Goal: Feedback & Contribution: Submit feedback/report problem

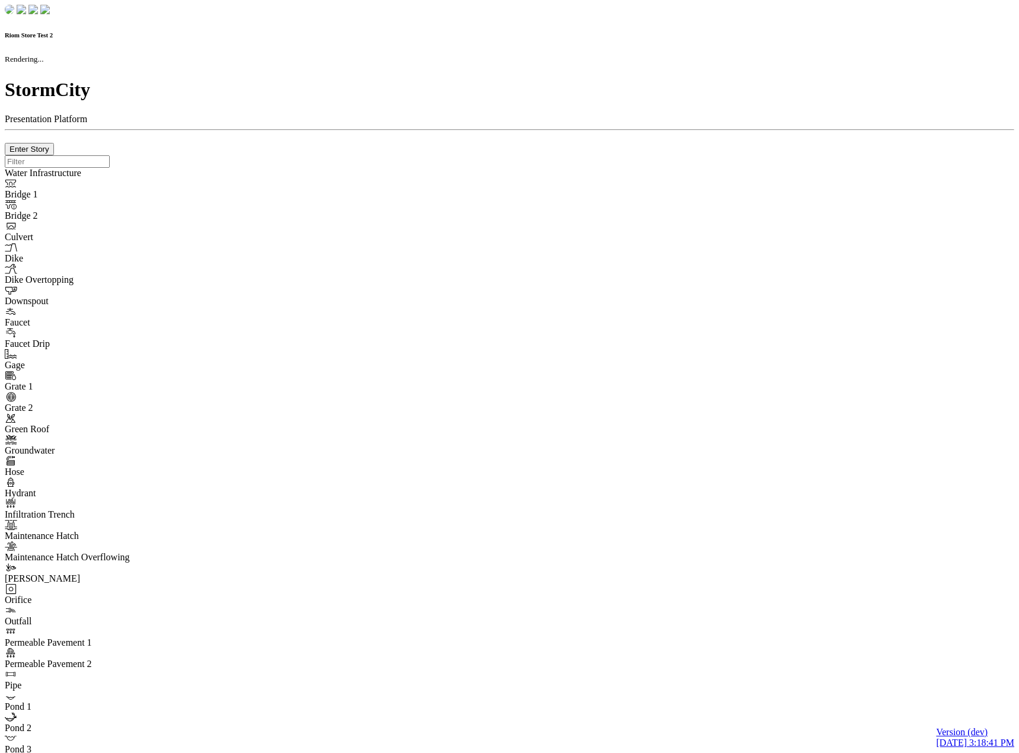
checkbox input "true"
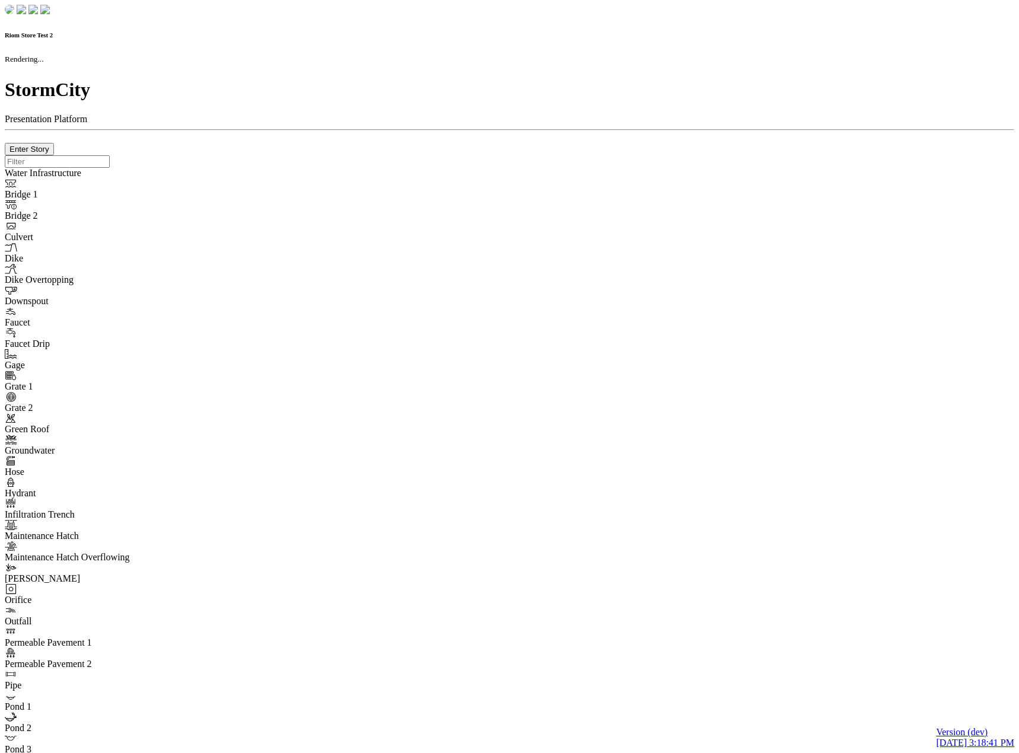
type input "0m"
type textarea "Depth = 0"
checkbox input "true"
select select "CIRCLE"
type input "7"
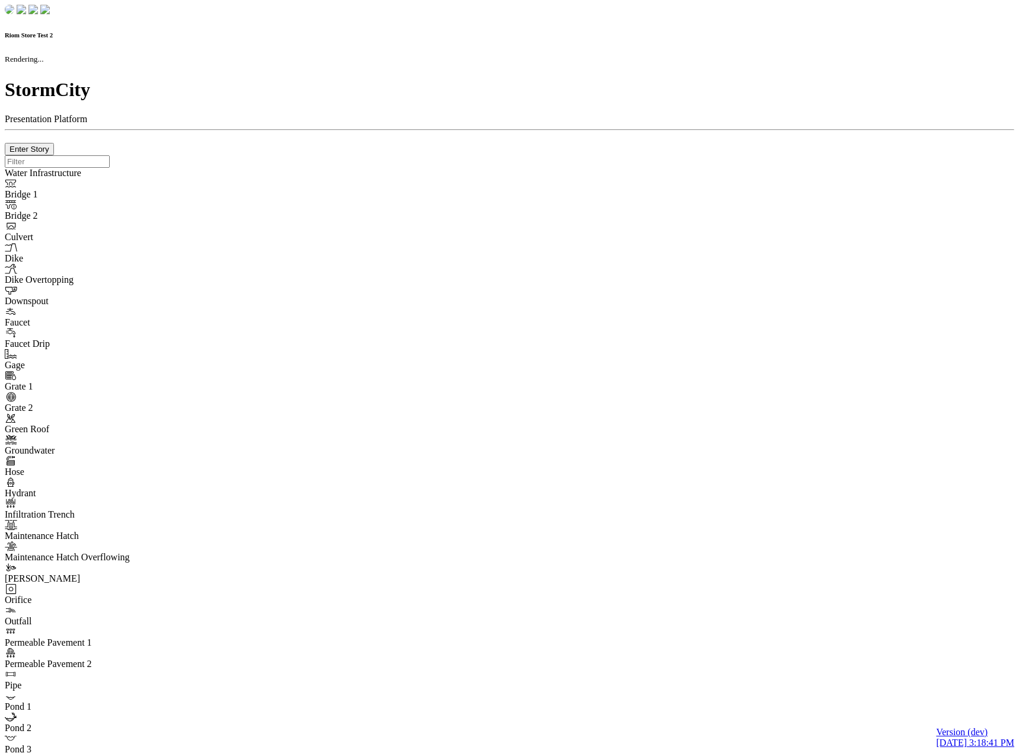
checkbox input "true"
type input "0"
type textarea "<i class="far fa-building"></i>"
type input "7"
select select "None"
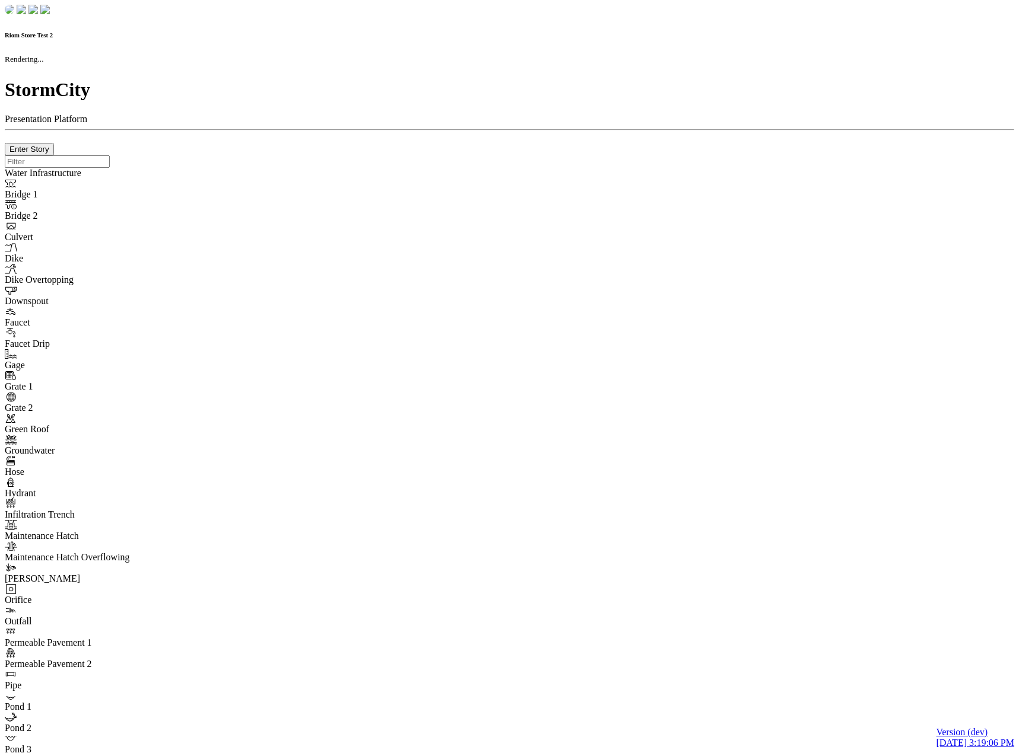
checkbox input "true"
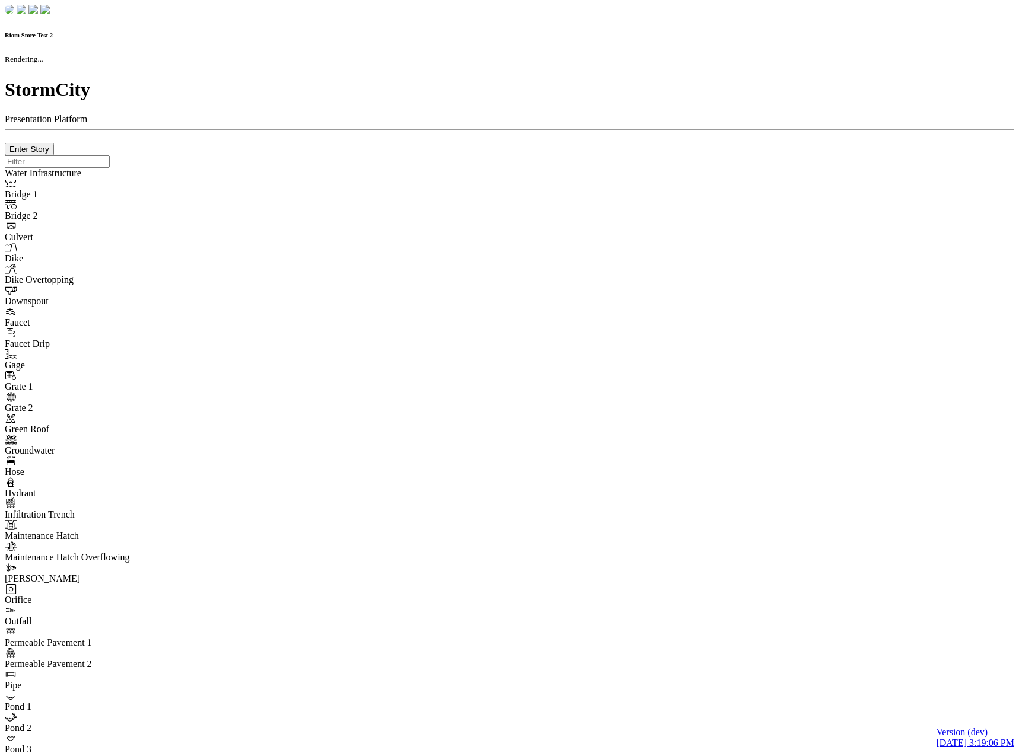
type input "0m"
type textarea "Depth = 0"
checkbox input "true"
select select "CIRCLE"
type input "7"
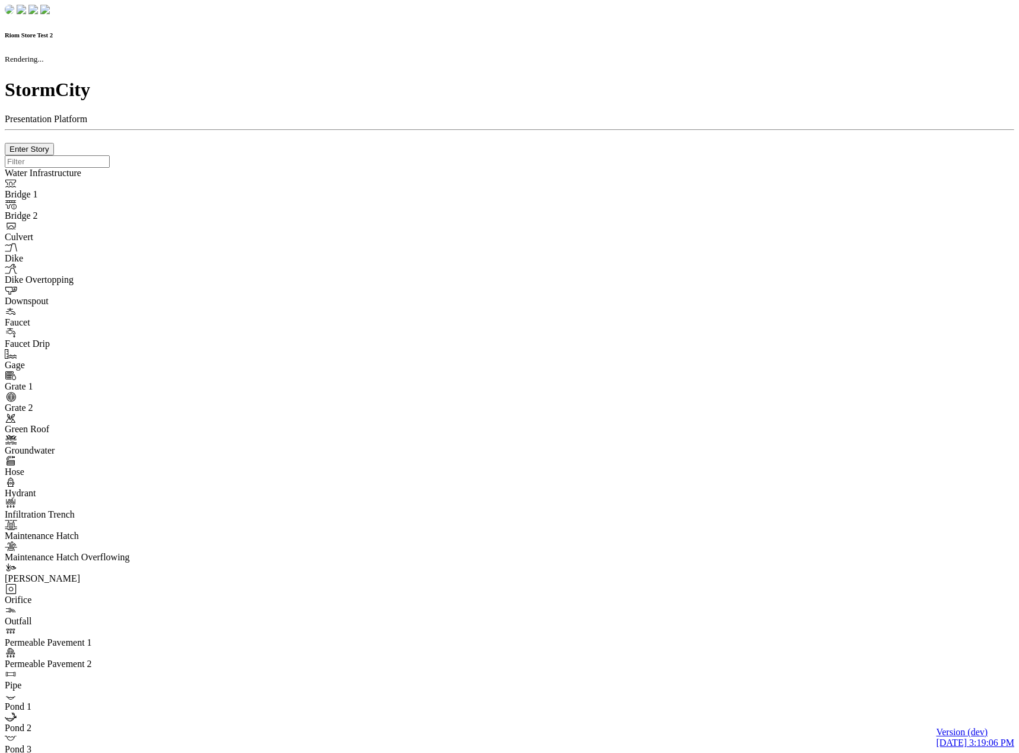
checkbox input "true"
type input "0"
select select "None"
type textarea "<i class="far fa-building"></i>"
type input "7"
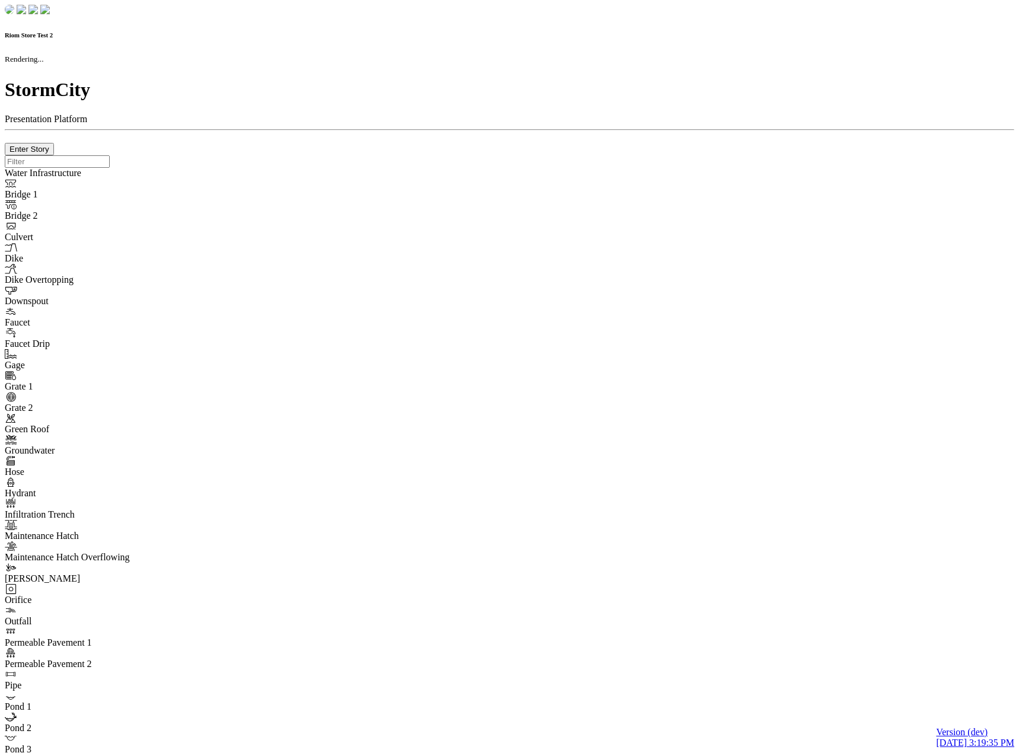
checkbox input "true"
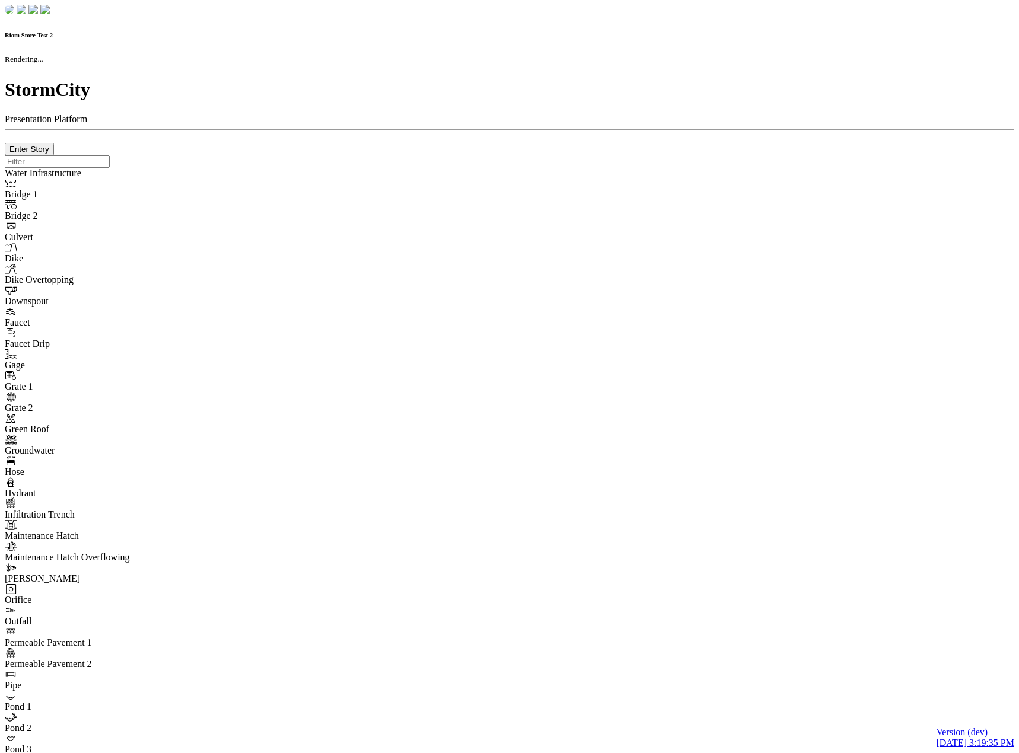
type input "0m"
type textarea "Depth = 0"
checkbox input "true"
select select "CIRCLE"
type input "7"
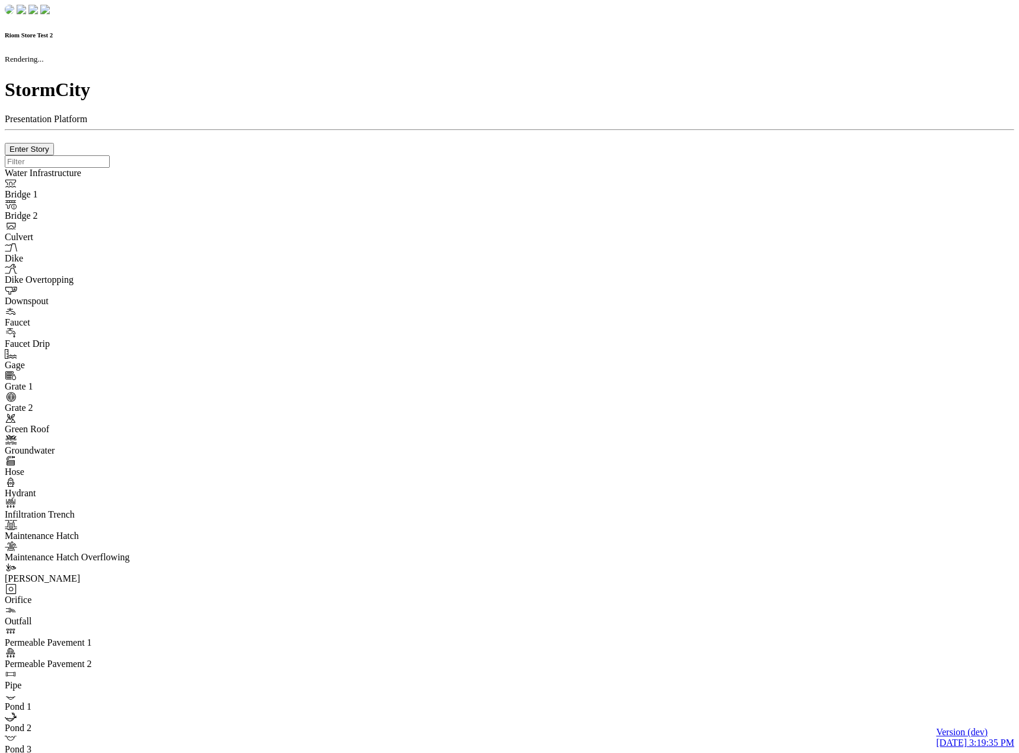
checkbox input "true"
type input "0"
type textarea "<i class="far fa-building"></i>"
type input "7"
select select "None"
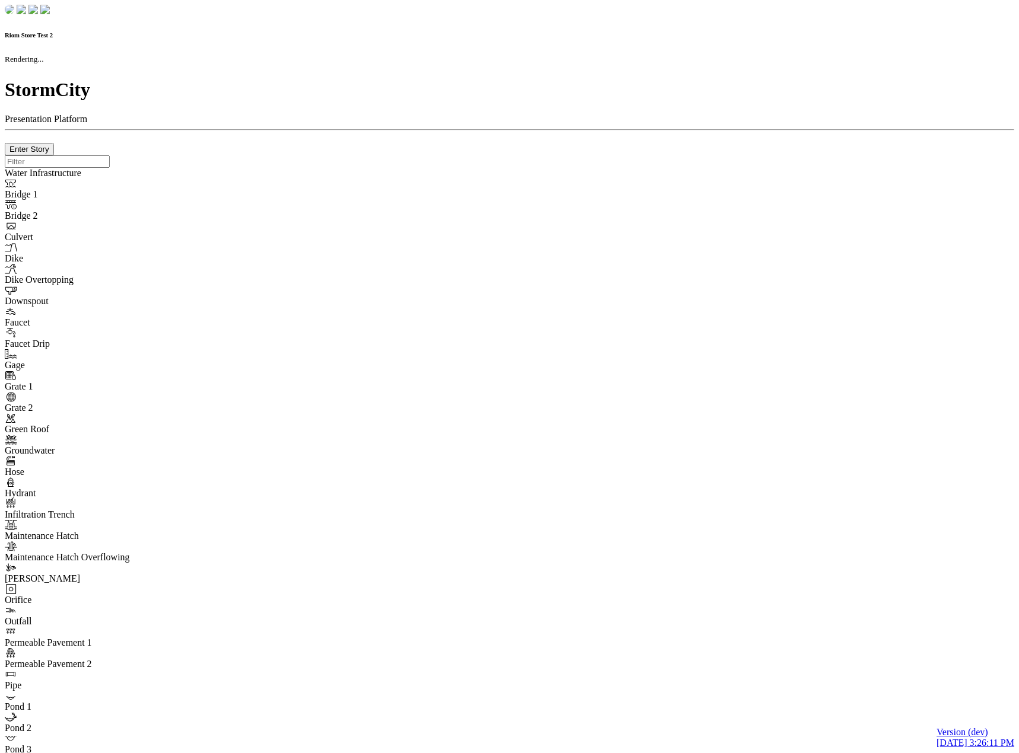
checkbox input "true"
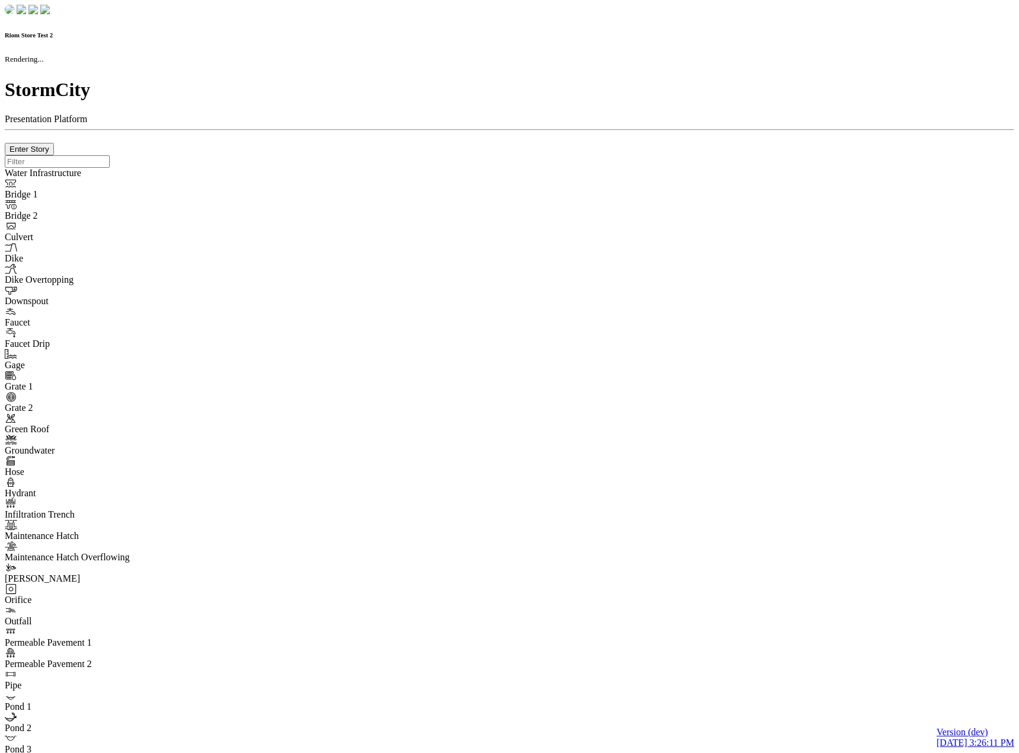
type input "0m"
type textarea "Depth = 0"
checkbox input "true"
select select "CIRCLE"
type input "7"
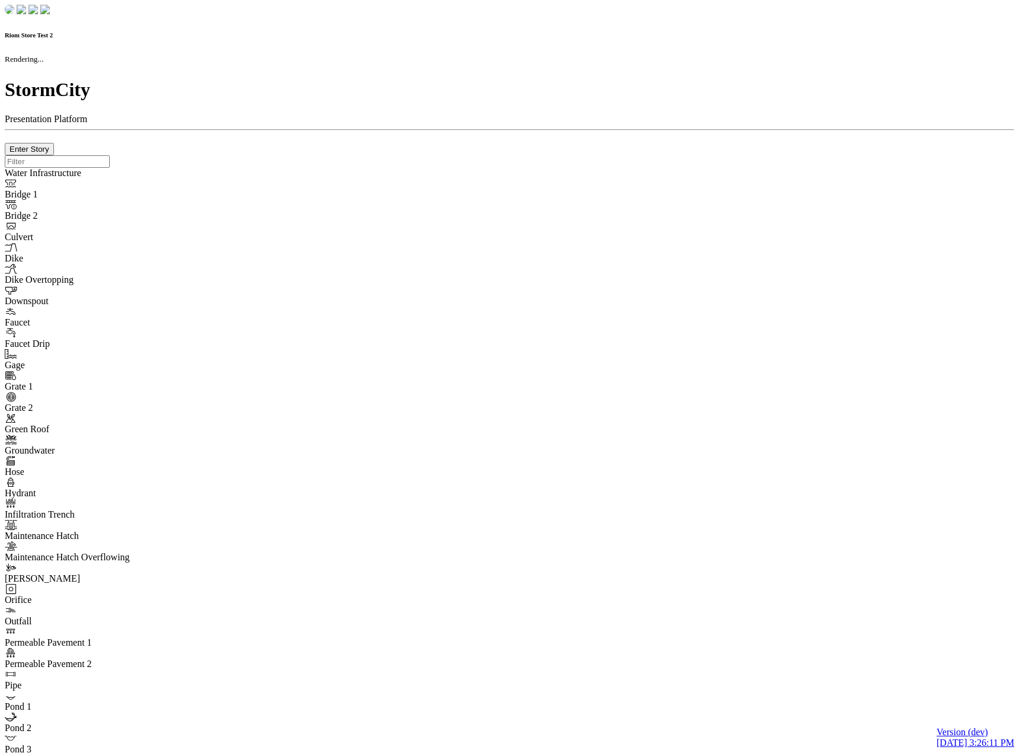
checkbox input "true"
type input "0"
type textarea "<i class="far fa-building"></i>"
type input "7"
select select "None"
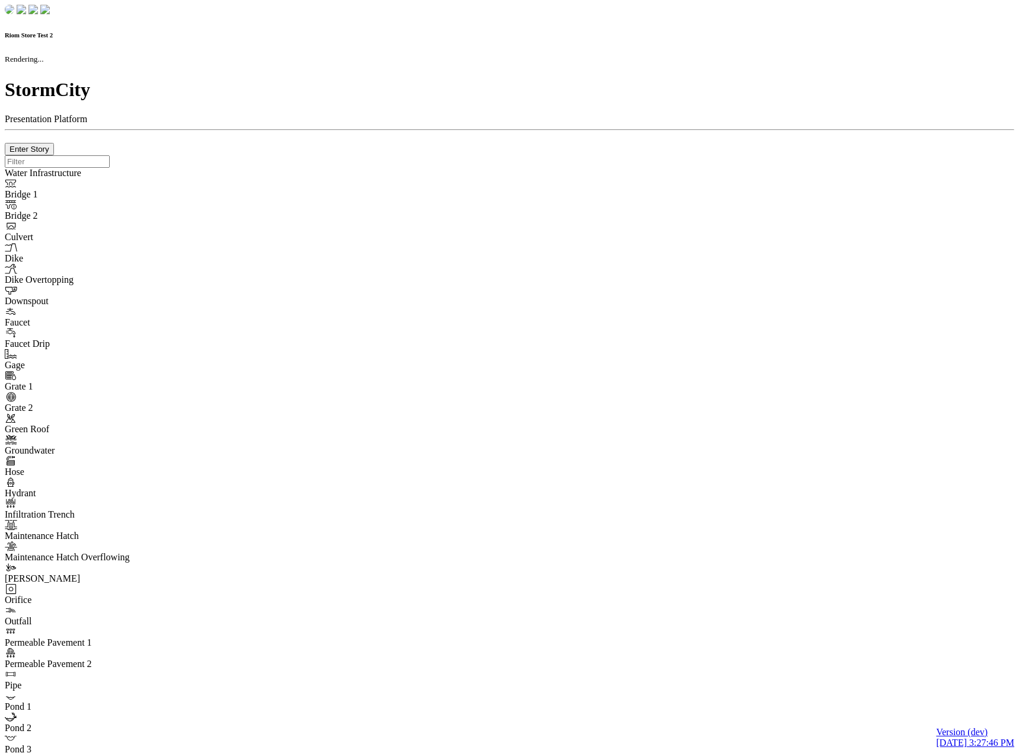
checkbox input "true"
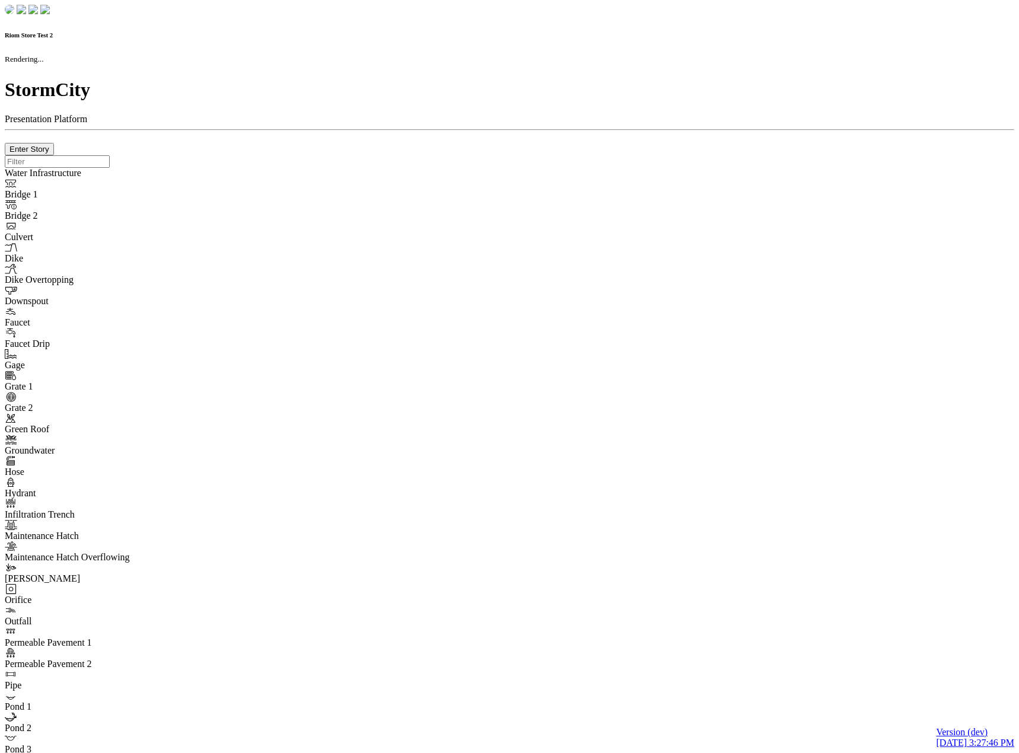
type input "0m"
type textarea "Depth = 0"
checkbox input "true"
select select "CIRCLE"
type input "7"
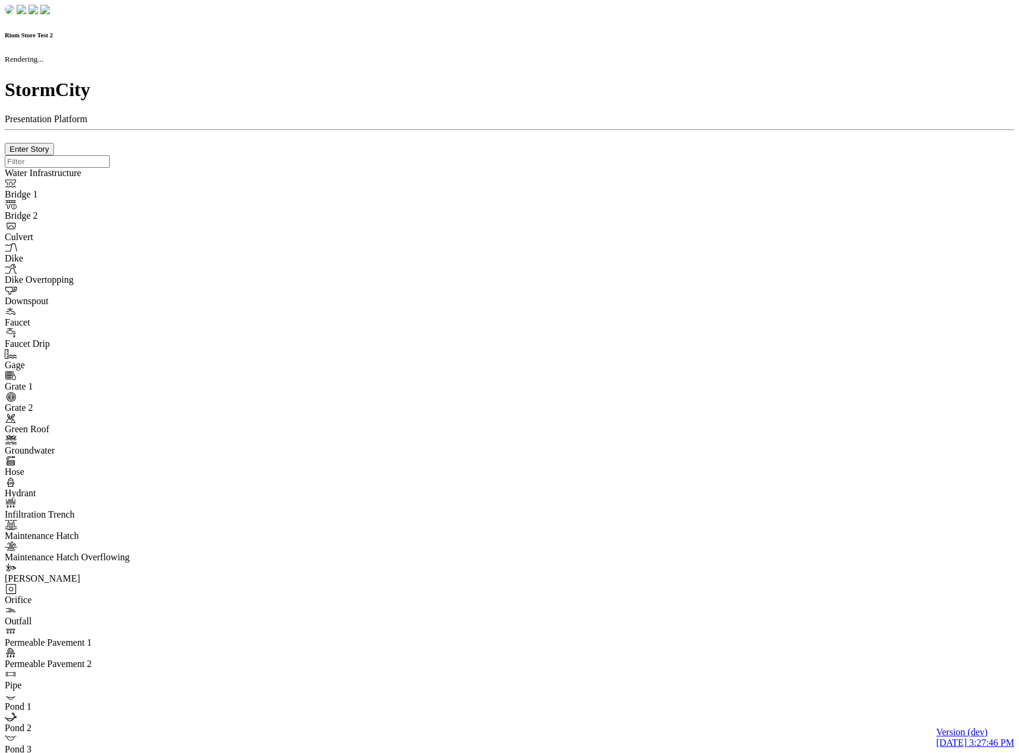
checkbox input "true"
type input "0"
type textarea "<i class="far fa-building"></i>"
type input "7"
select select "None"
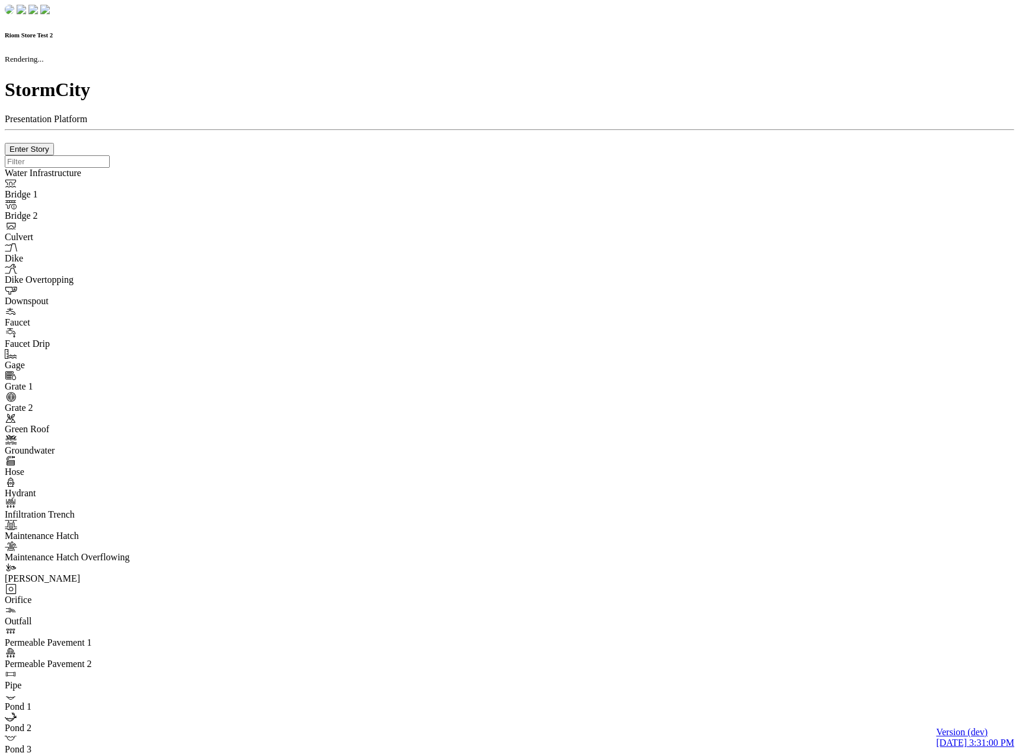
checkbox input "true"
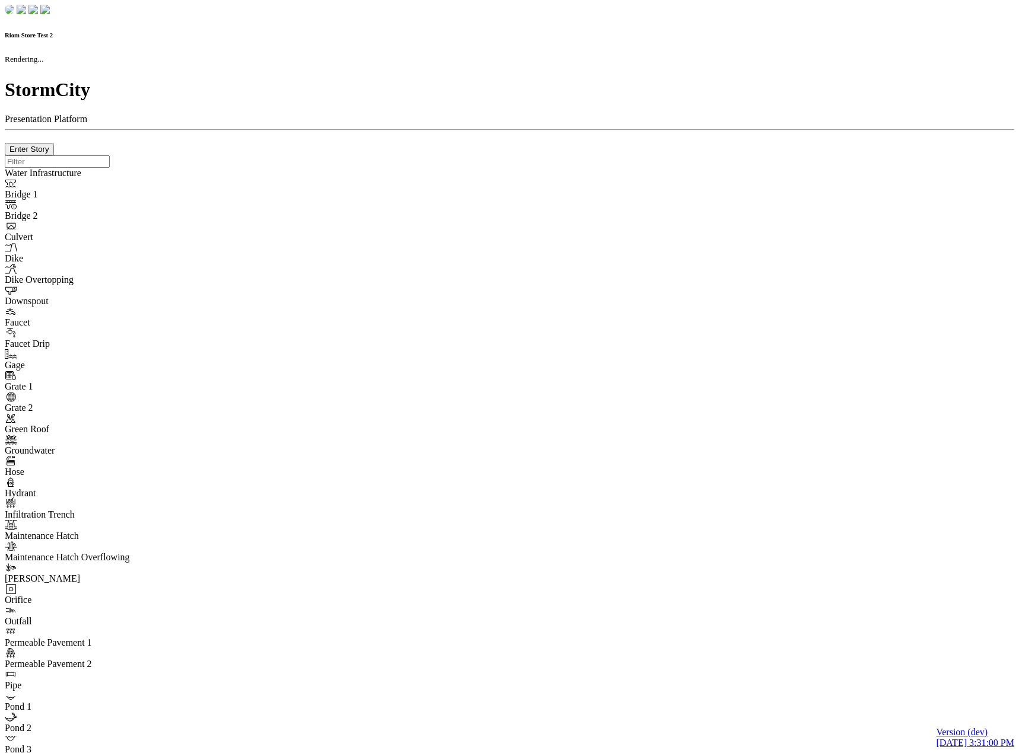
type input "0m"
type textarea "Depth = 0"
checkbox input "true"
select select "CIRCLE"
type input "7"
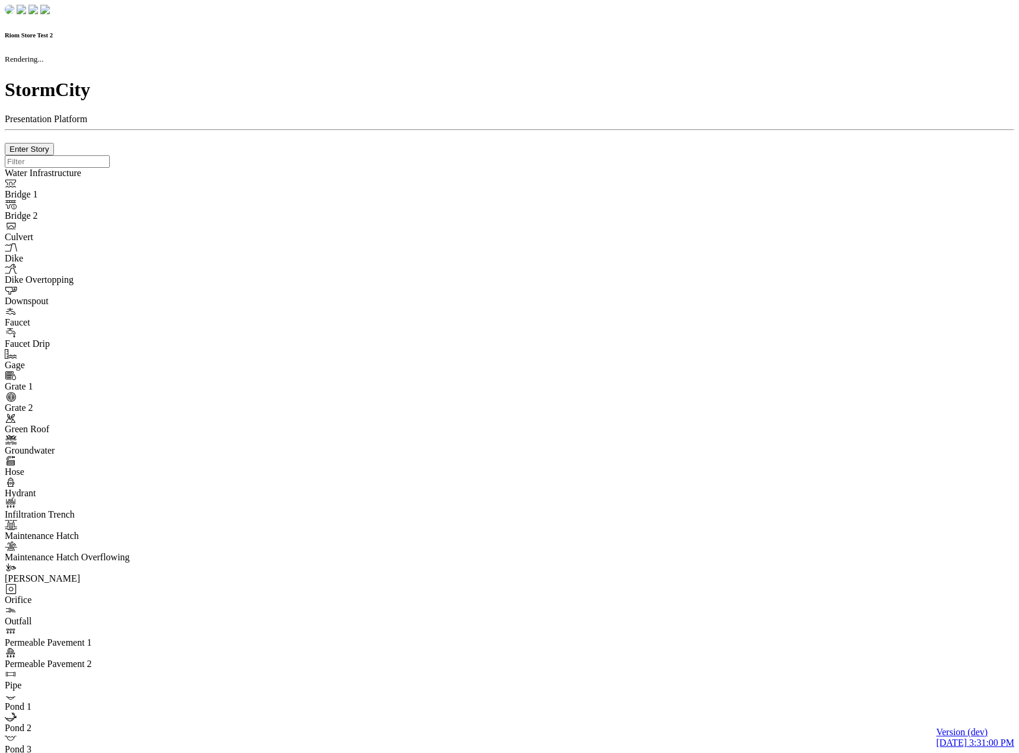
checkbox input "true"
type input "0"
select select "None"
type textarea "<i class="far fa-building"></i>"
type input "7"
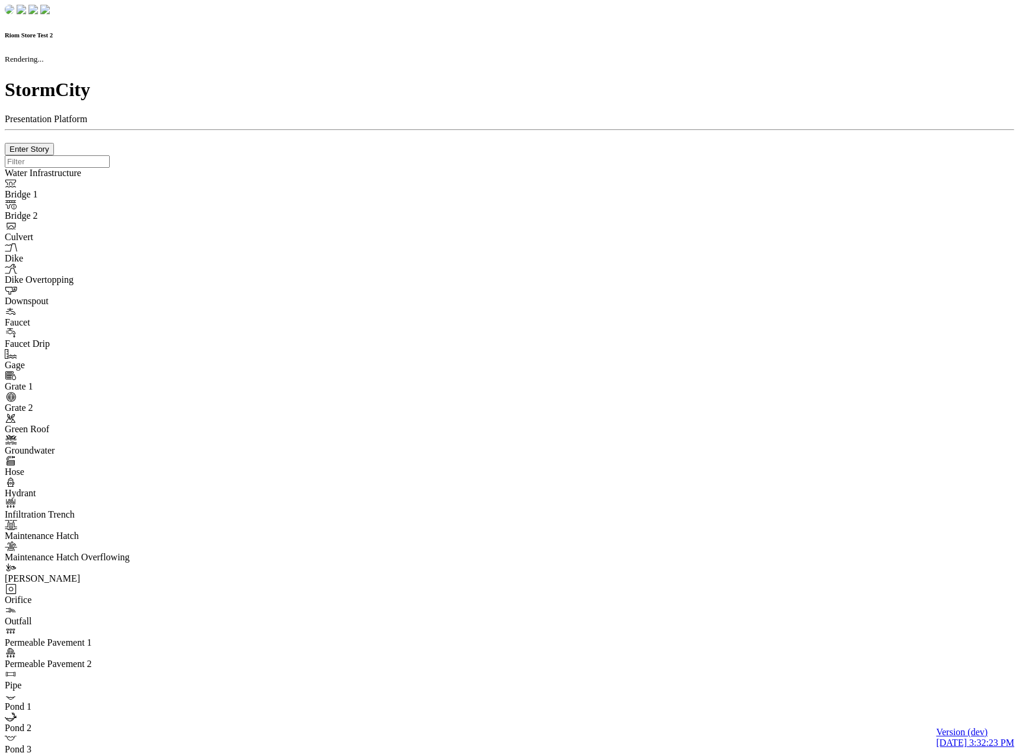
checkbox input "true"
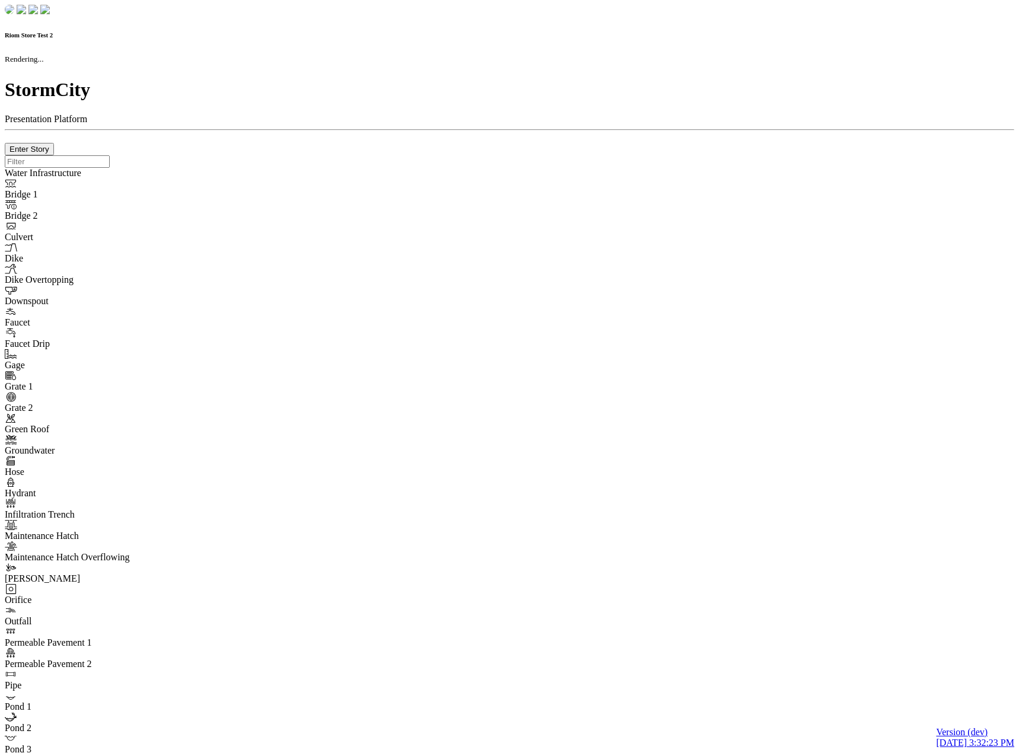
type input "0m"
type textarea "Depth = 0"
checkbox input "true"
select select "CIRCLE"
type input "7"
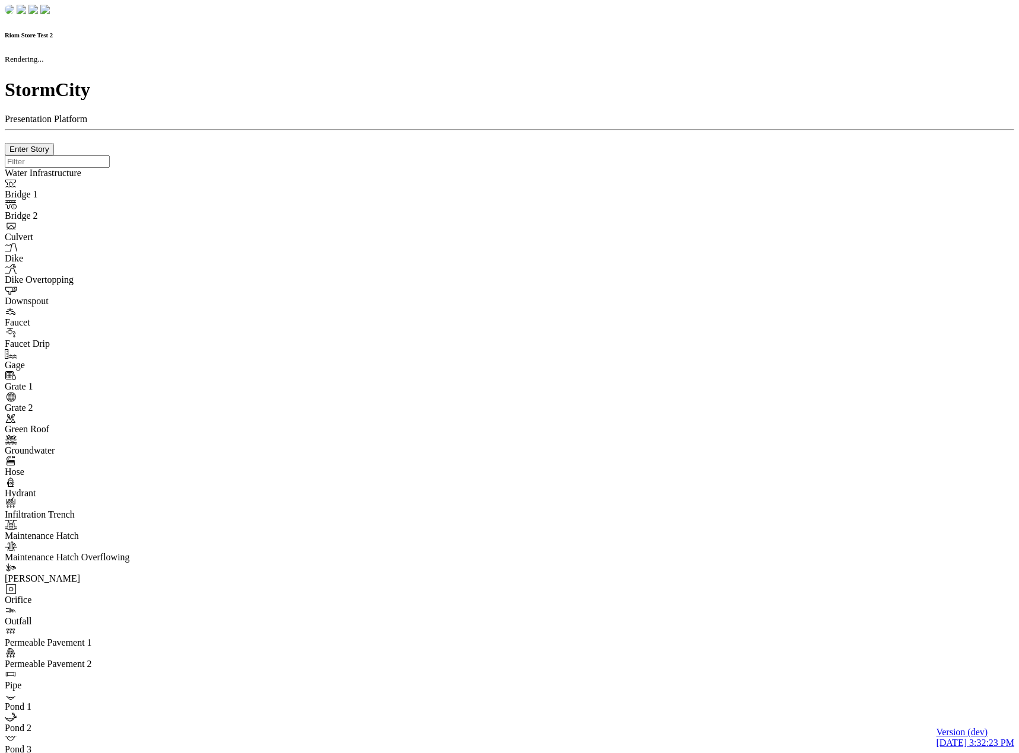
checkbox input "true"
type input "0"
type textarea "<i class="far fa-building"></i>"
select select "None"
type input "7"
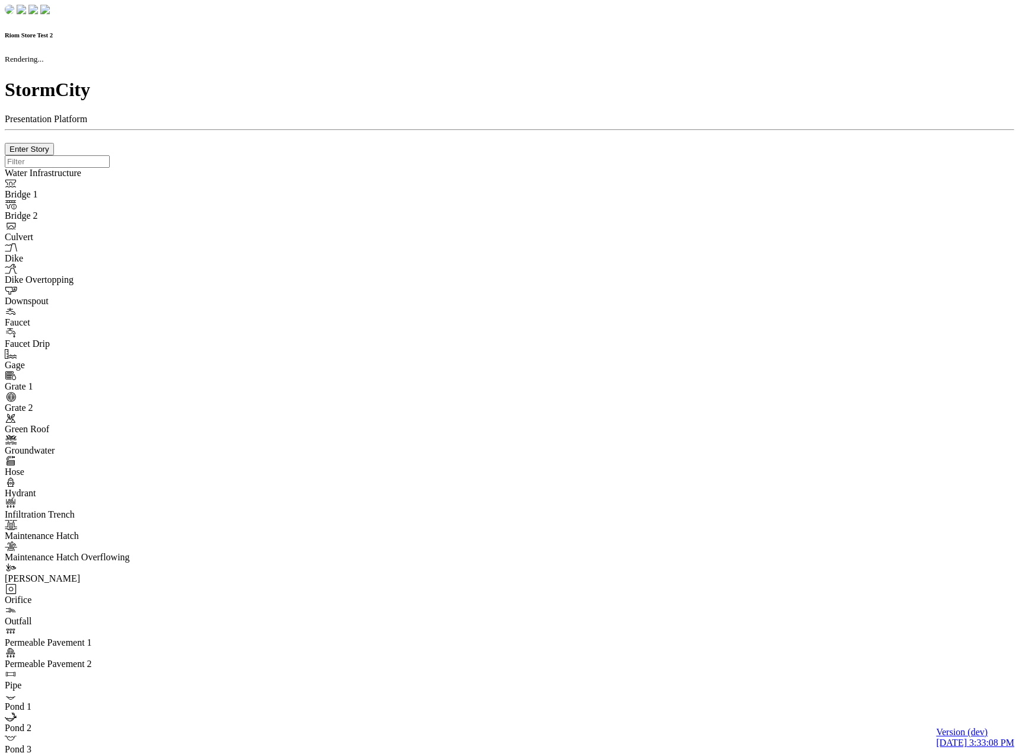
checkbox input "true"
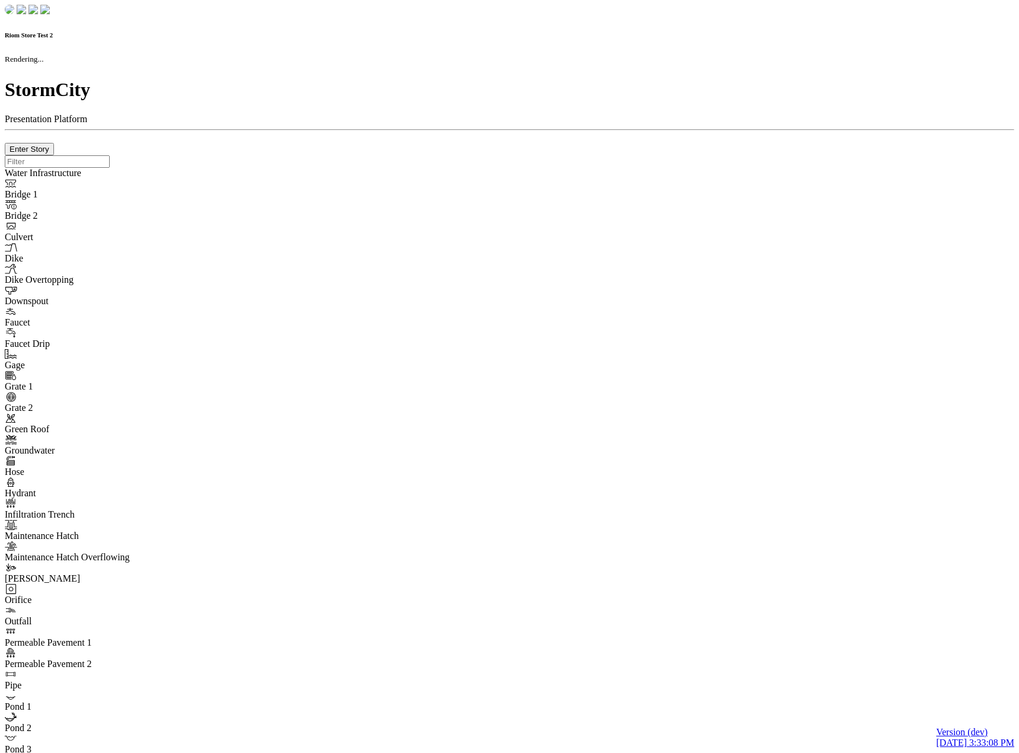
type input "0m"
type textarea "Depth = 0"
checkbox input "true"
select select "CIRCLE"
type input "7"
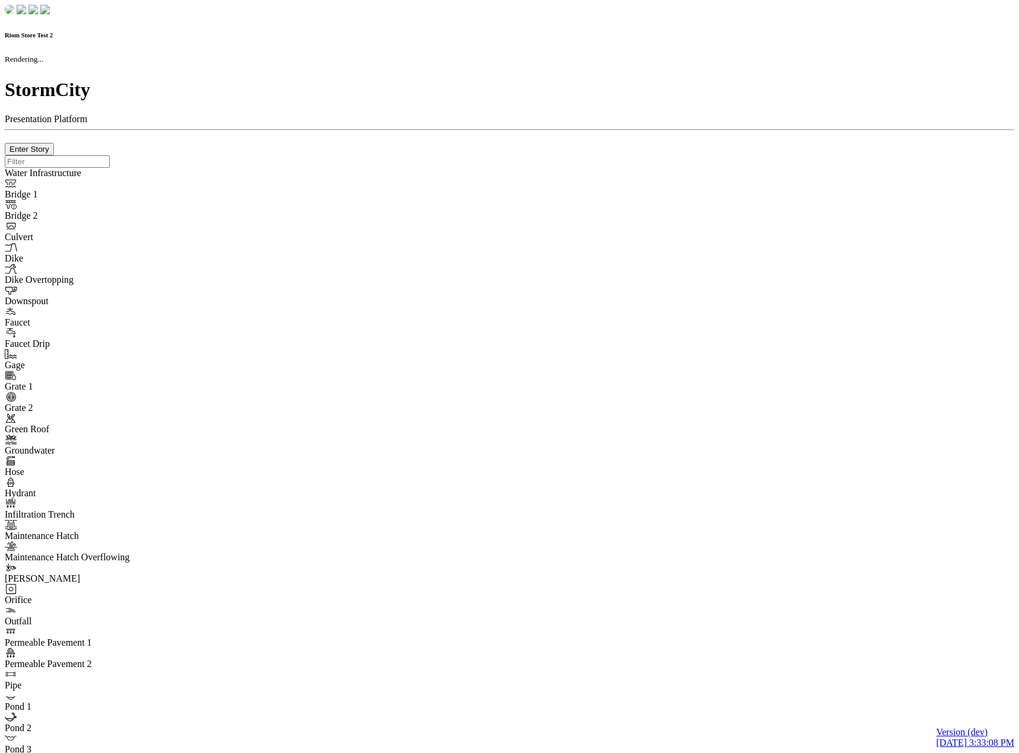
checkbox input "true"
type input "0"
type textarea "<i class="far fa-building"></i>"
select select "None"
type input "7"
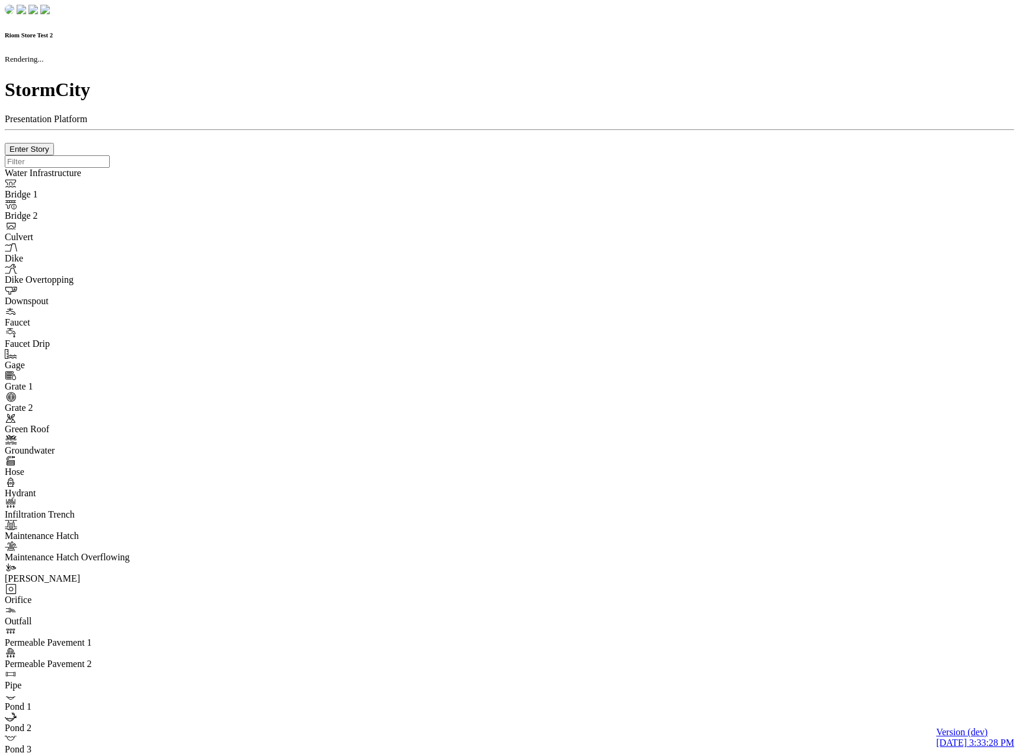
checkbox input "true"
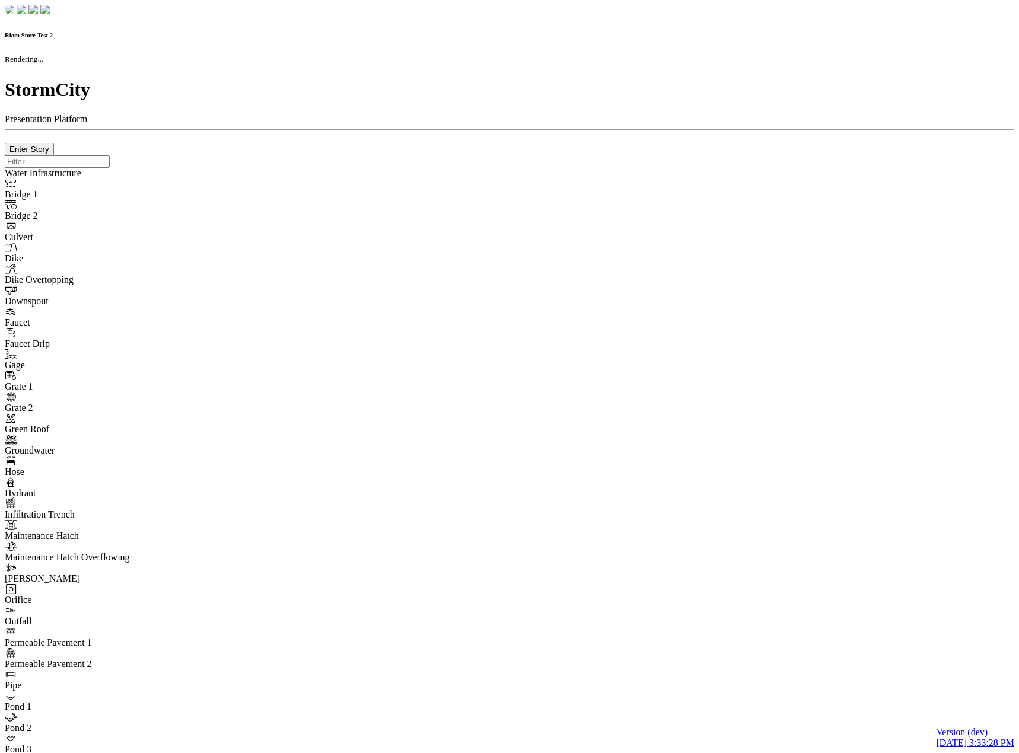
type input "0m"
type textarea "Depth = 0"
checkbox input "true"
select select "CIRCLE"
type input "7"
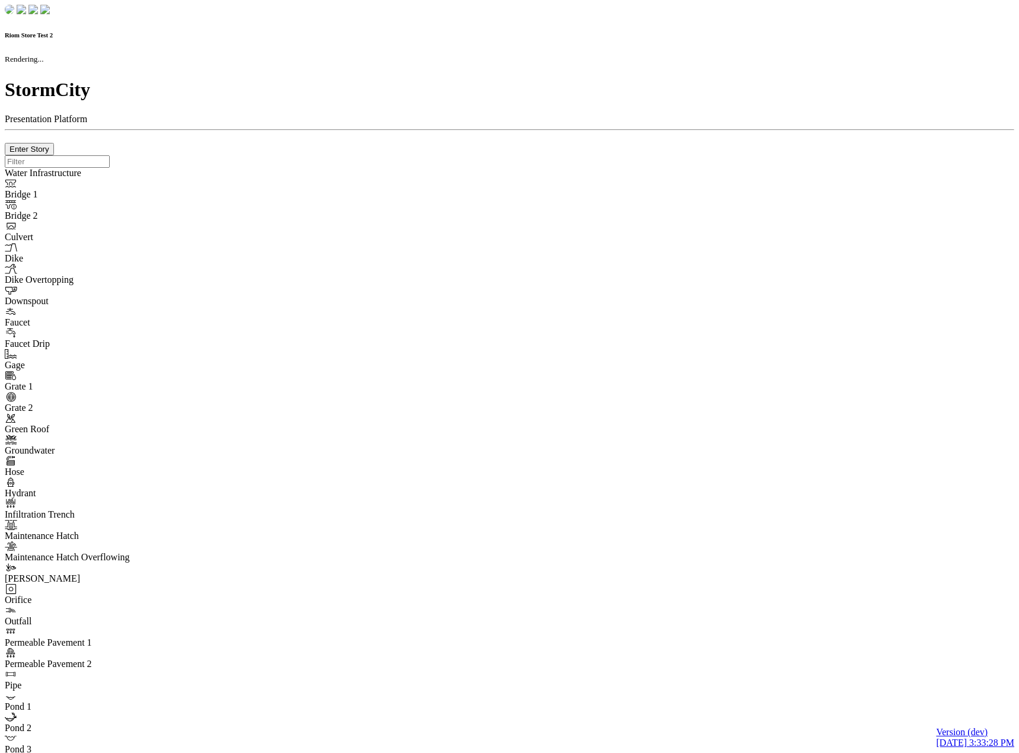
checkbox input "true"
type input "0"
type textarea "<i class="far fa-building"></i>"
type input "7"
select select "None"
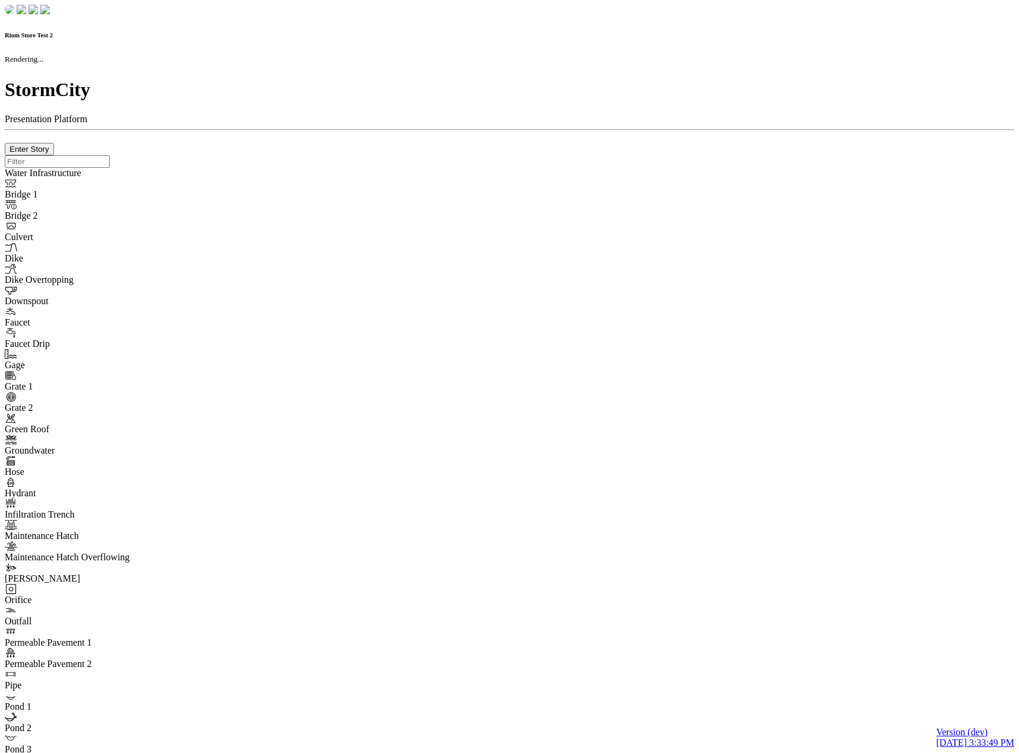
checkbox input "true"
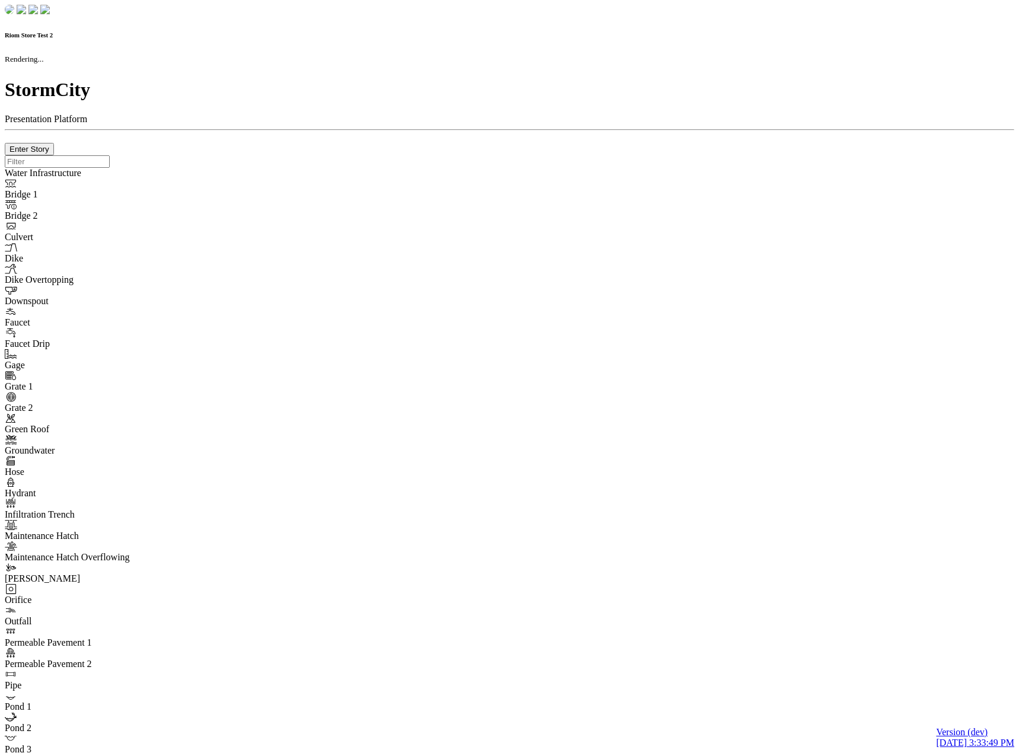
type input "0m"
type textarea "Depth = 0"
checkbox input "true"
select select "CIRCLE"
type input "7"
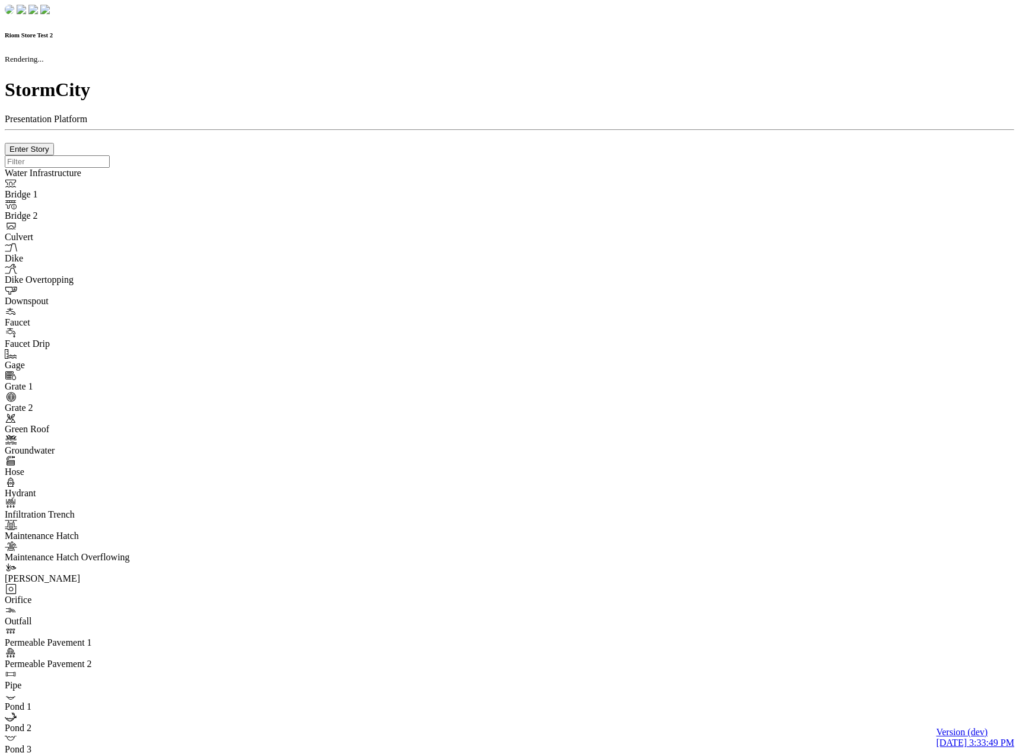
checkbox input "true"
type input "0"
type textarea "<i class="far fa-building"></i>"
type input "7"
select select "None"
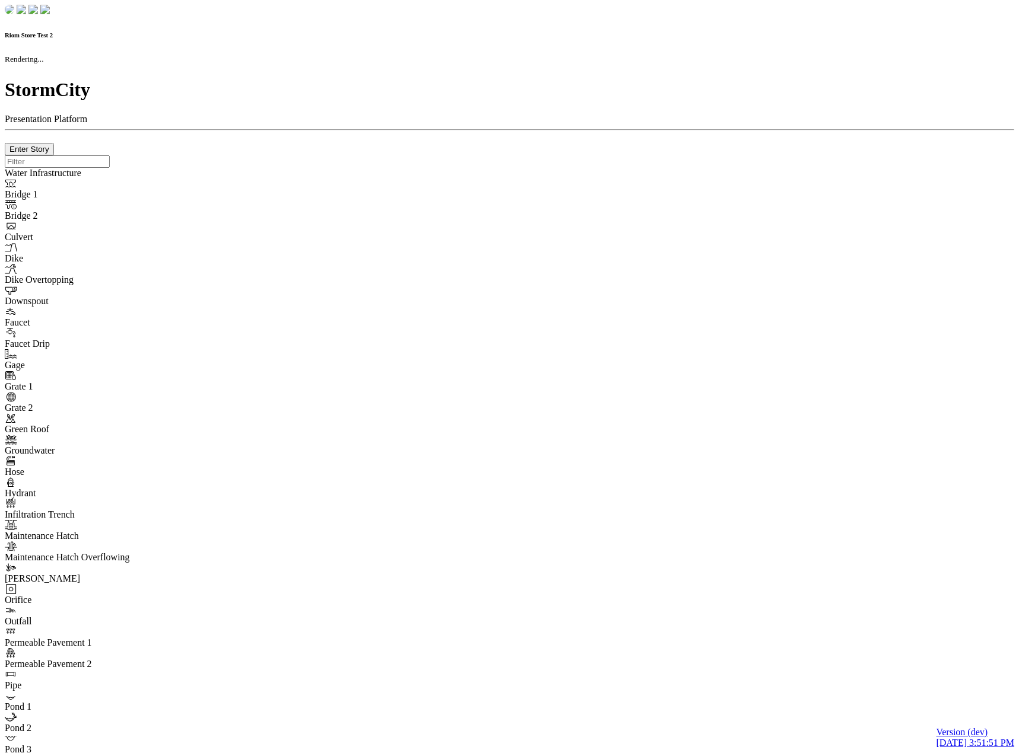
checkbox input "true"
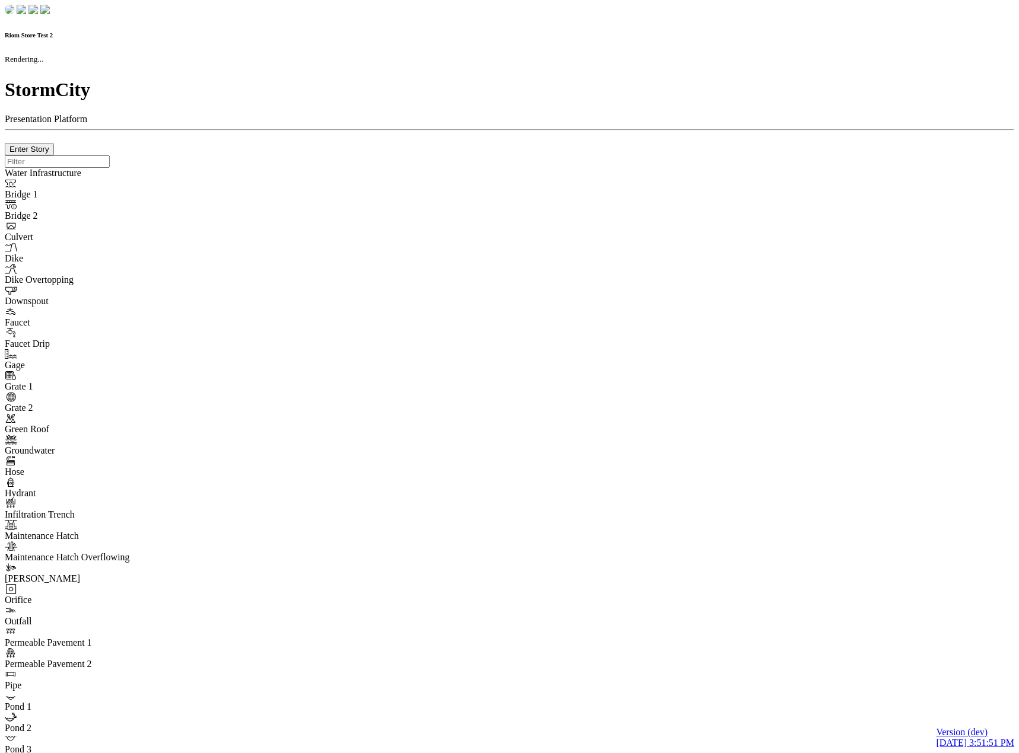
type input "0m"
type textarea "Depth = 0"
checkbox input "true"
select select "CIRCLE"
type input "7"
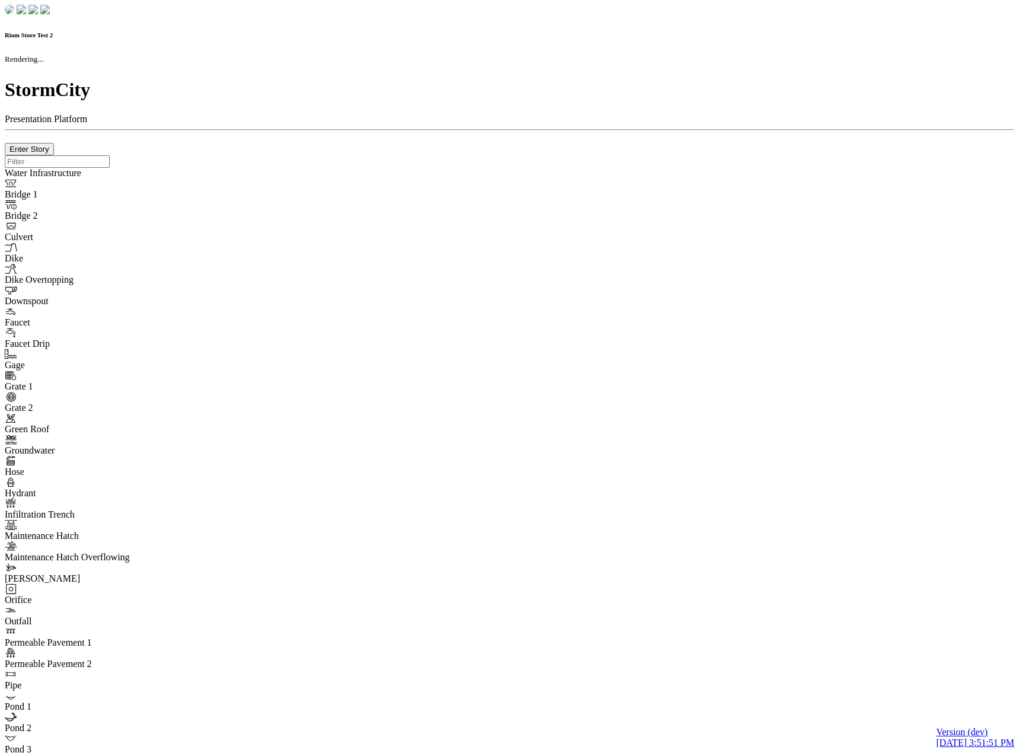
checkbox input "true"
type input "0"
type textarea "<i class="far fa-building"></i>"
type input "7"
select select "None"
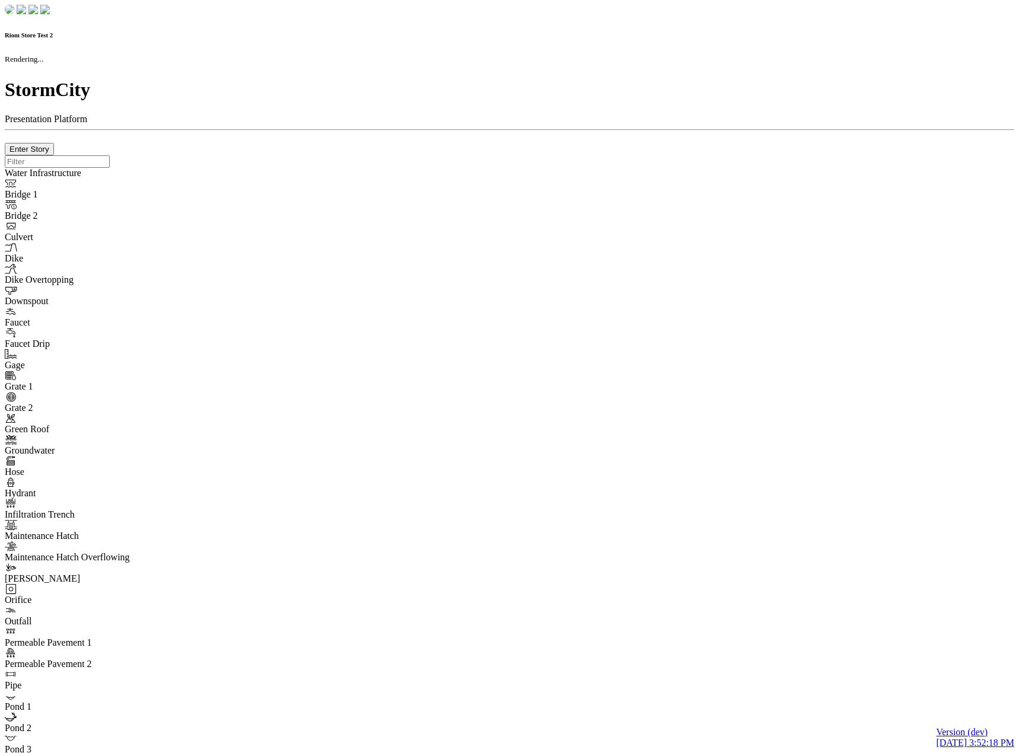
checkbox input "true"
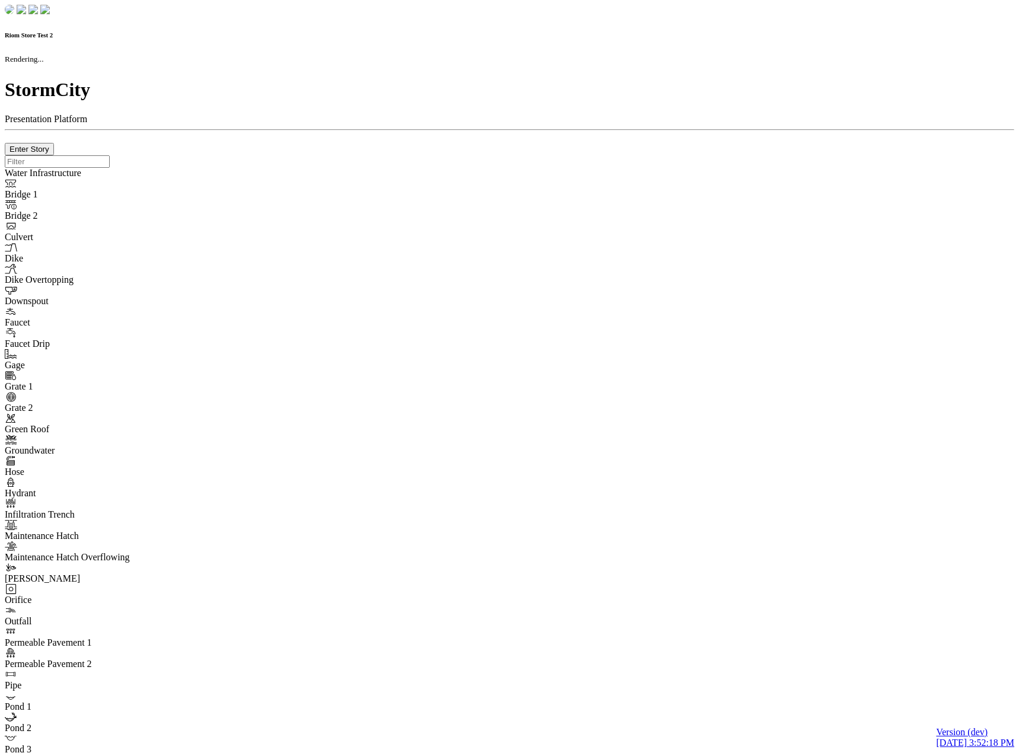
type input "0m"
type textarea "Depth = 0"
checkbox input "true"
select select "CIRCLE"
type input "7"
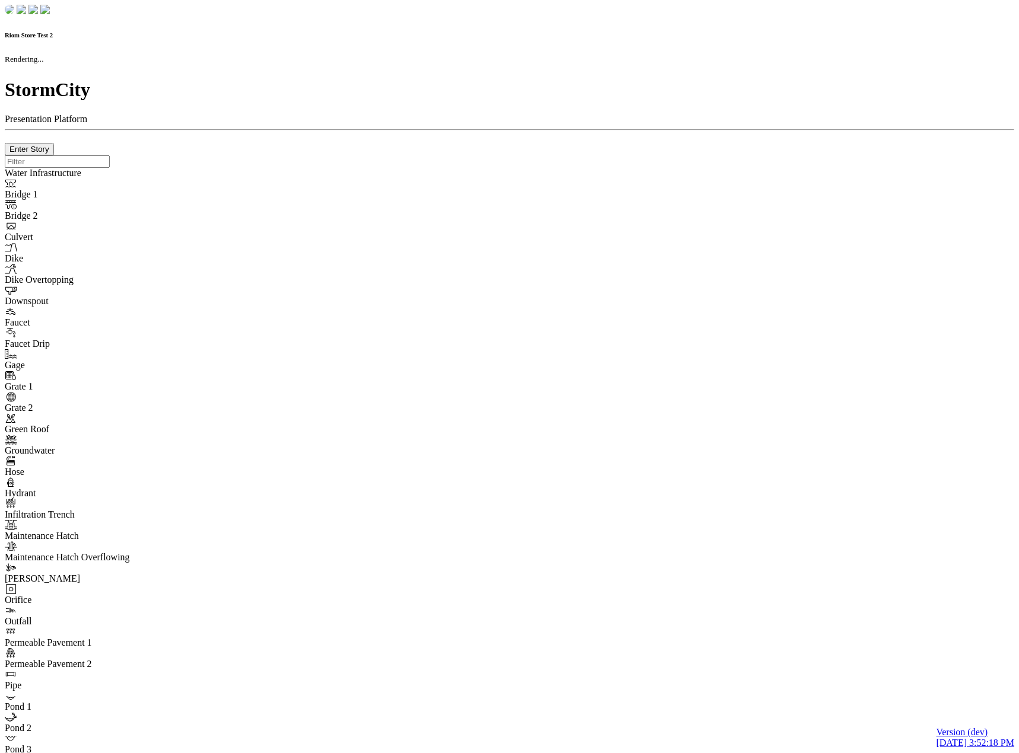
checkbox input "true"
type input "0"
type textarea "<i class="far fa-building"></i>"
type input "7"
select select "None"
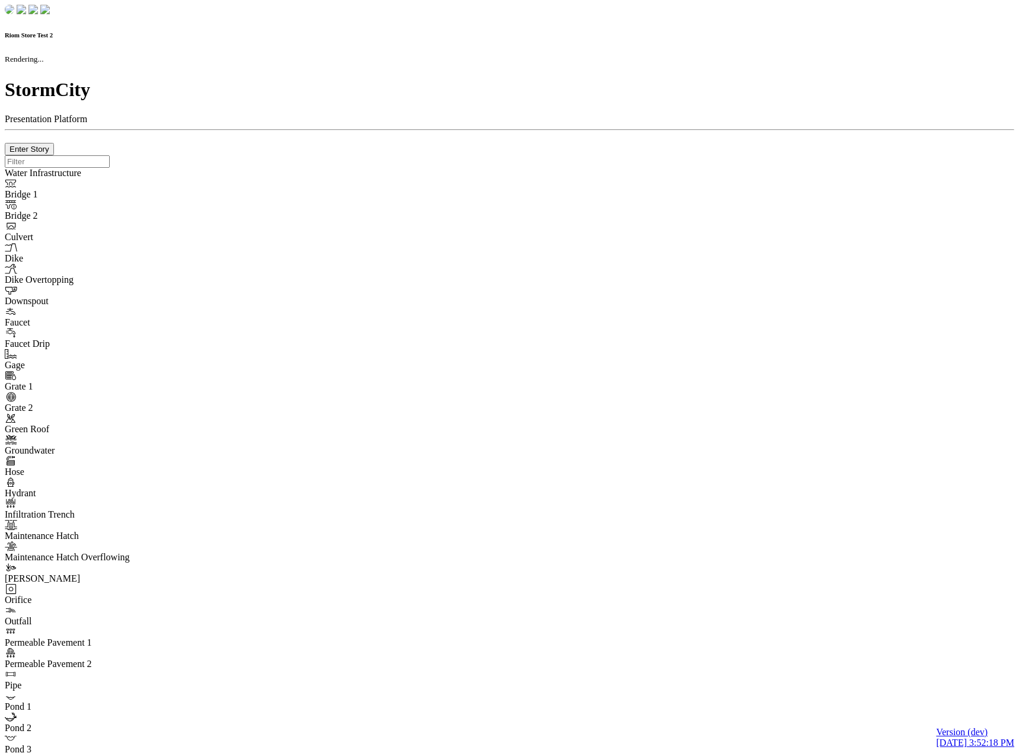
click at [166, 155] on div at bounding box center [509, 155] width 1009 height 0
checkbox input "true"
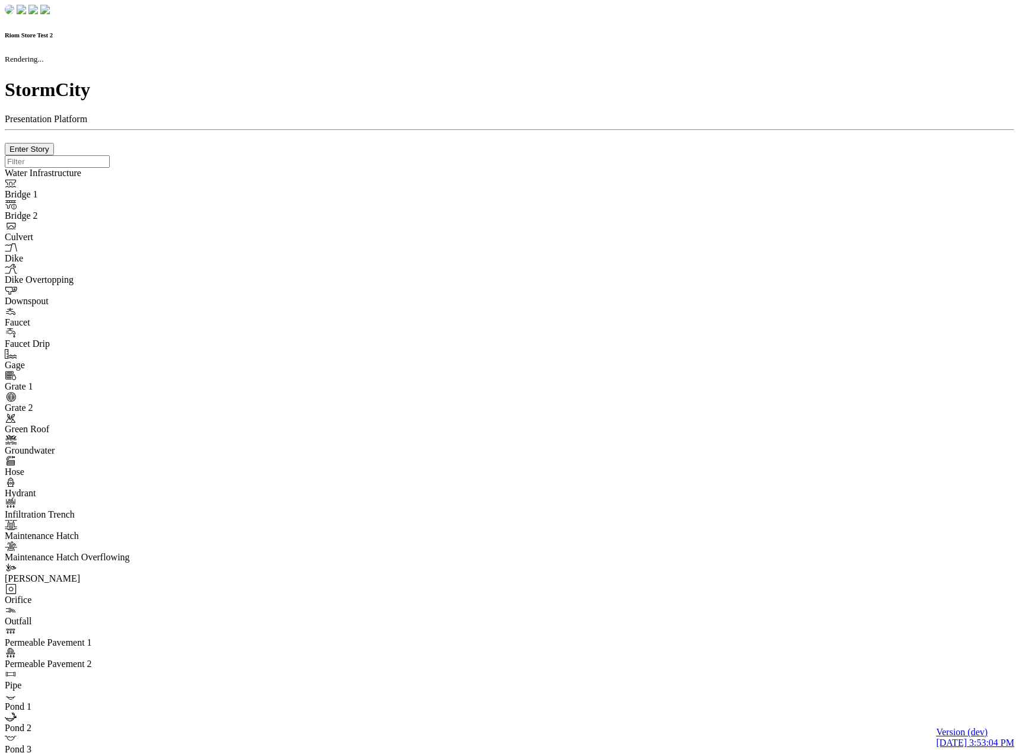
checkbox input "true"
type input "0m"
type textarea "Depth = 0"
checkbox input "true"
select select "CIRCLE"
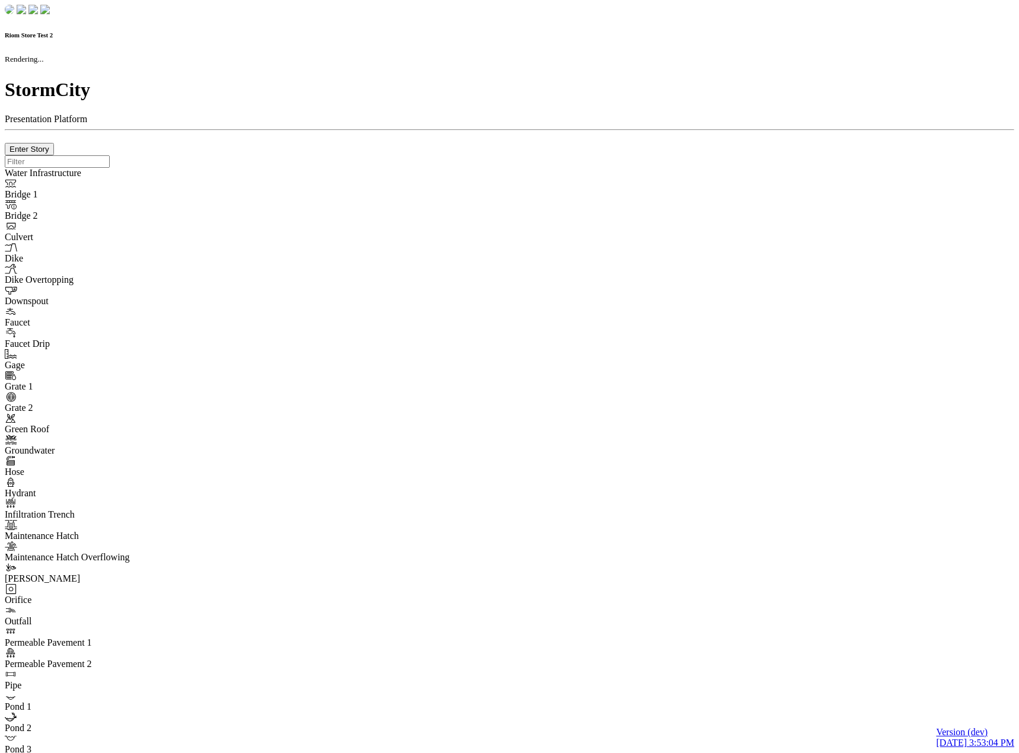
type input "7"
checkbox input "true"
type input "0"
type textarea "<i class="far fa-building"></i>"
type input "7"
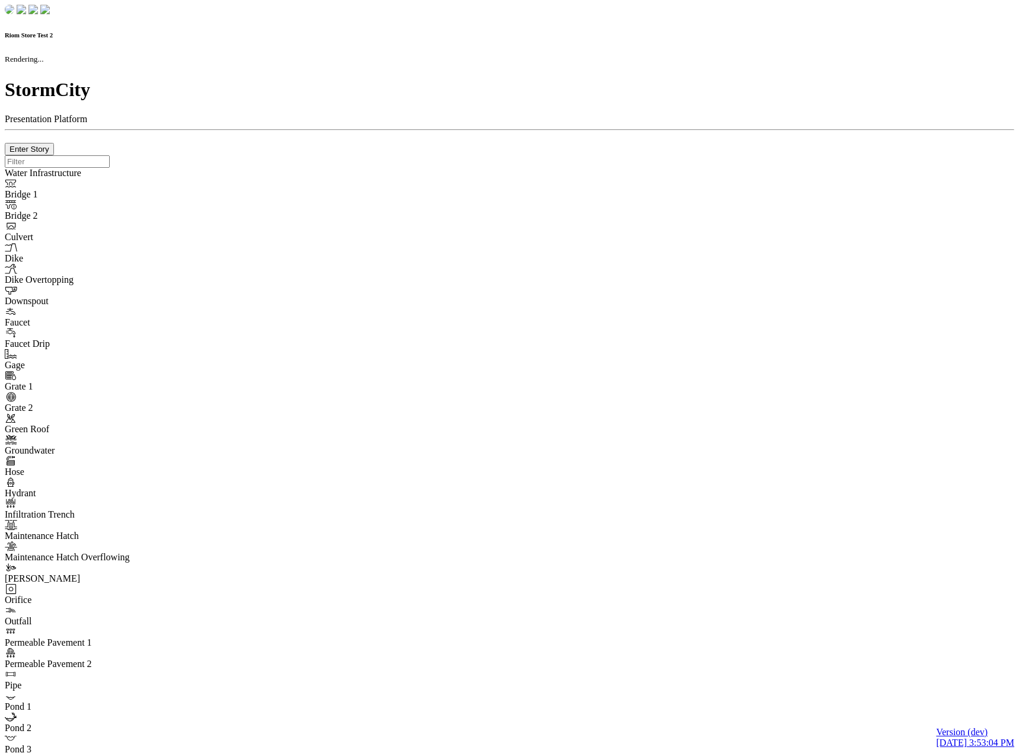
select select "None"
checkbox input "true"
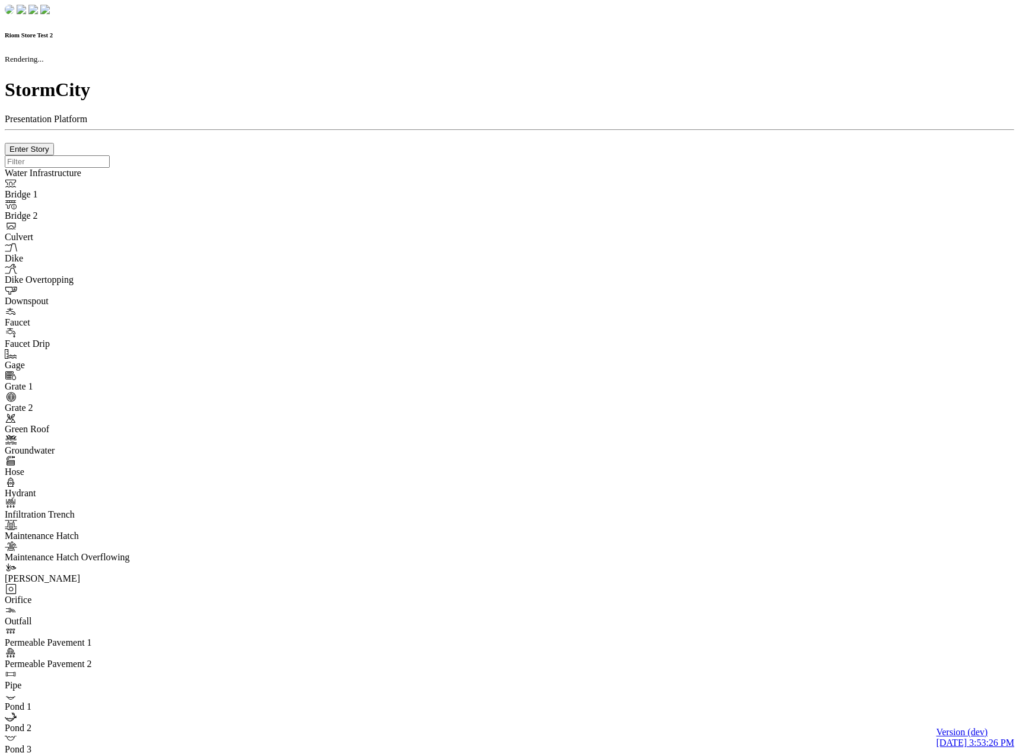
checkbox input "true"
type input "0m"
type textarea "Depth = 0"
checkbox input "true"
select select "CIRCLE"
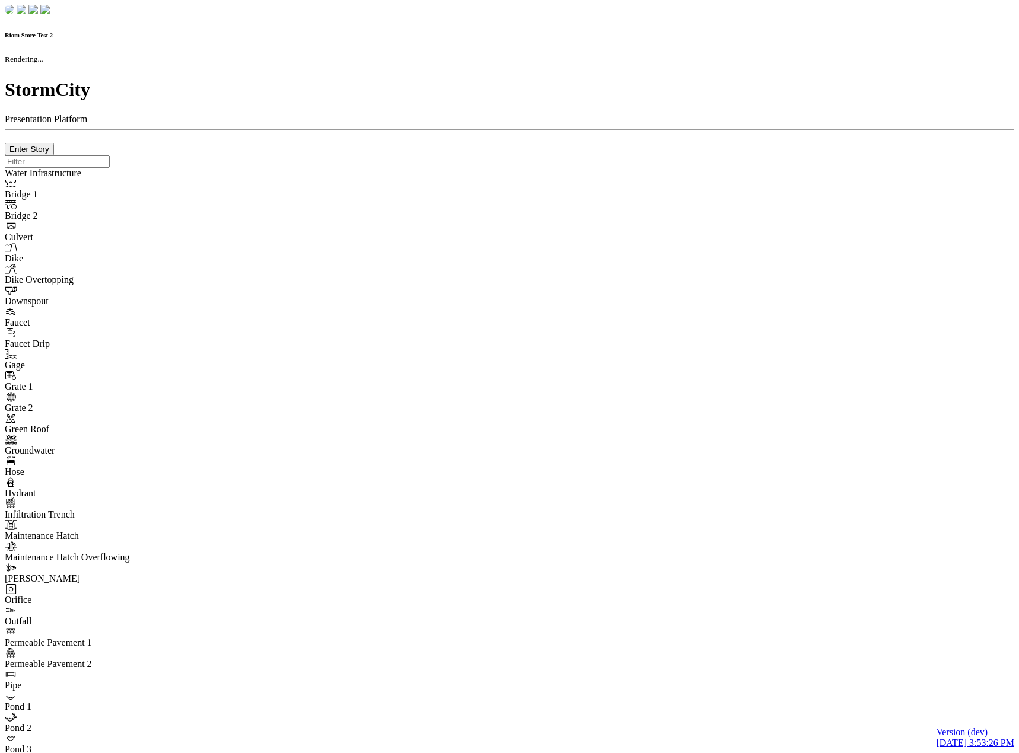
type input "7"
checkbox input "true"
type input "0"
select select "None"
type textarea "<i class="far fa-building"></i>"
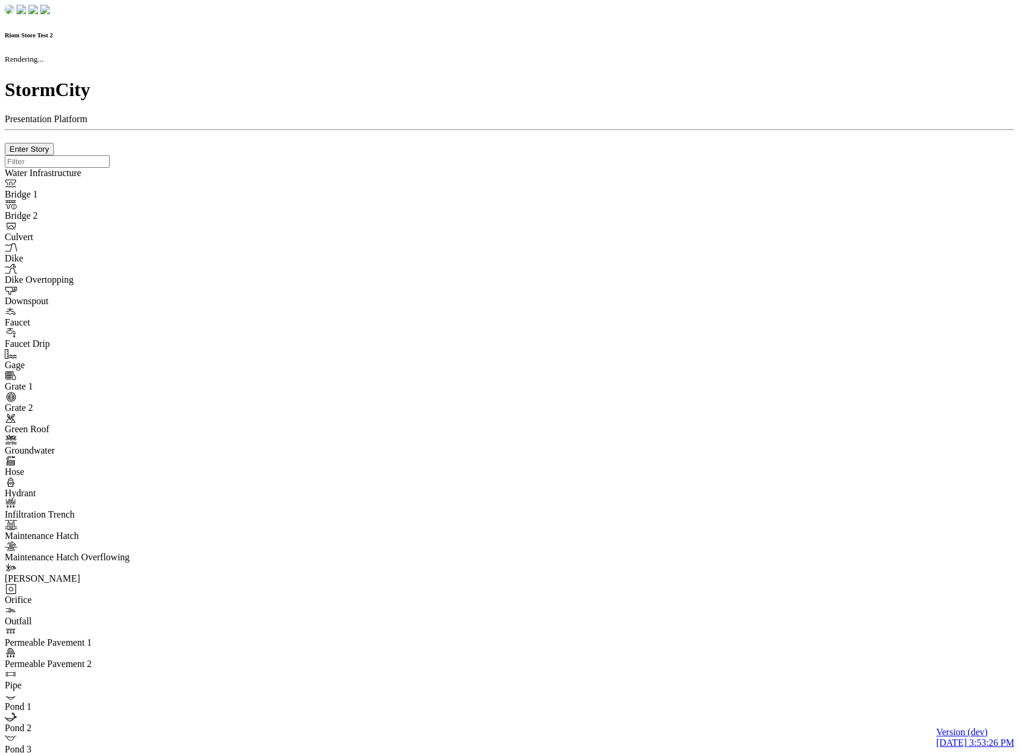
type input "7"
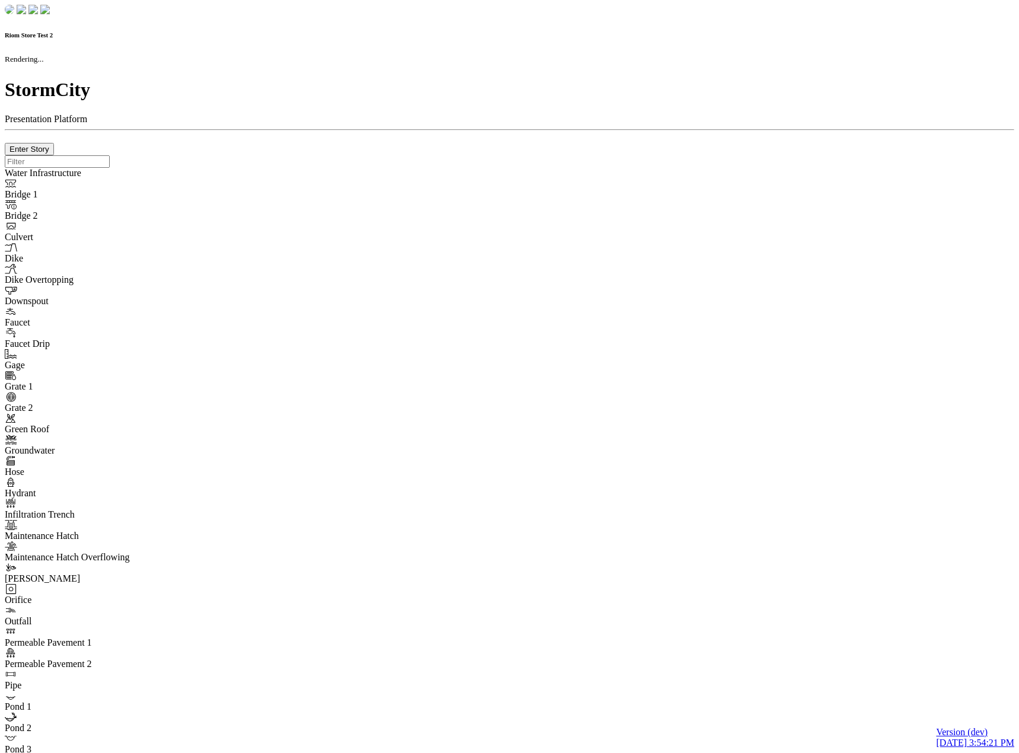
click at [294, 155] on div at bounding box center [509, 155] width 1009 height 0
checkbox input "true"
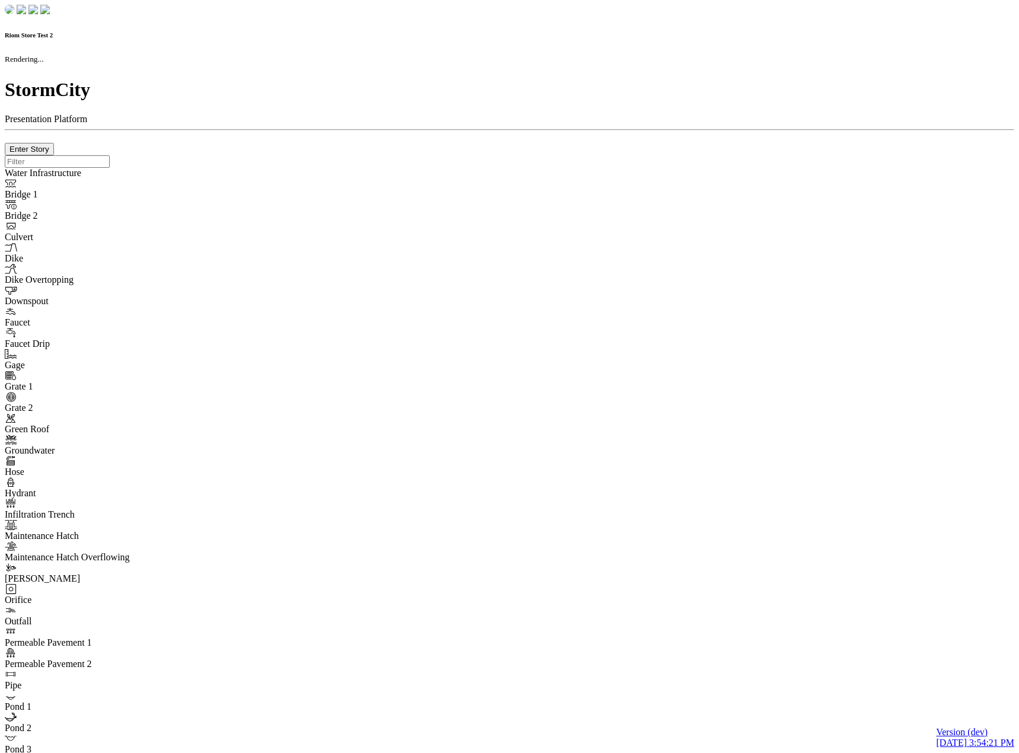
checkbox input "true"
type input "0m"
type textarea "Depth = 0"
checkbox input "true"
select select "CIRCLE"
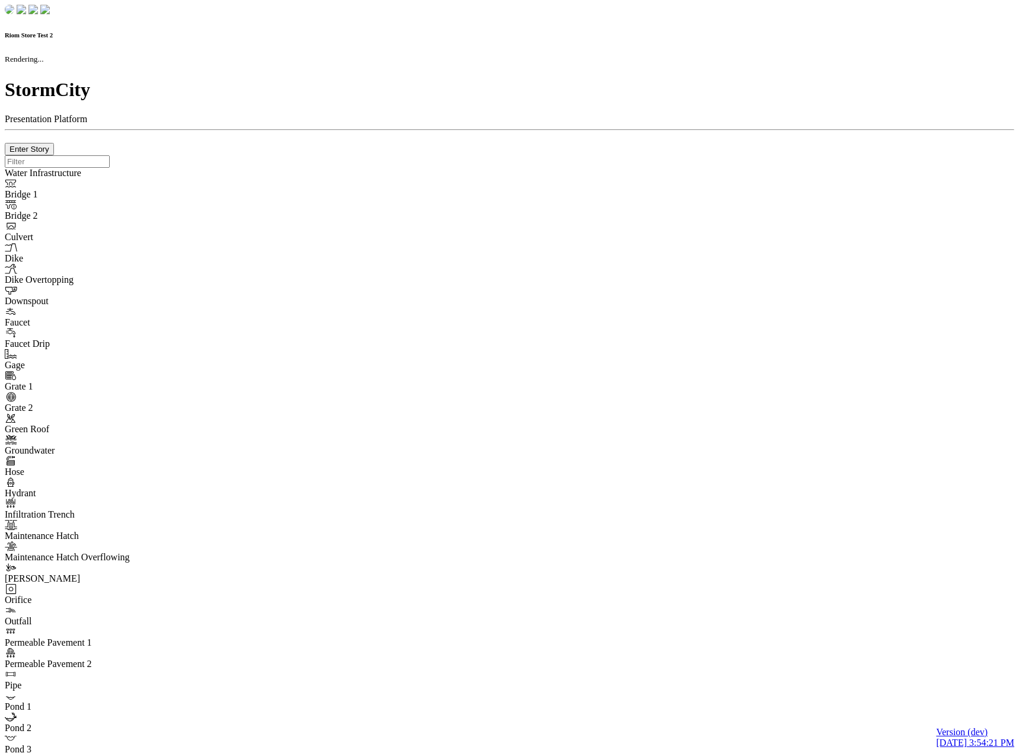
type input "7"
checkbox input "true"
type input "0"
type textarea "<i class="far fa-building"></i>"
type input "7"
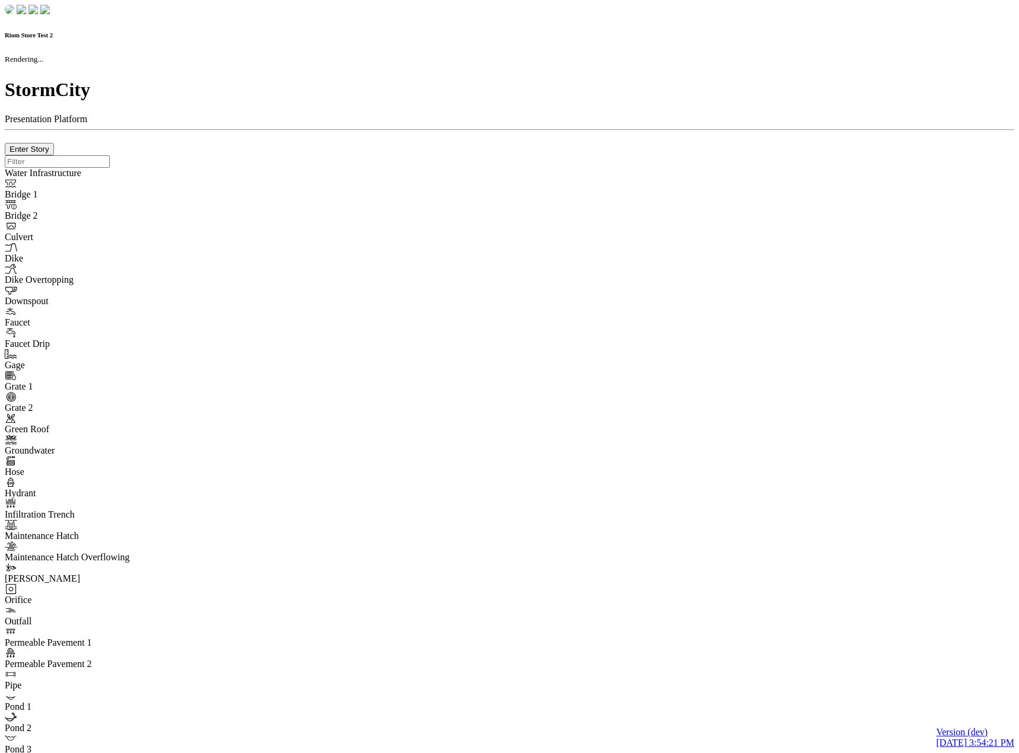
select select "None"
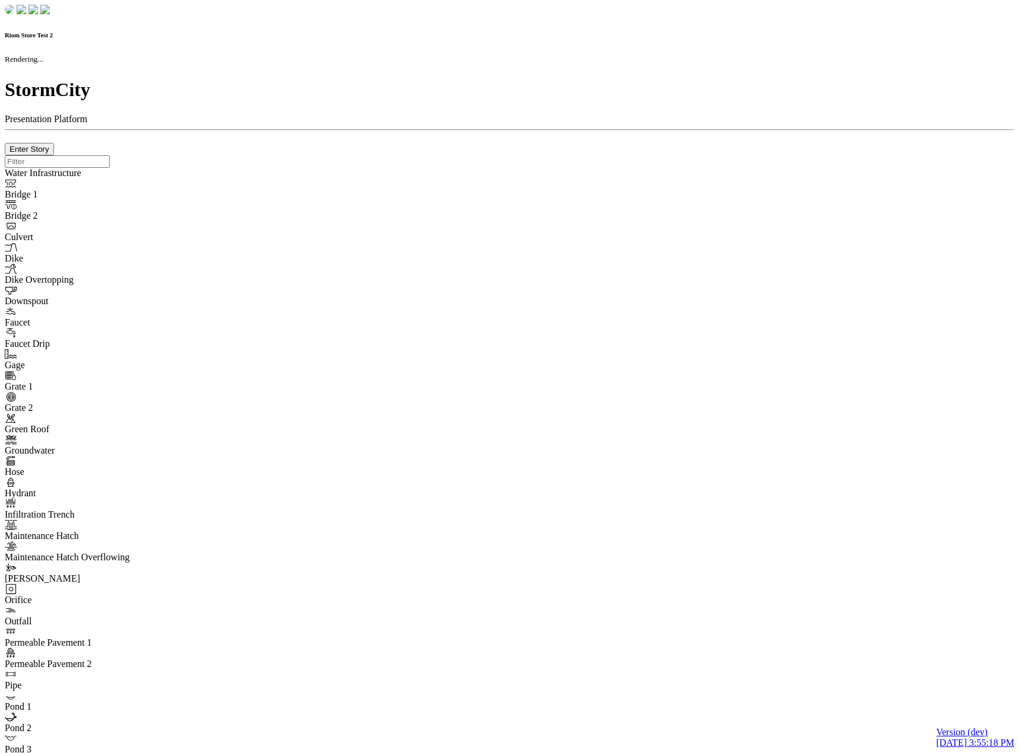
checkbox input "true"
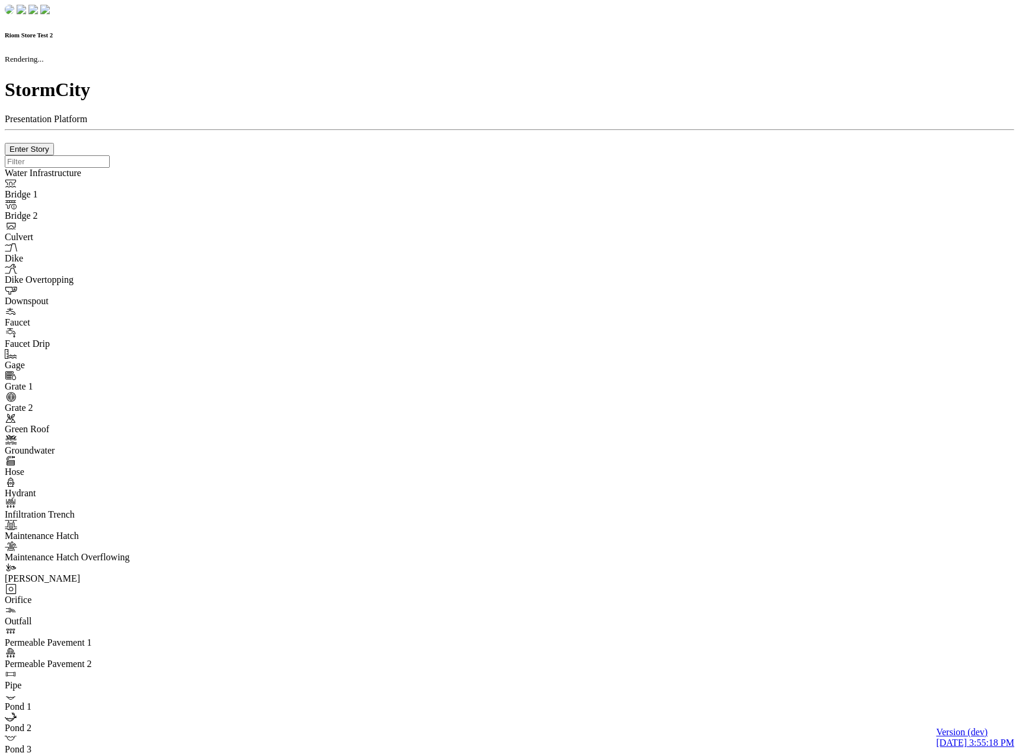
type input "0m"
type textarea "Depth = 0"
checkbox input "true"
select select "CIRCLE"
type input "7"
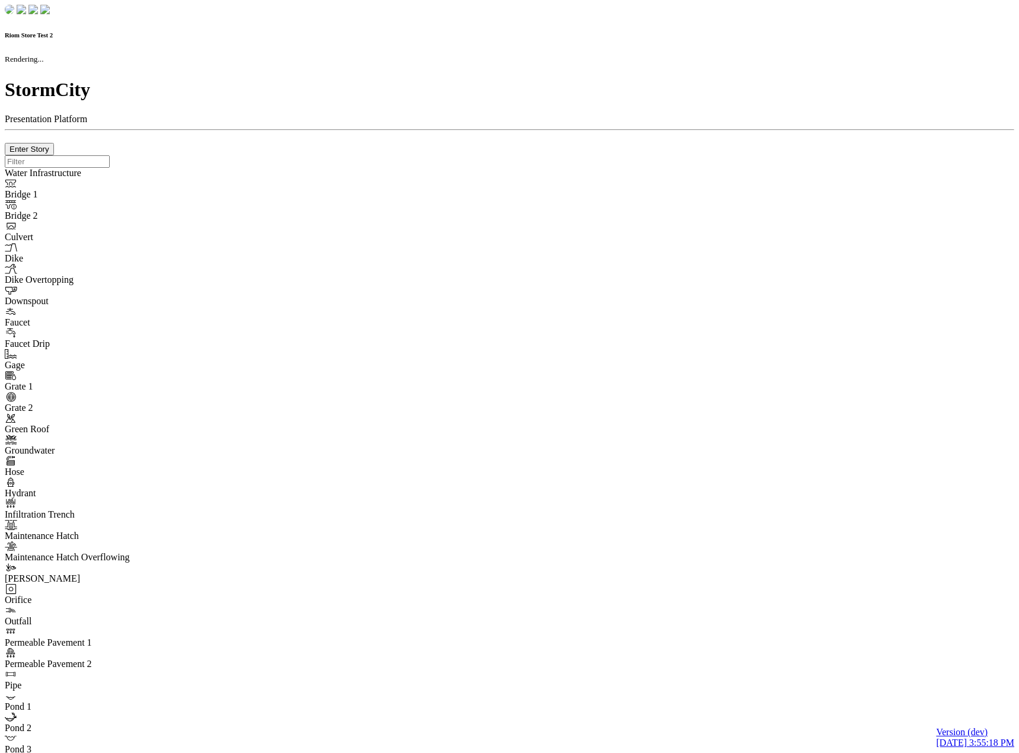
checkbox input "true"
type input "0"
select select "None"
type textarea "<i class="far fa-building"></i>"
click at [219, 155] on div at bounding box center [509, 155] width 1009 height 0
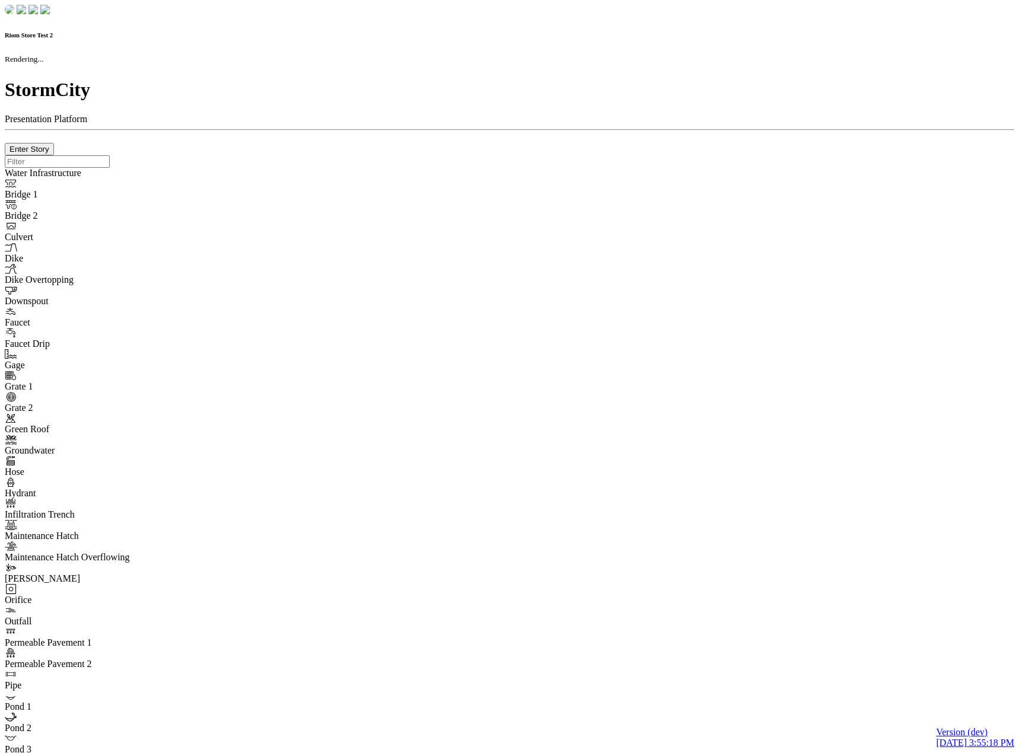
type input "7"
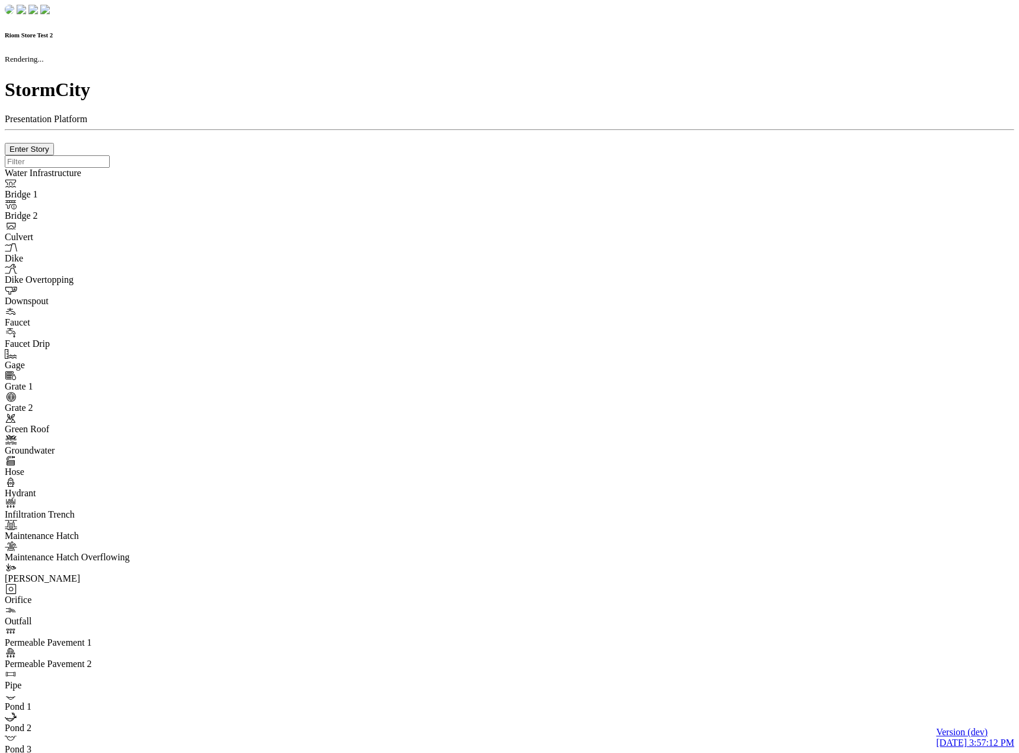
checkbox input "true"
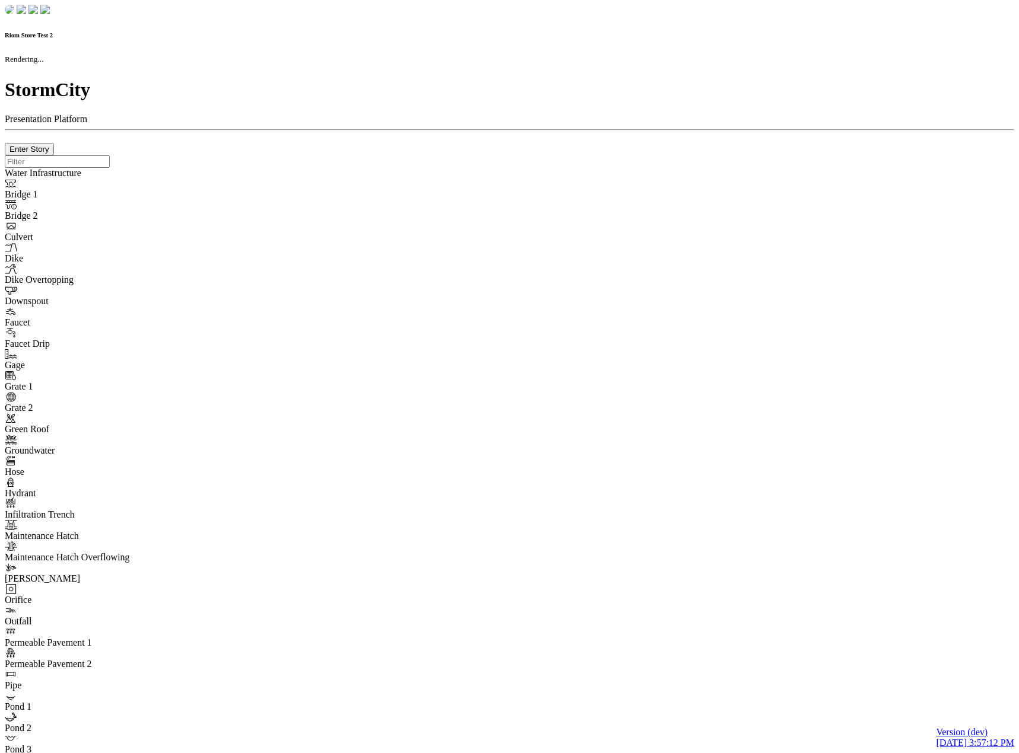
type input "0m"
type textarea "Depth = 0"
checkbox input "true"
select select "CIRCLE"
type input "7"
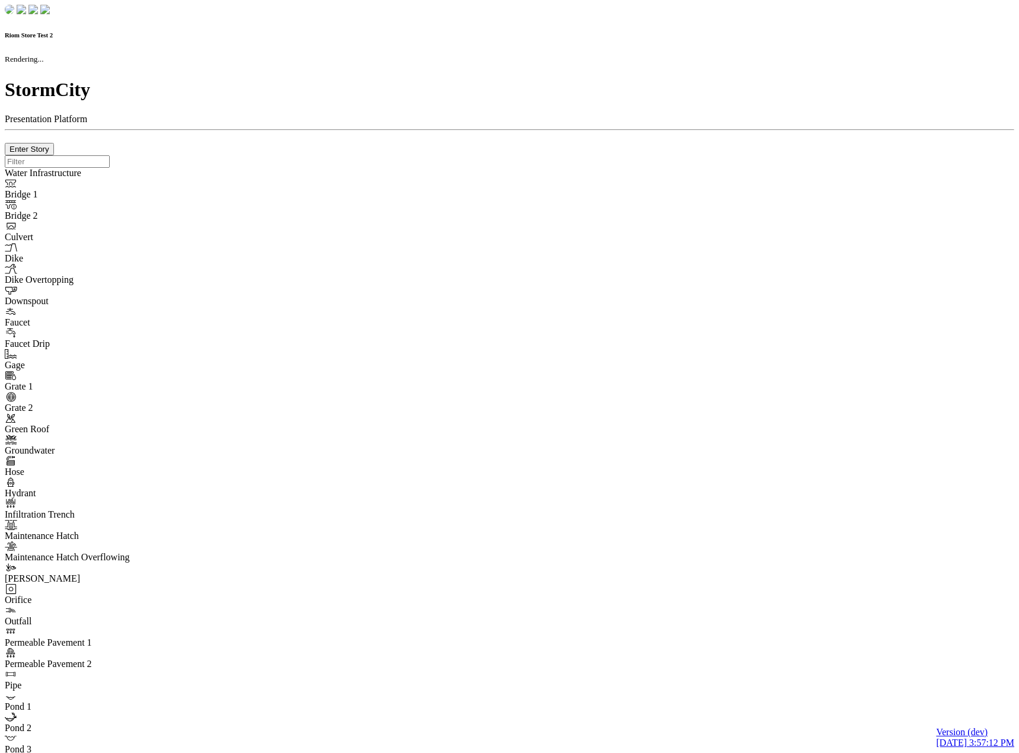
checkbox input "true"
type input "0"
type textarea "<i class="far fa-building"></i>"
type input "7"
select select "None"
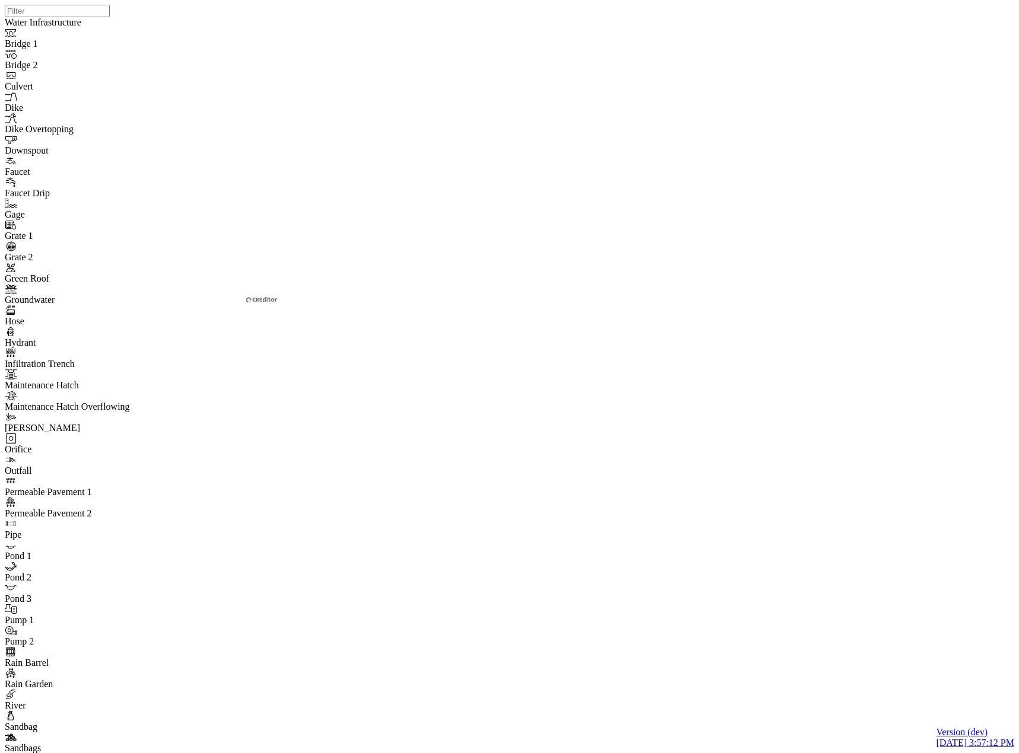
click at [109, 27] on link "UPPER CASE" at bounding box center [81, 22] width 56 height 10
click at [53, 27] on link "Sentence case" at bounding box center [26, 22] width 53 height 10
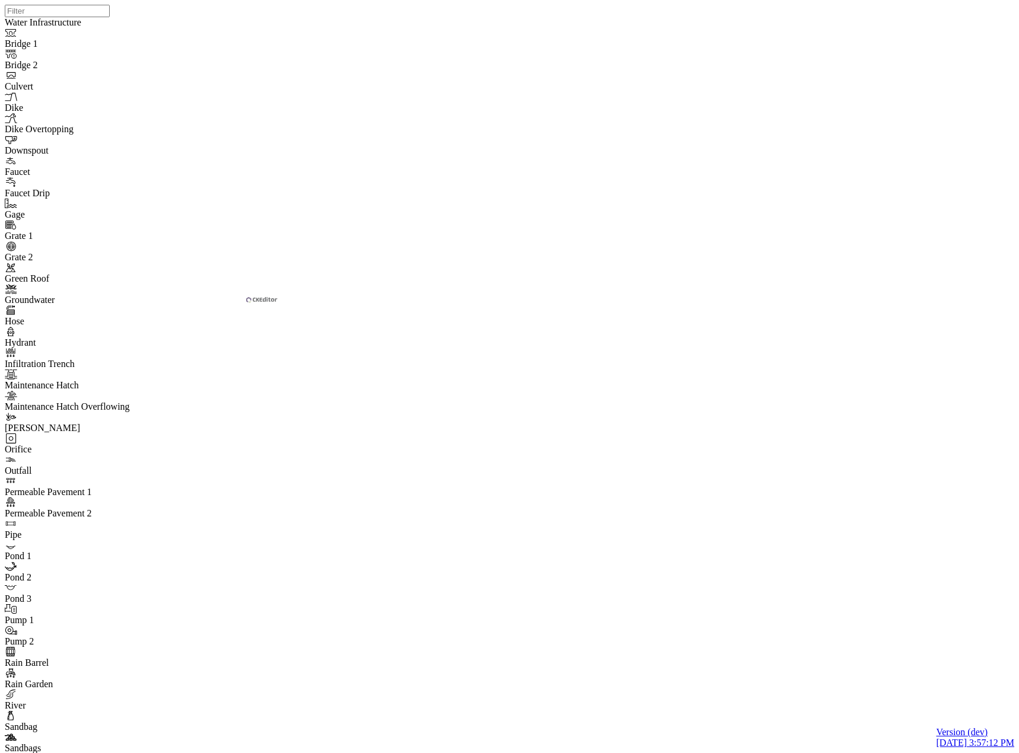
click at [188, 27] on link "lower case" at bounding box center [168, 22] width 40 height 10
click at [109, 27] on link "UPPER CASE" at bounding box center [81, 22] width 56 height 10
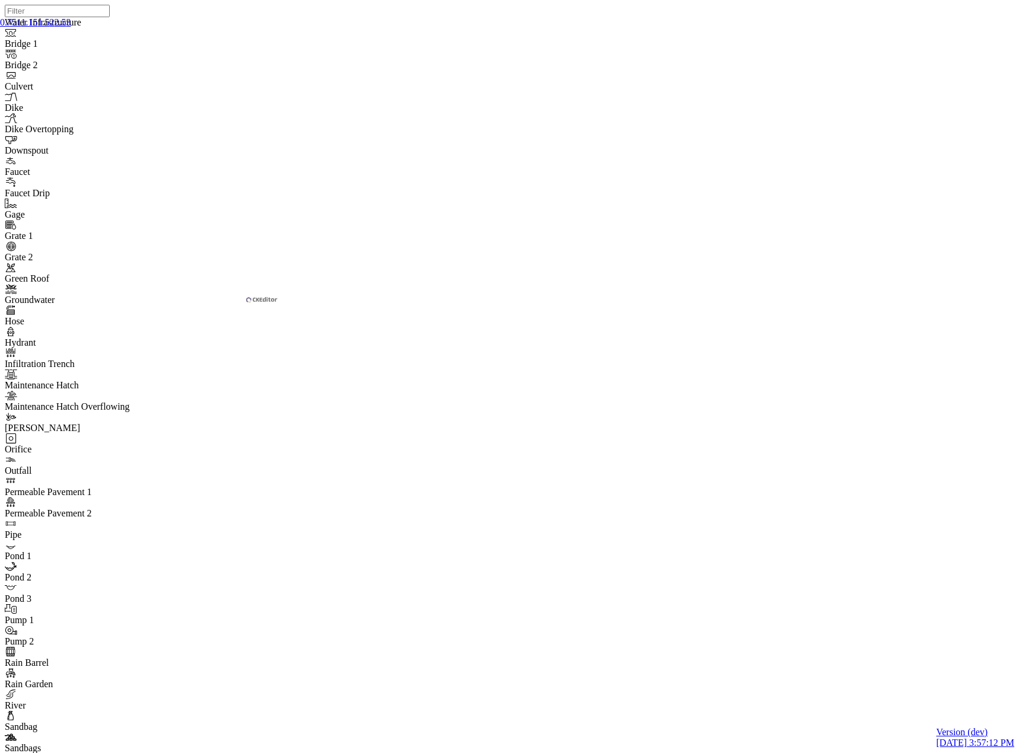
click at [66, 27] on link "2.5" at bounding box center [60, 22] width 12 height 10
click at [21, 27] on link "1" at bounding box center [19, 22] width 4 height 10
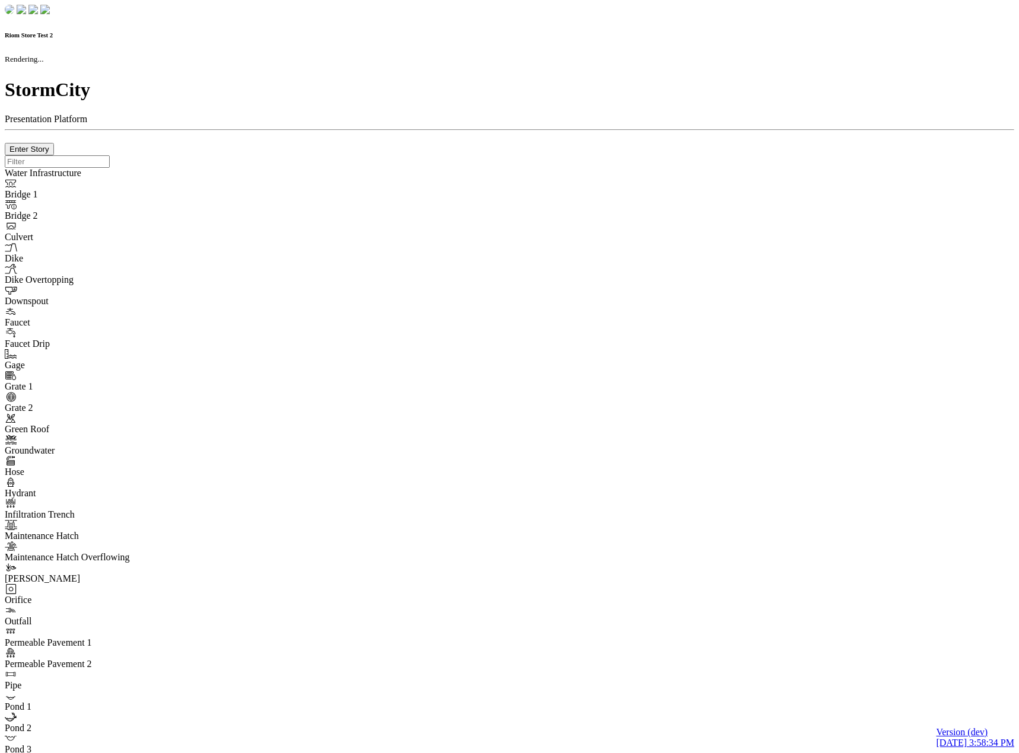
checkbox input "true"
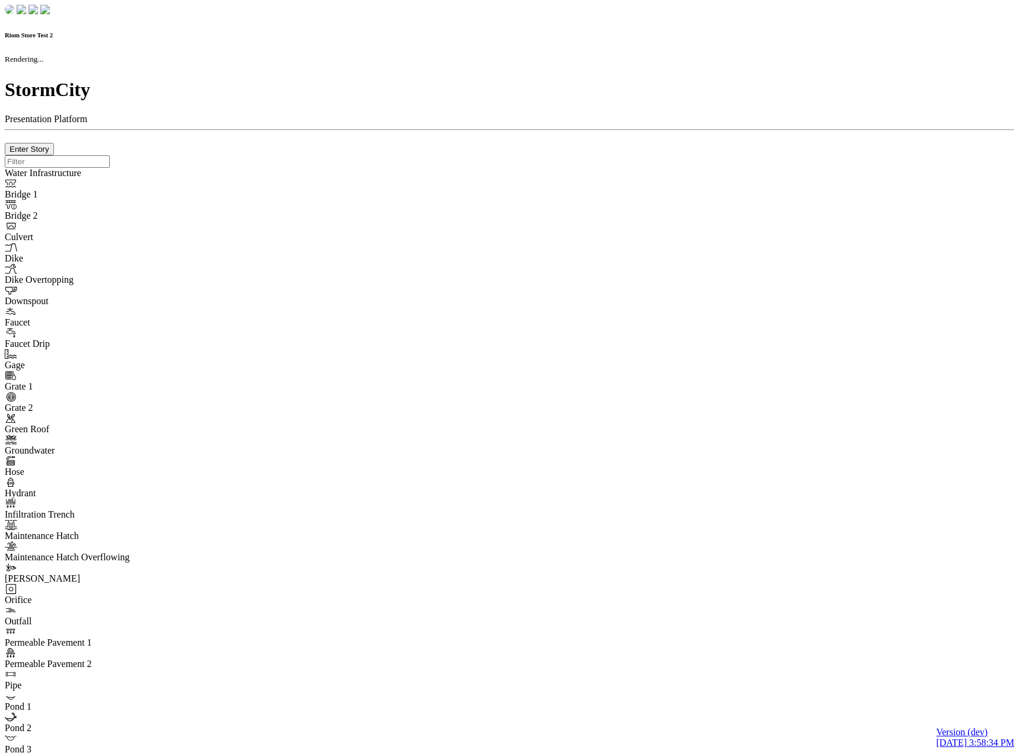
type input "0m"
type textarea "Depth = 0"
checkbox input "true"
select select "CIRCLE"
type input "7"
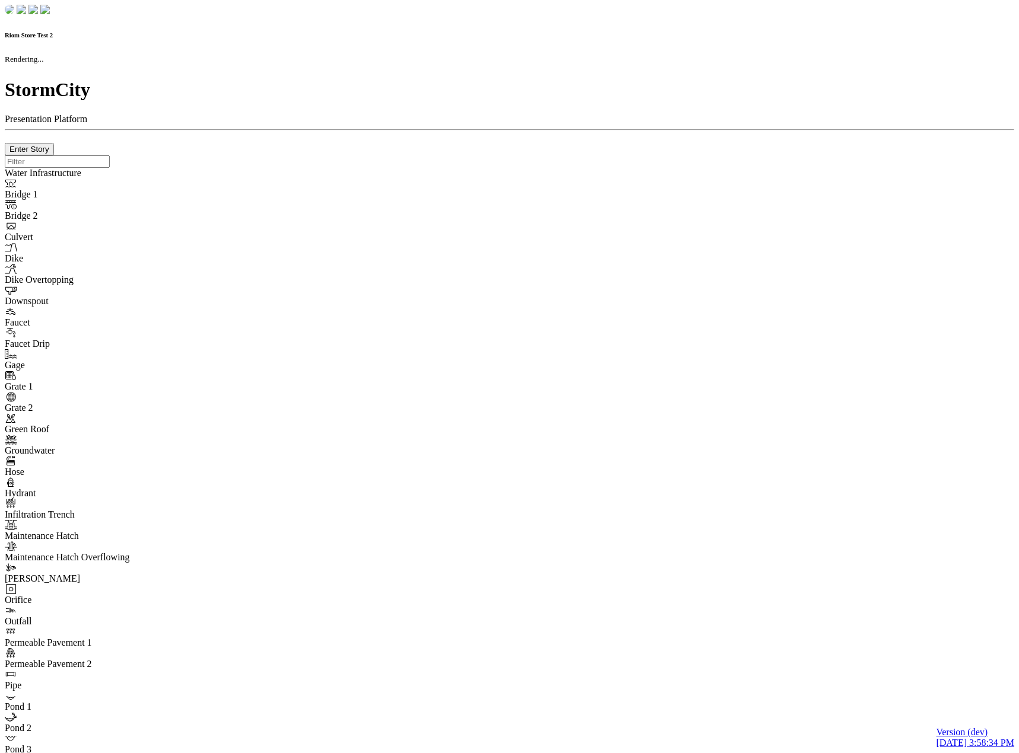
checkbox input "true"
type input "0"
type textarea "<i class="far fa-building"></i>"
type input "7"
select select "None"
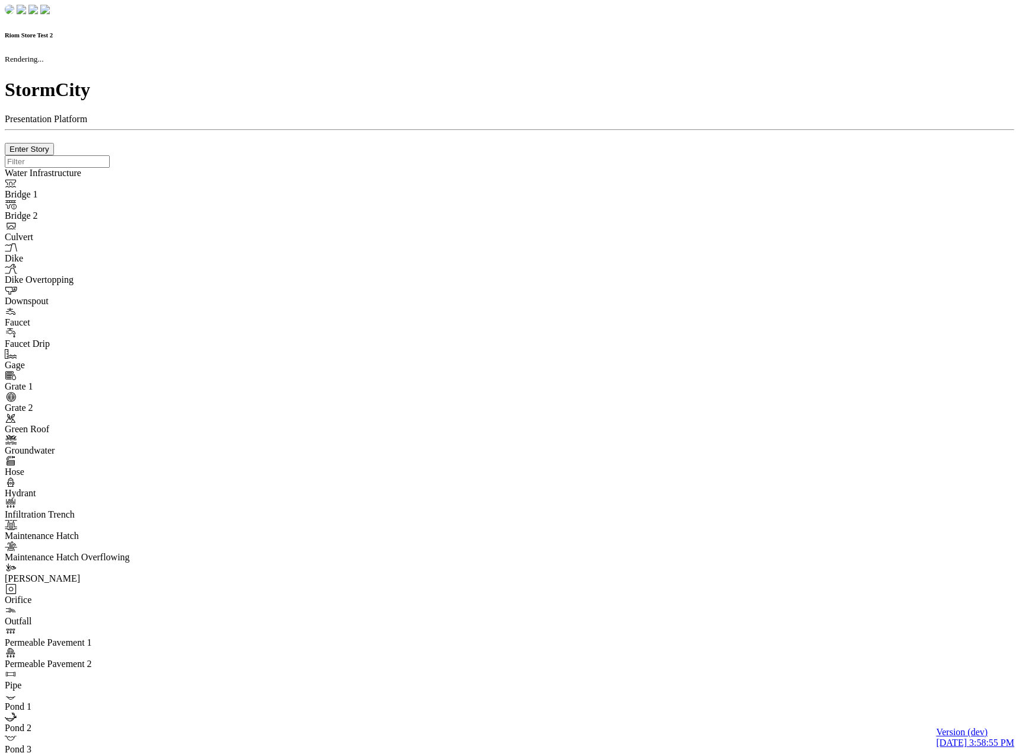
checkbox input "true"
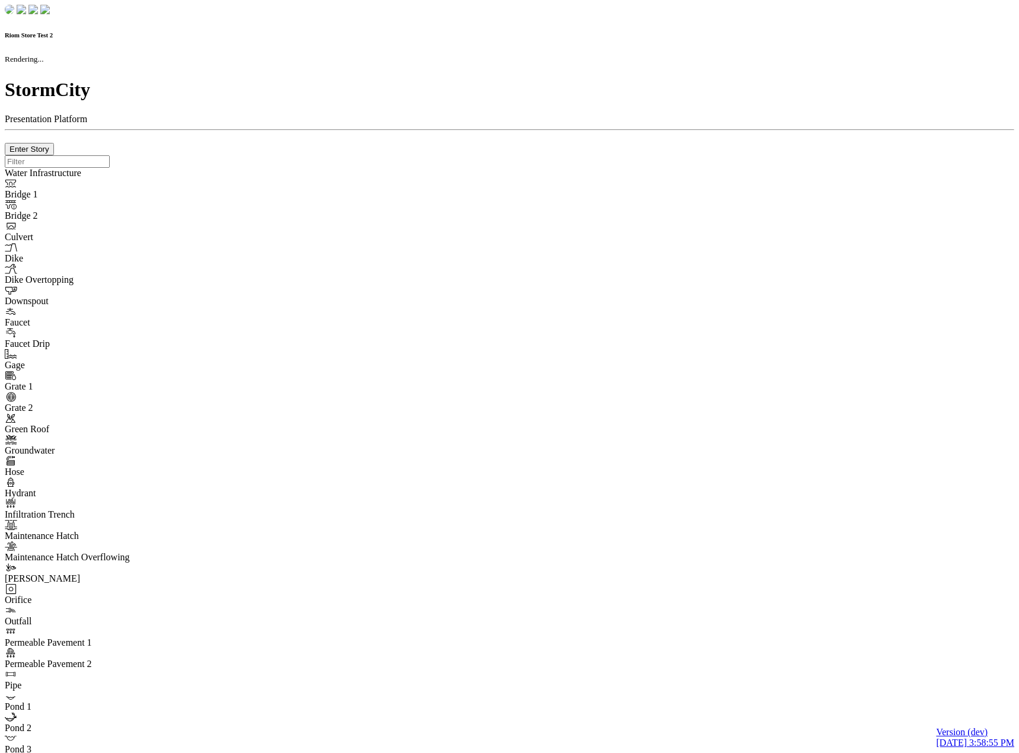
type input "0m"
type textarea "Depth = 0"
checkbox input "true"
select select "CIRCLE"
type input "7"
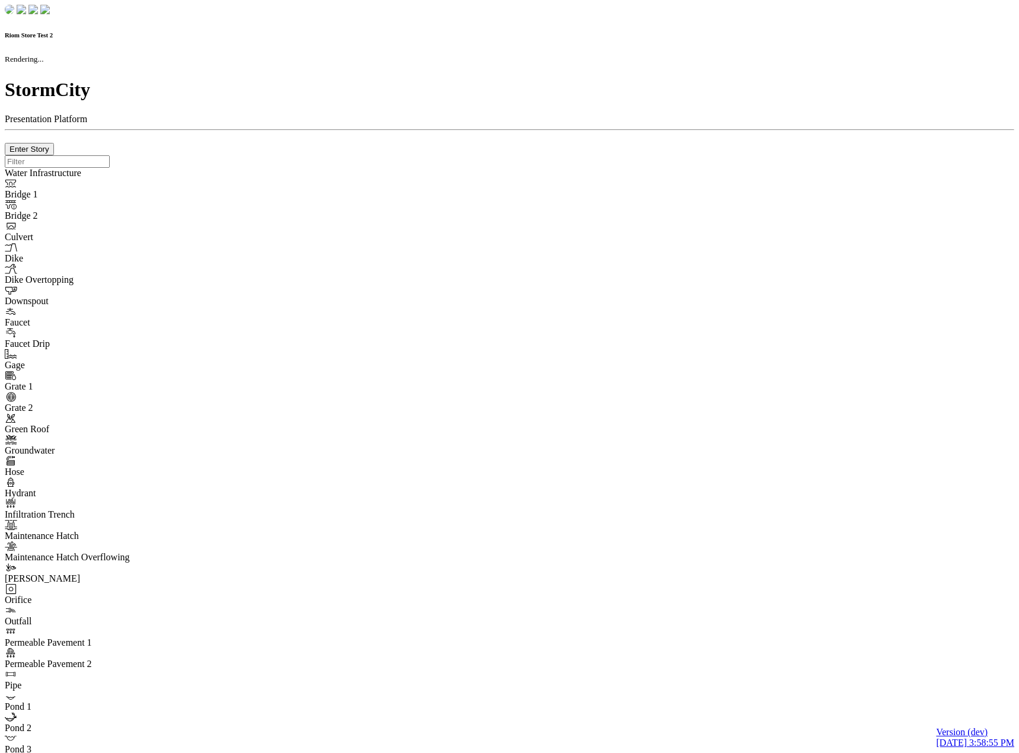
checkbox input "true"
type input "0"
type textarea "<i class="far fa-building"></i>"
type input "7"
select select "None"
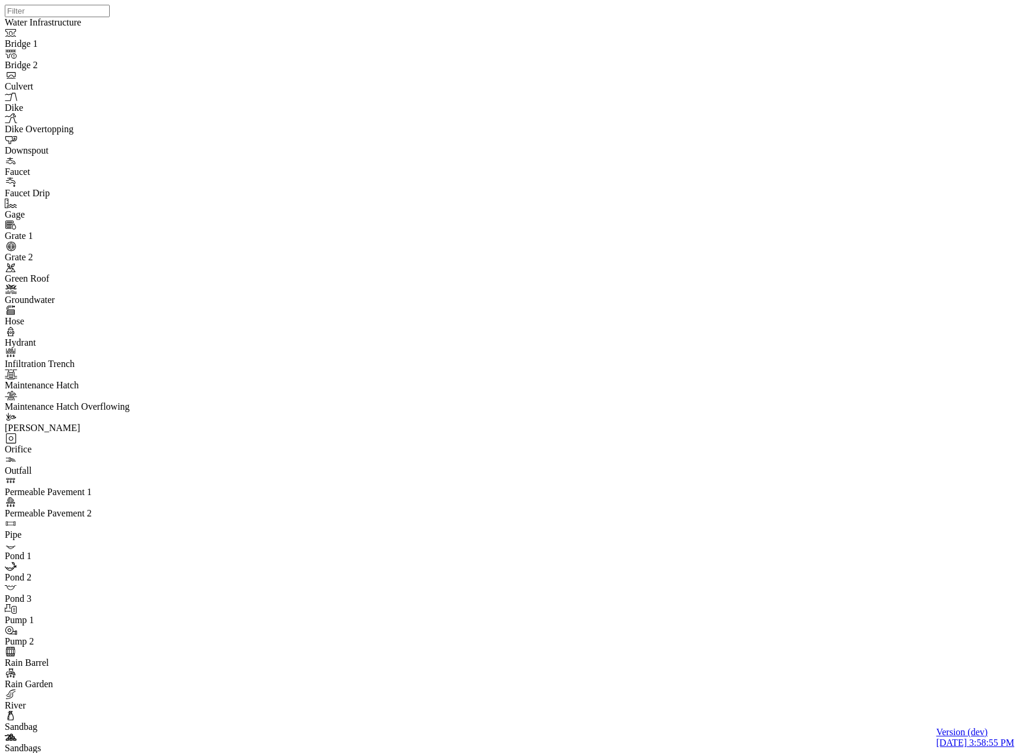
drag, startPoint x: 215, startPoint y: 206, endPoint x: 195, endPoint y: 225, distance: 27.7
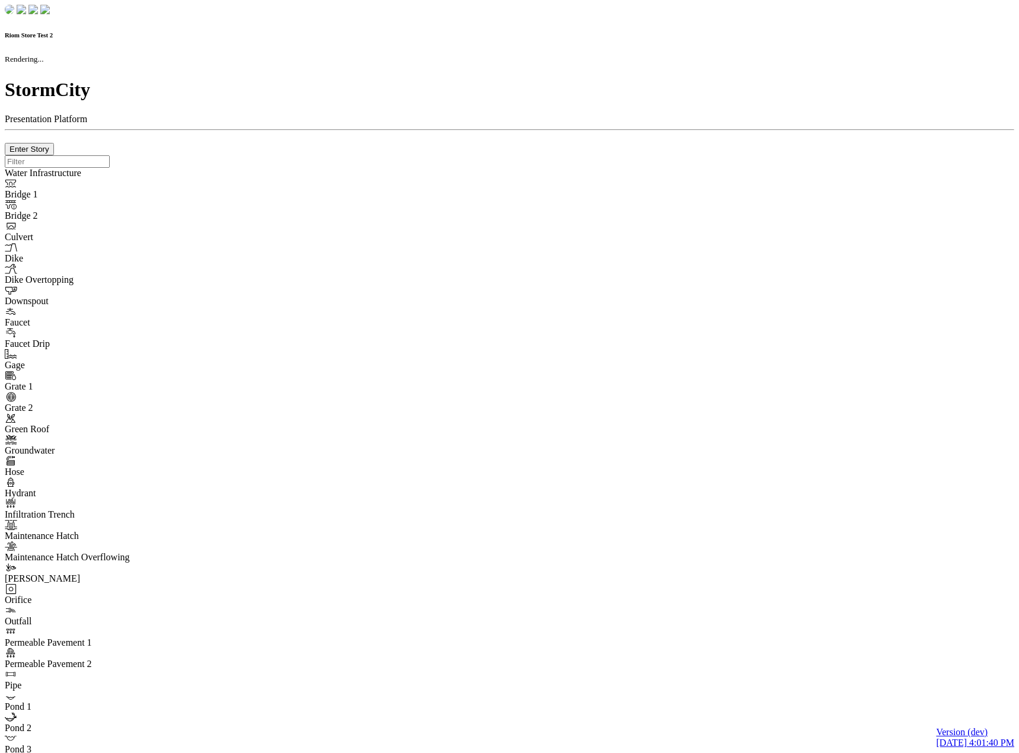
checkbox input "true"
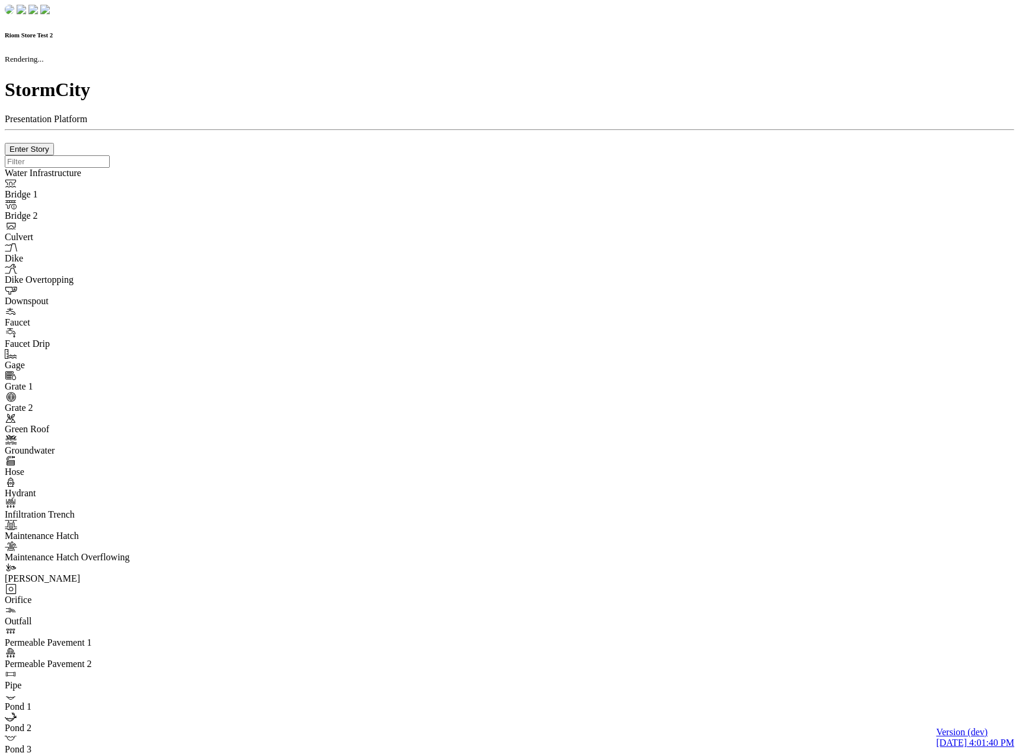
type input "0m"
type textarea "Depth = 0"
checkbox input "true"
select select "CIRCLE"
type input "7"
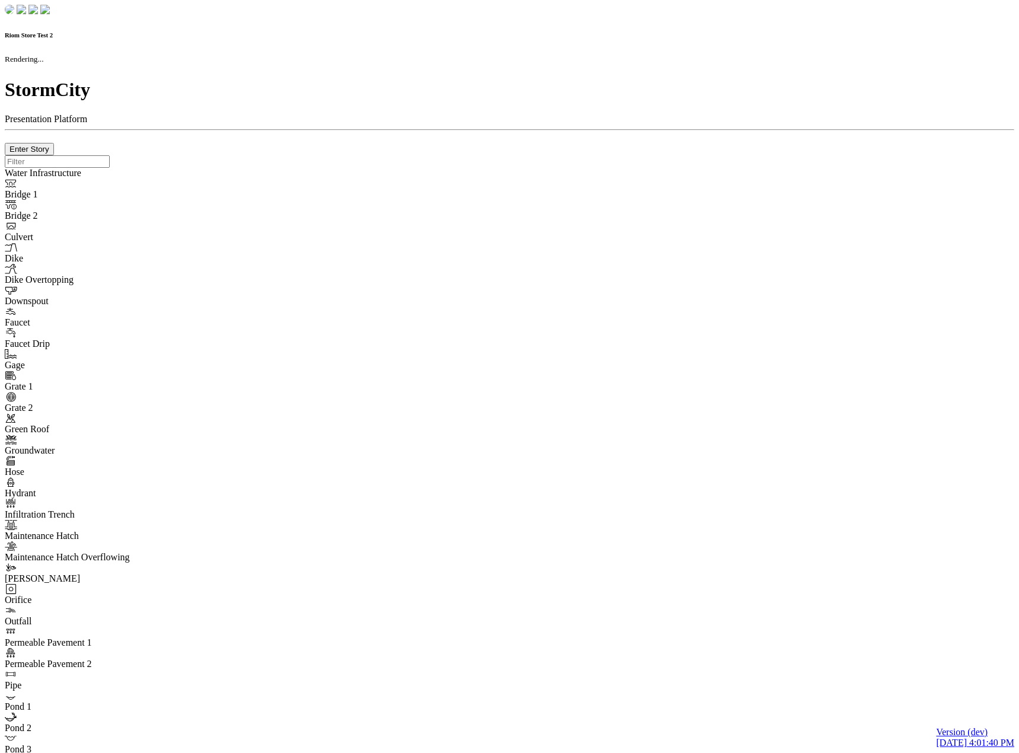
checkbox input "true"
type input "0"
type textarea "<i class="far fa-building"></i>"
type input "7"
select select "None"
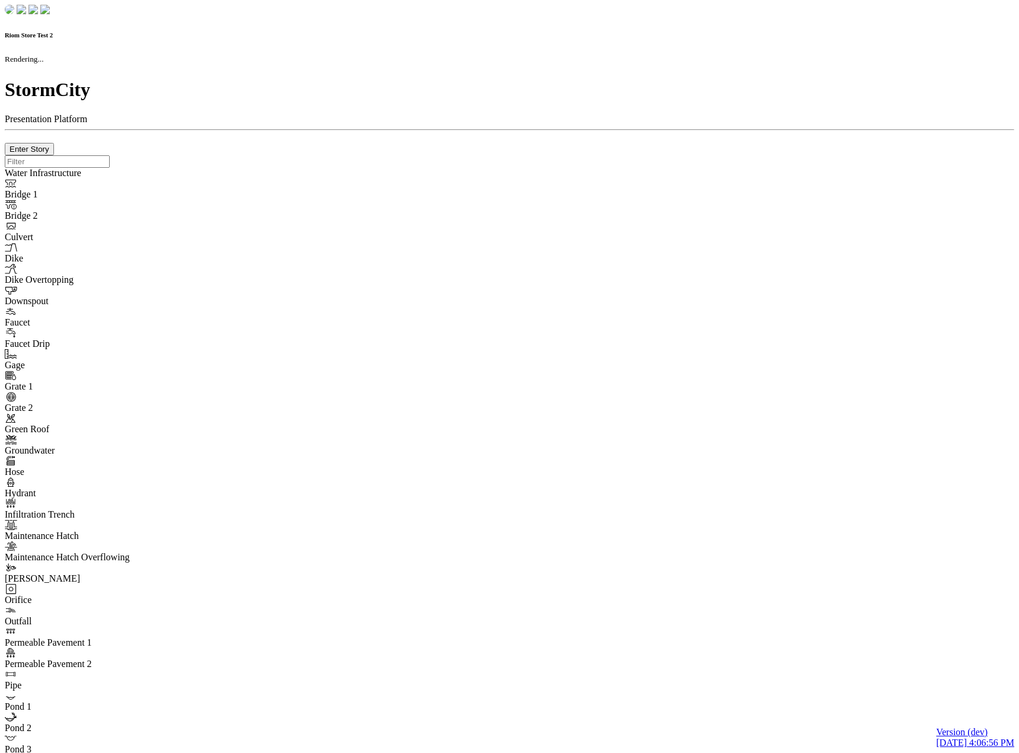
checkbox input "true"
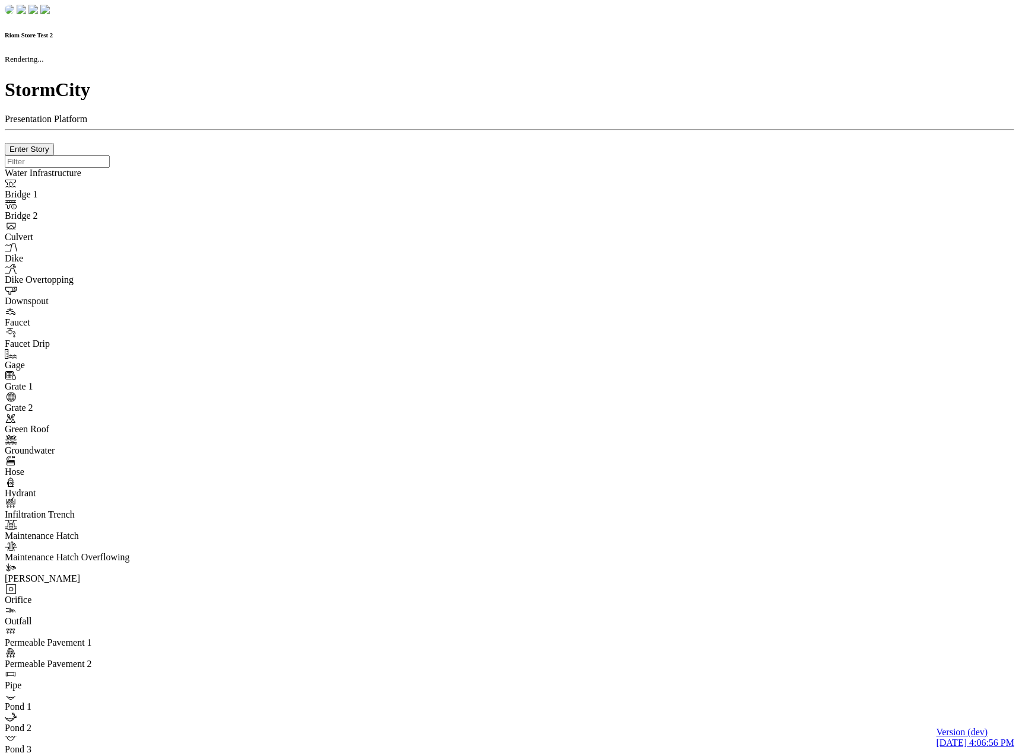
type input "0m"
type textarea "Depth = 0"
checkbox input "true"
select select "CIRCLE"
type input "7"
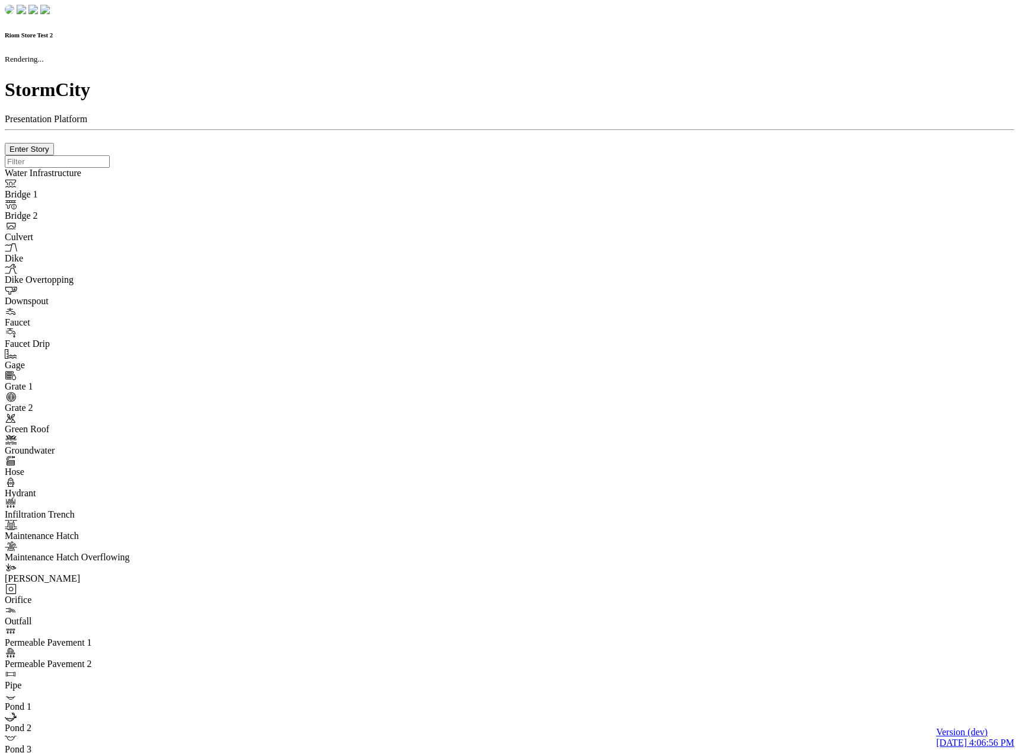
checkbox input "true"
type input "0"
select select "None"
type textarea "<i class="far fa-building"></i>"
type input "7"
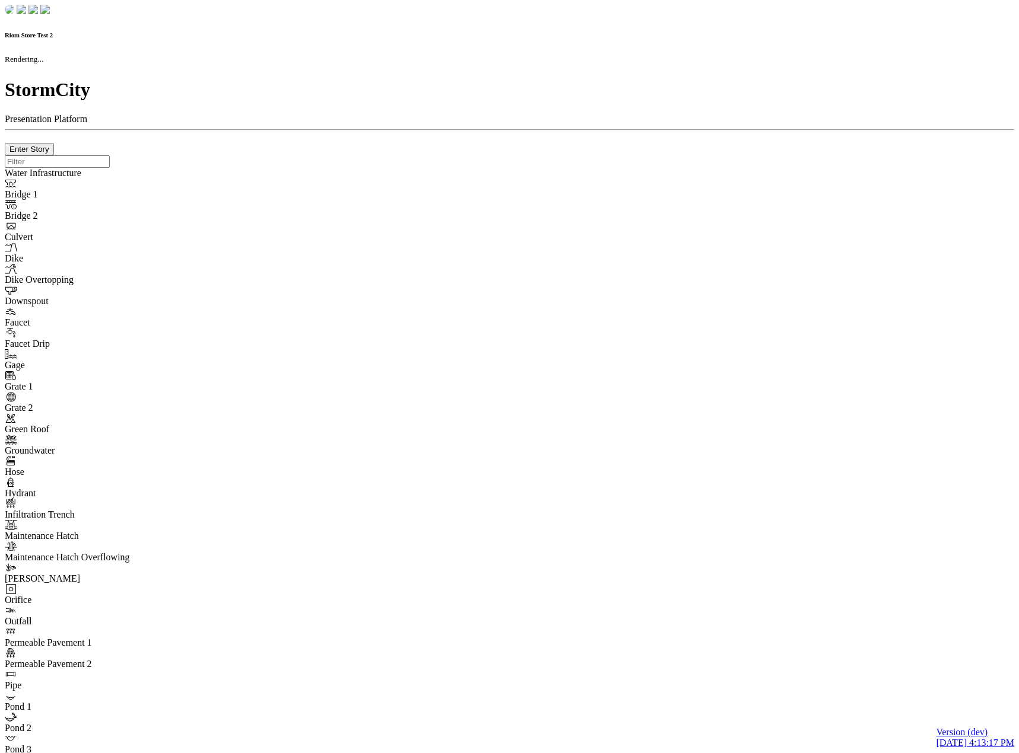
checkbox input "true"
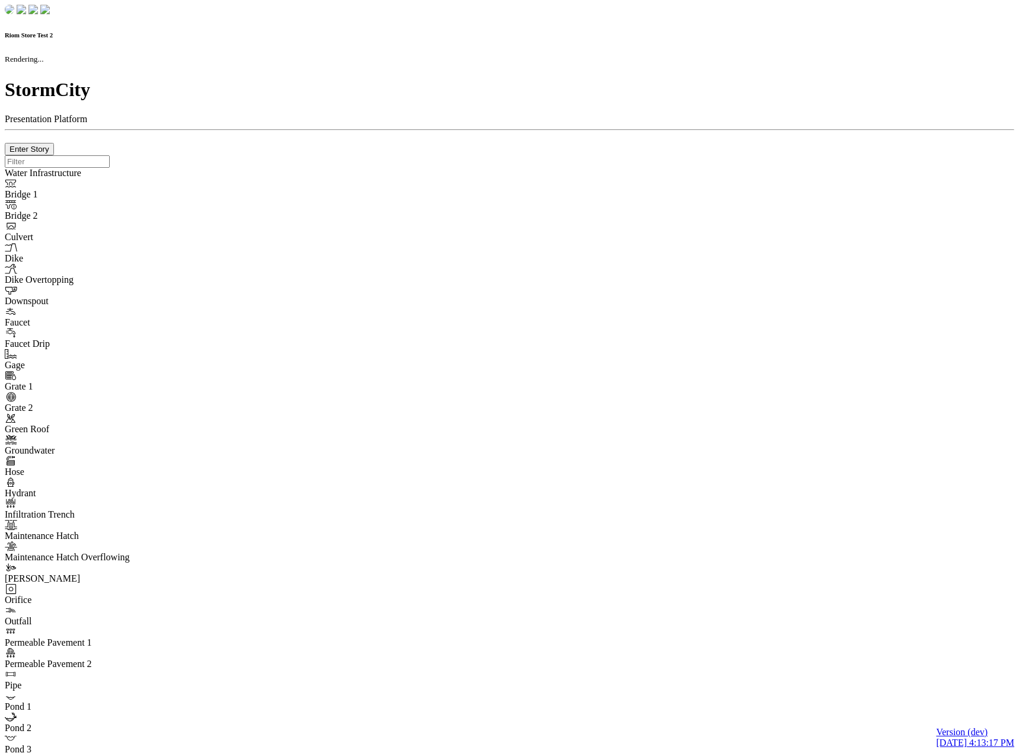
type input "0m"
type textarea "Depth = 0"
checkbox input "true"
select select "CIRCLE"
type input "7"
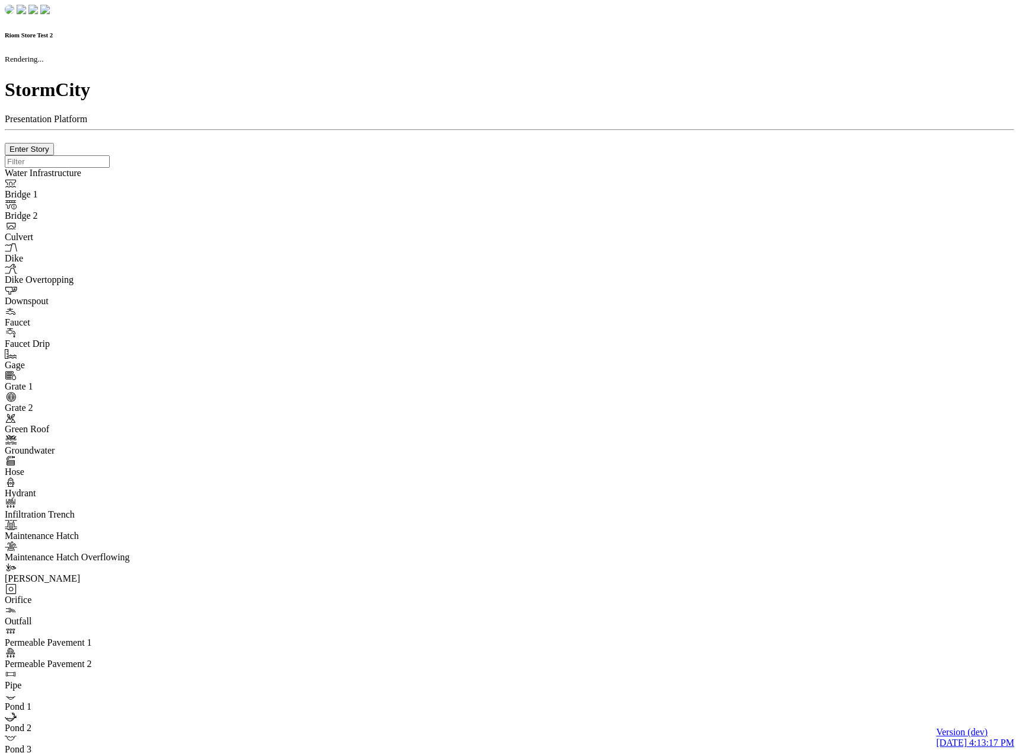
checkbox input "true"
type input "0"
select select "None"
type textarea "<i class="far fa-building"></i>"
type input "7"
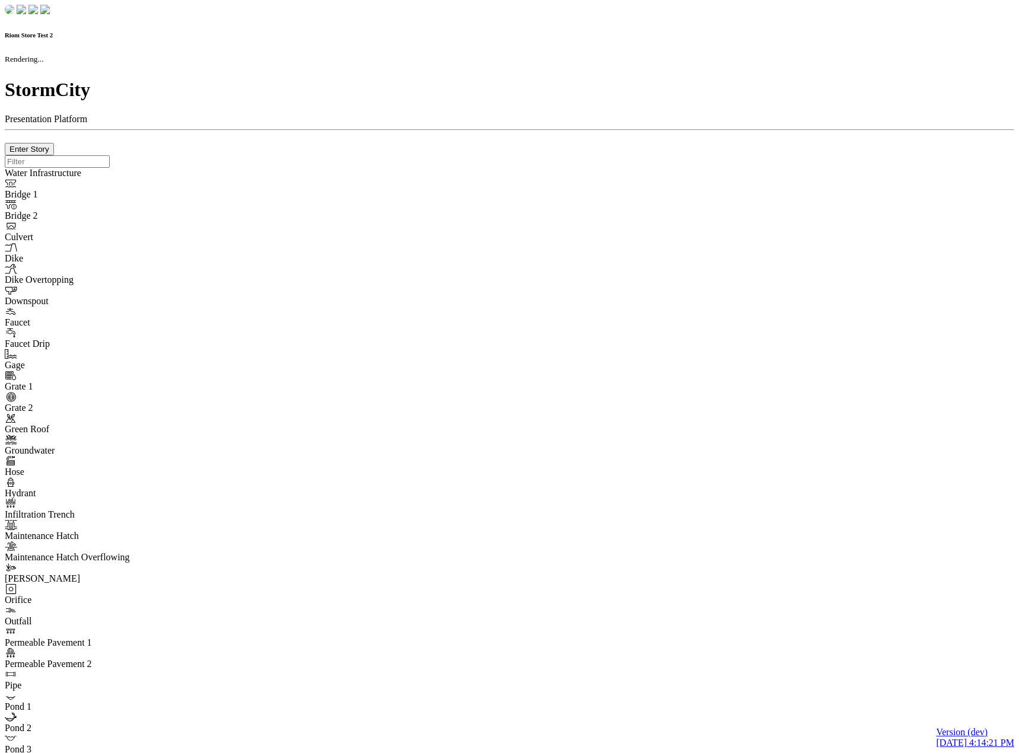
checkbox input "true"
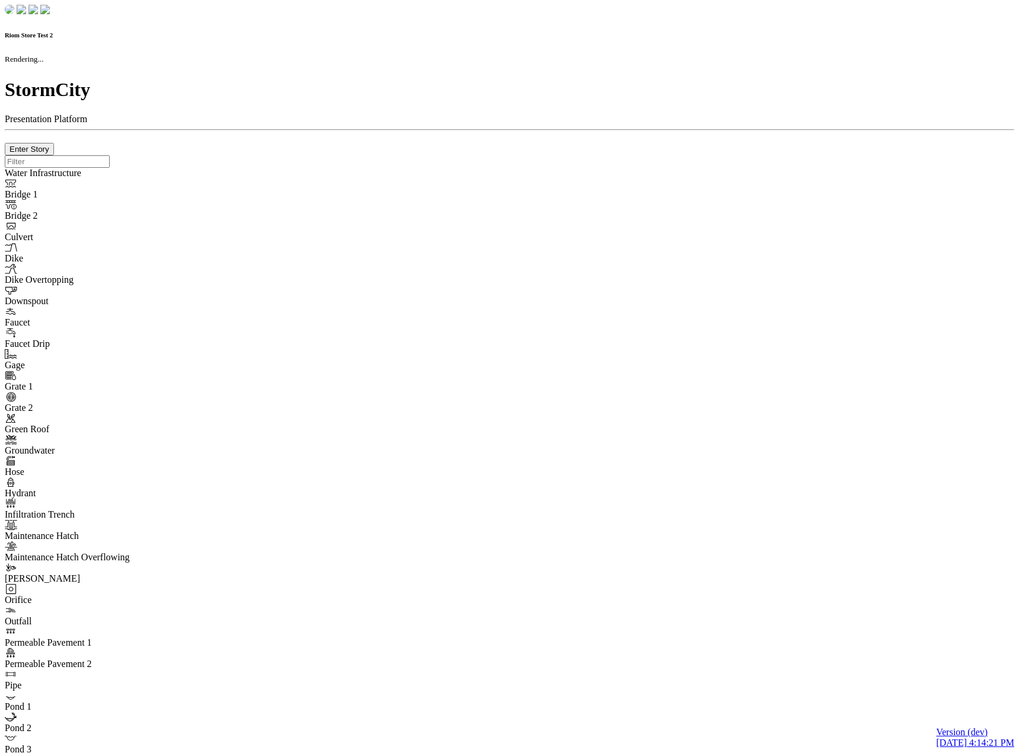
type input "0m"
type textarea "Depth = 0"
checkbox input "true"
select select "CIRCLE"
type input "7"
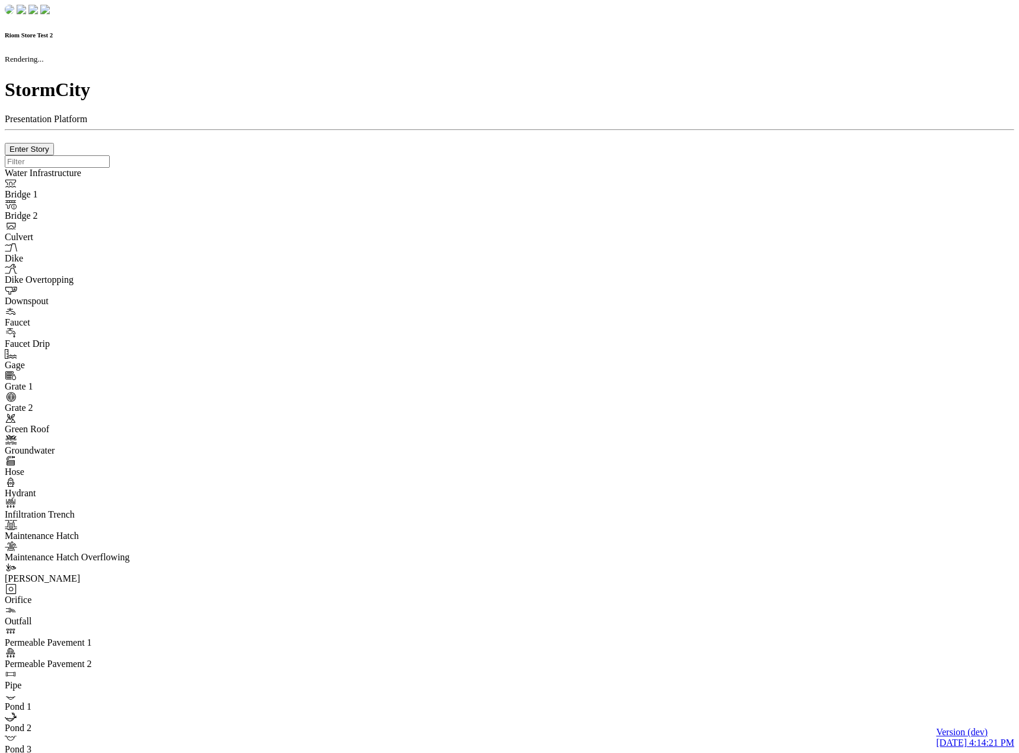
checkbox input "true"
type input "0"
type textarea "<i class="far fa-building"></i>"
select select "None"
type input "7"
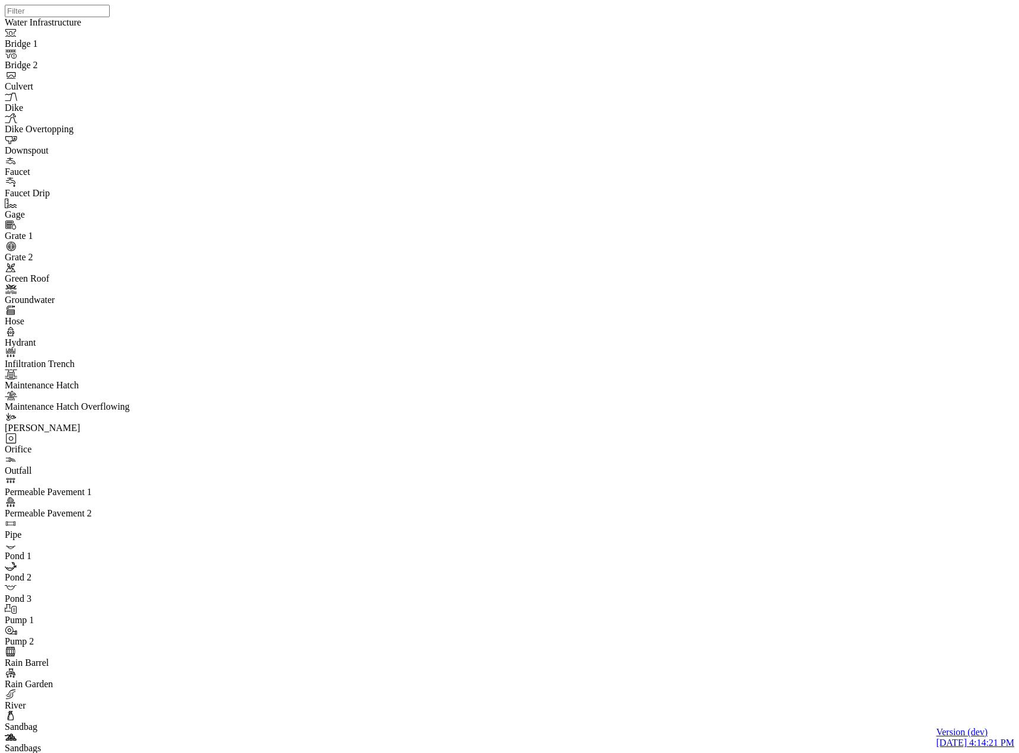
drag, startPoint x: 91, startPoint y: 135, endPoint x: 78, endPoint y: 177, distance: 43.5
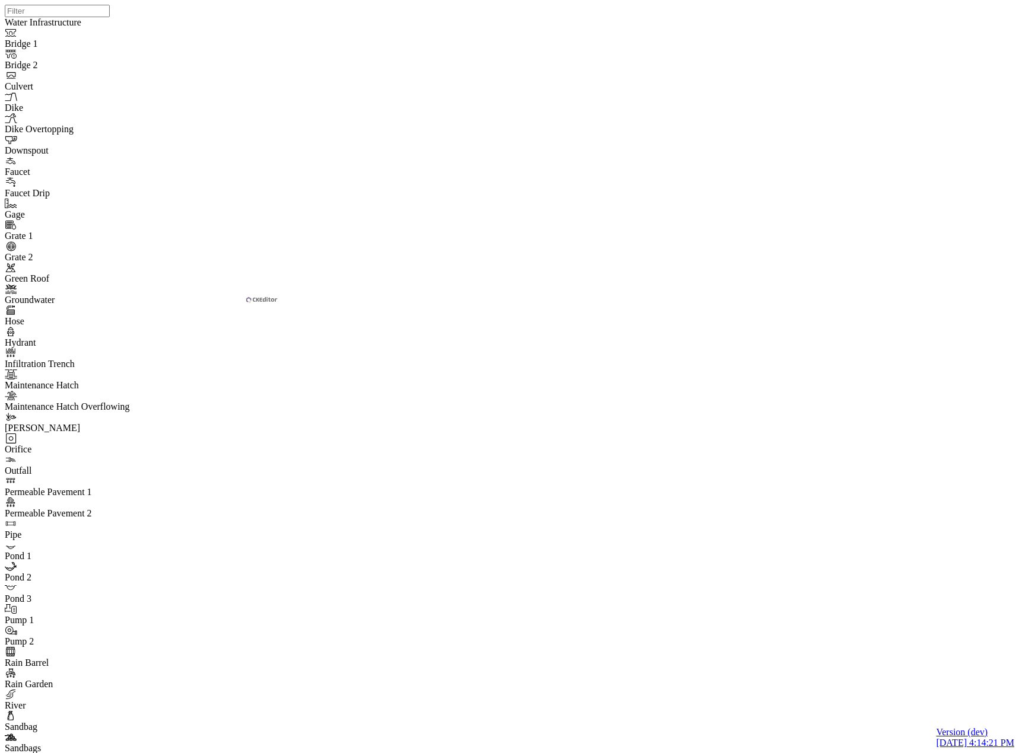
drag, startPoint x: 297, startPoint y: 210, endPoint x: 305, endPoint y: 225, distance: 16.2
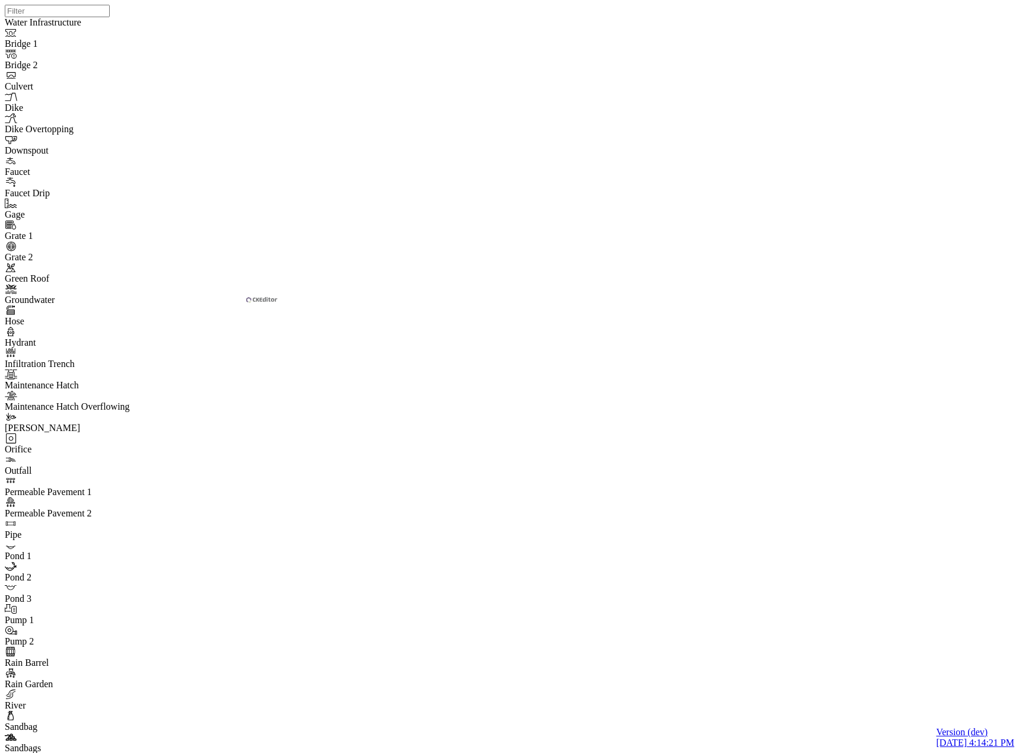
drag, startPoint x: 312, startPoint y: 232, endPoint x: 155, endPoint y: 224, distance: 156.7
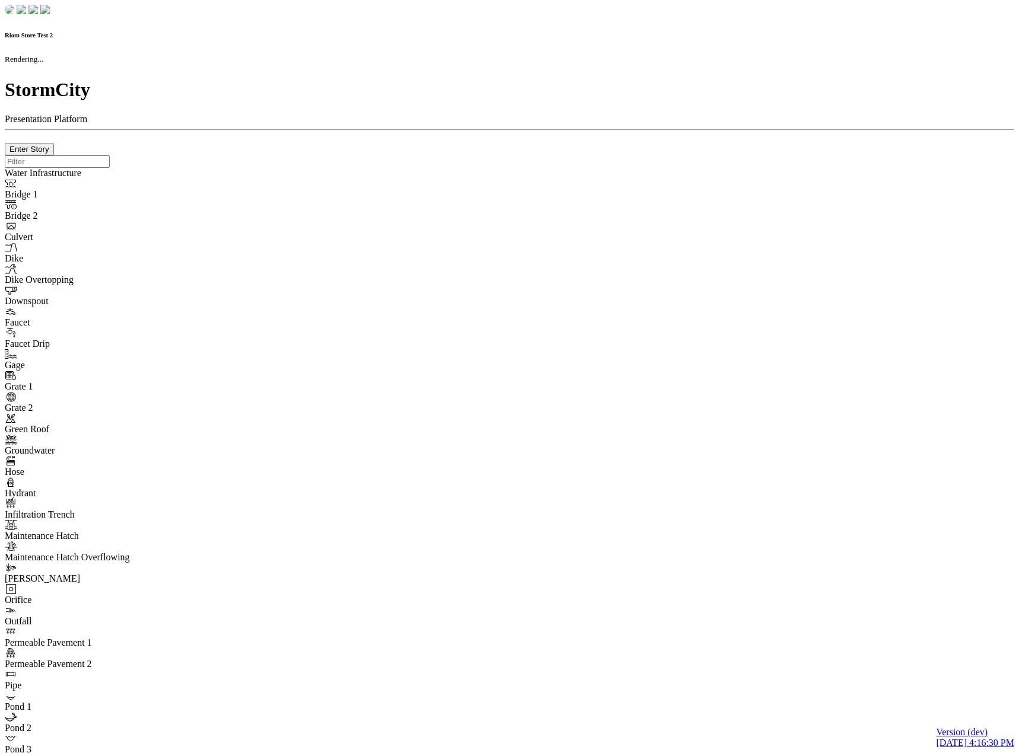
checkbox input "true"
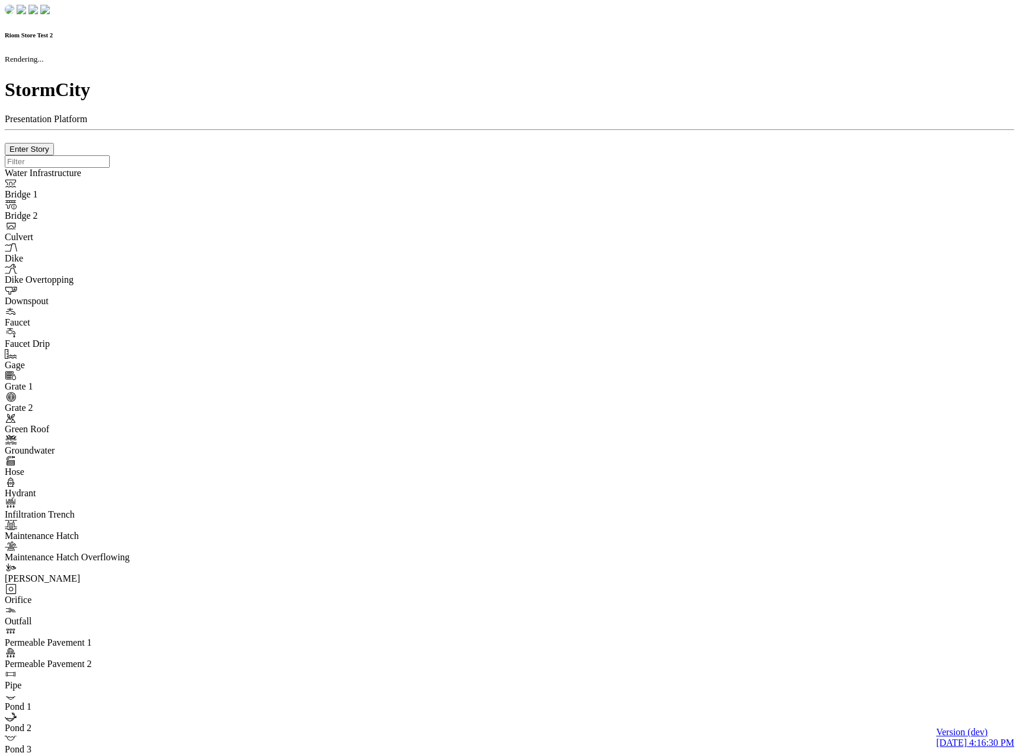
type input "0m"
type textarea "Depth = 0"
checkbox input "true"
select select "CIRCLE"
type input "7"
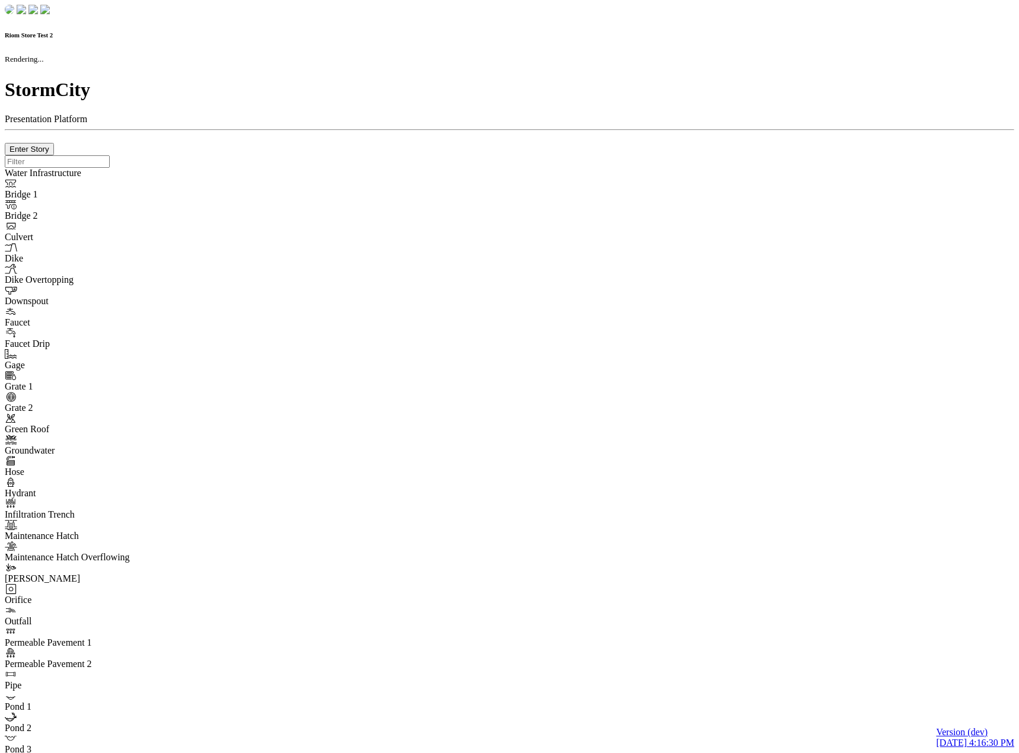
checkbox input "true"
type input "0"
type textarea "<i class="far fa-building"></i>"
type input "7"
select select "None"
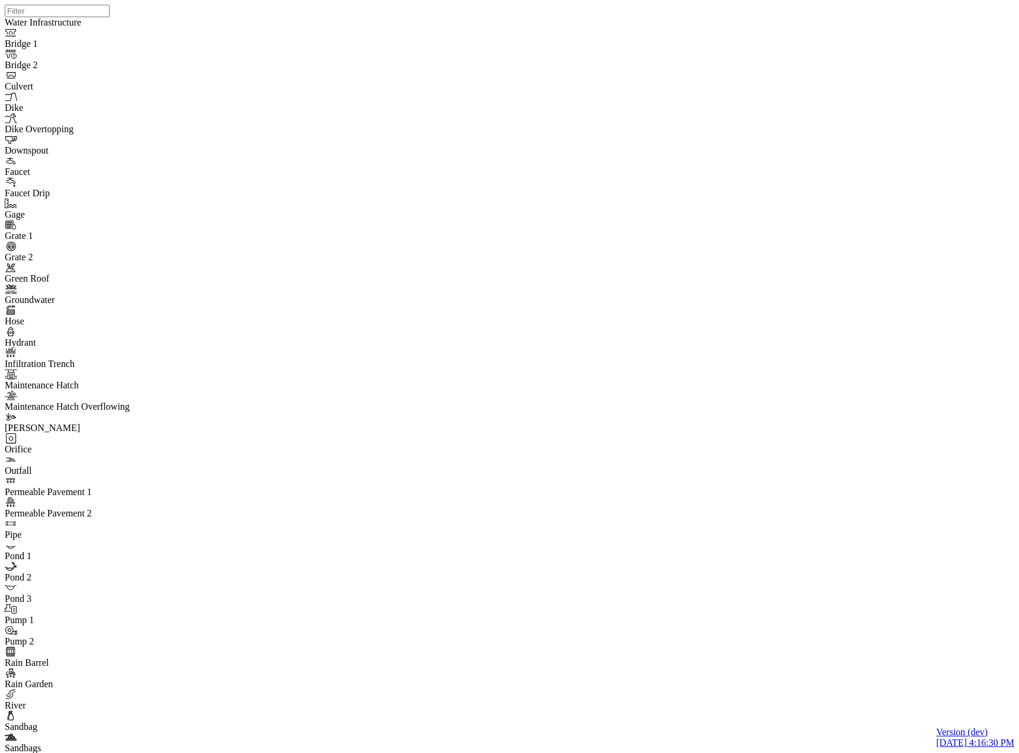
drag, startPoint x: 341, startPoint y: 120, endPoint x: 400, endPoint y: 120, distance: 59.3
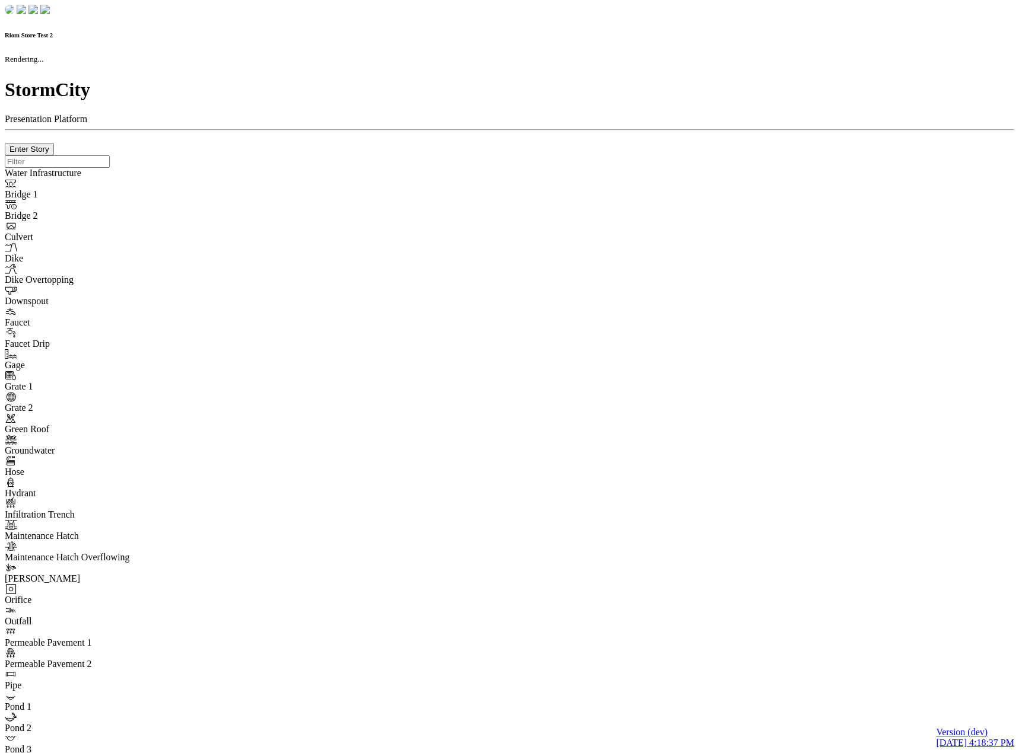
checkbox input "true"
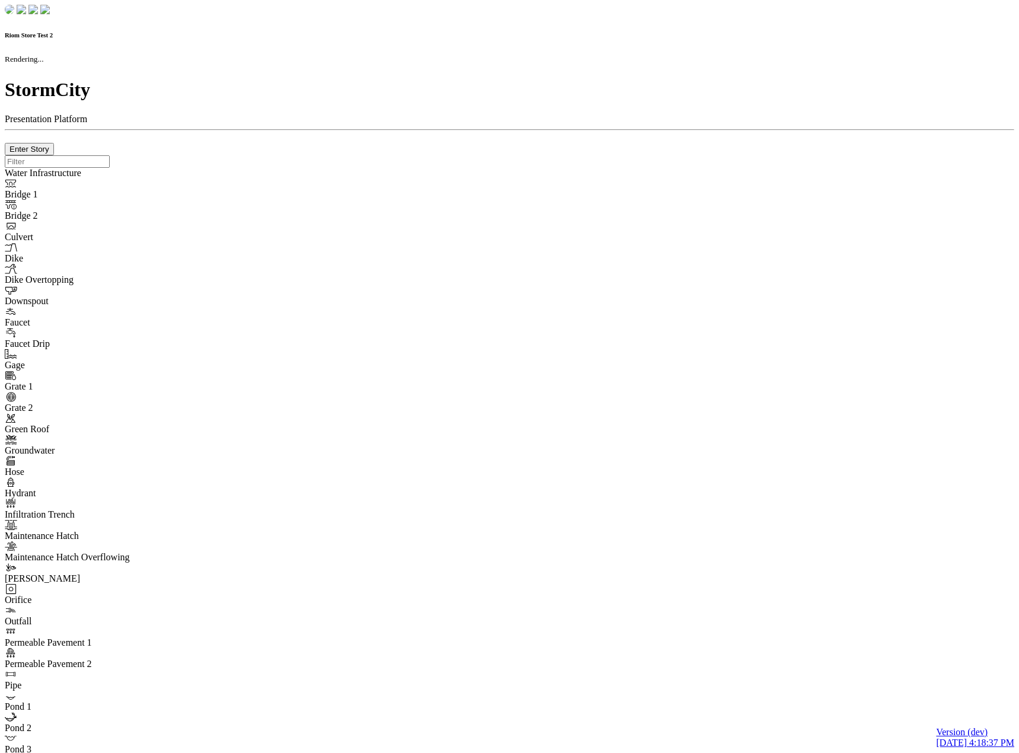
type input "0m"
type textarea "Depth = 0"
checkbox input "true"
select select "CIRCLE"
type input "7"
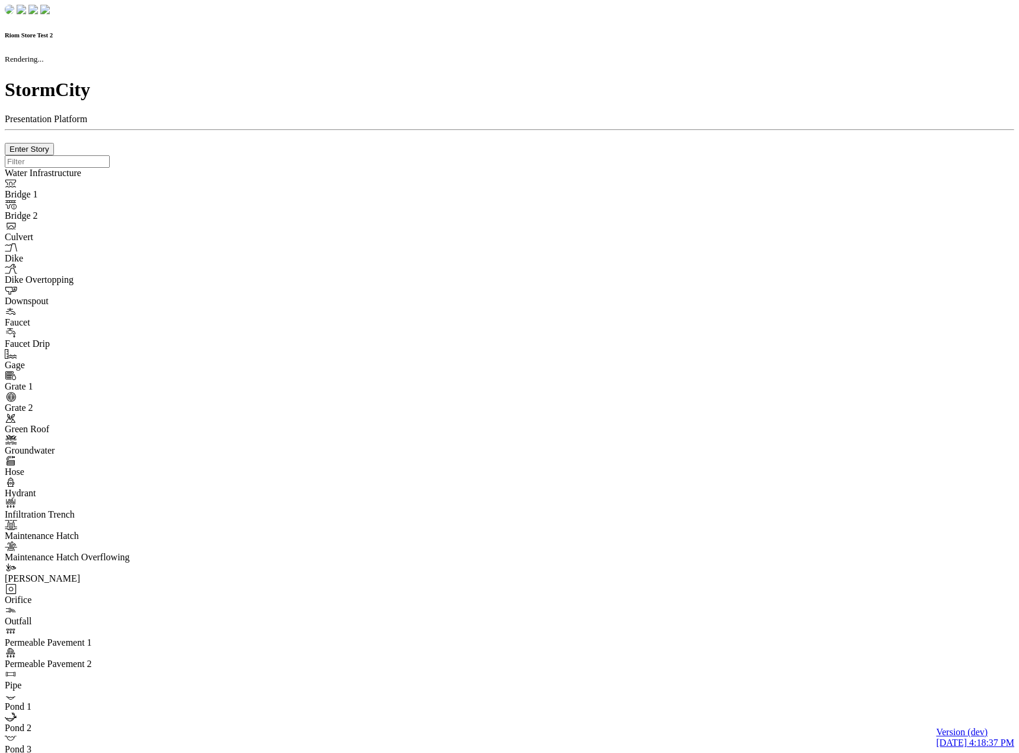
checkbox input "true"
type input "0"
type textarea "<i class="far fa-building"></i>"
select select "None"
type input "7"
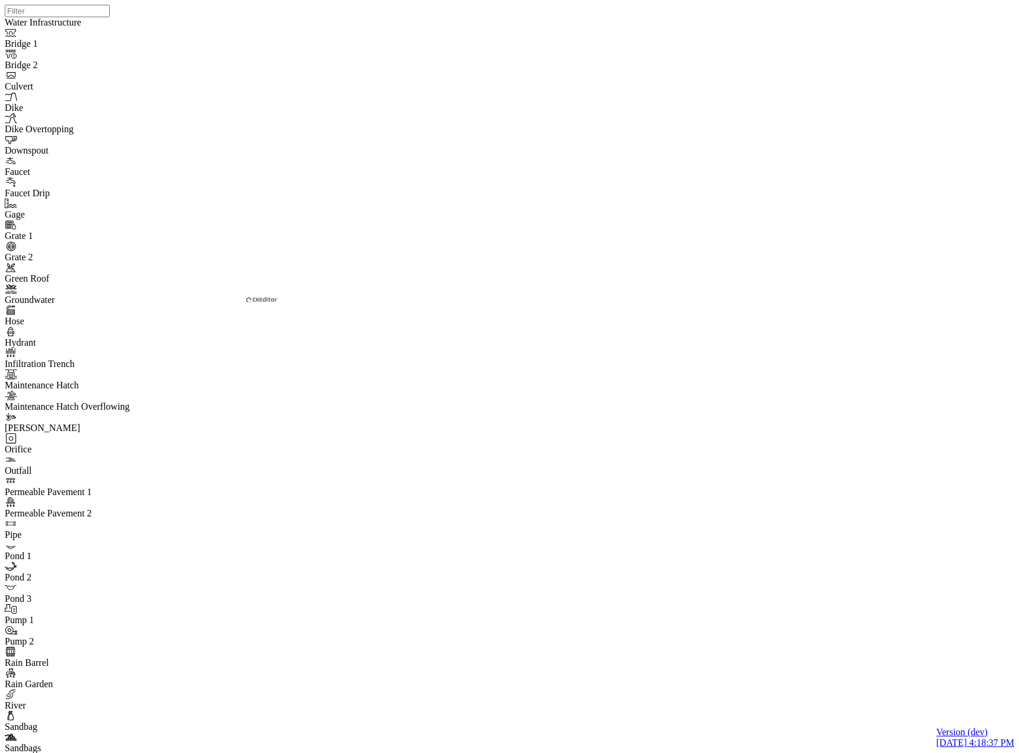
drag, startPoint x: 344, startPoint y: 384, endPoint x: 346, endPoint y: 376, distance: 7.9
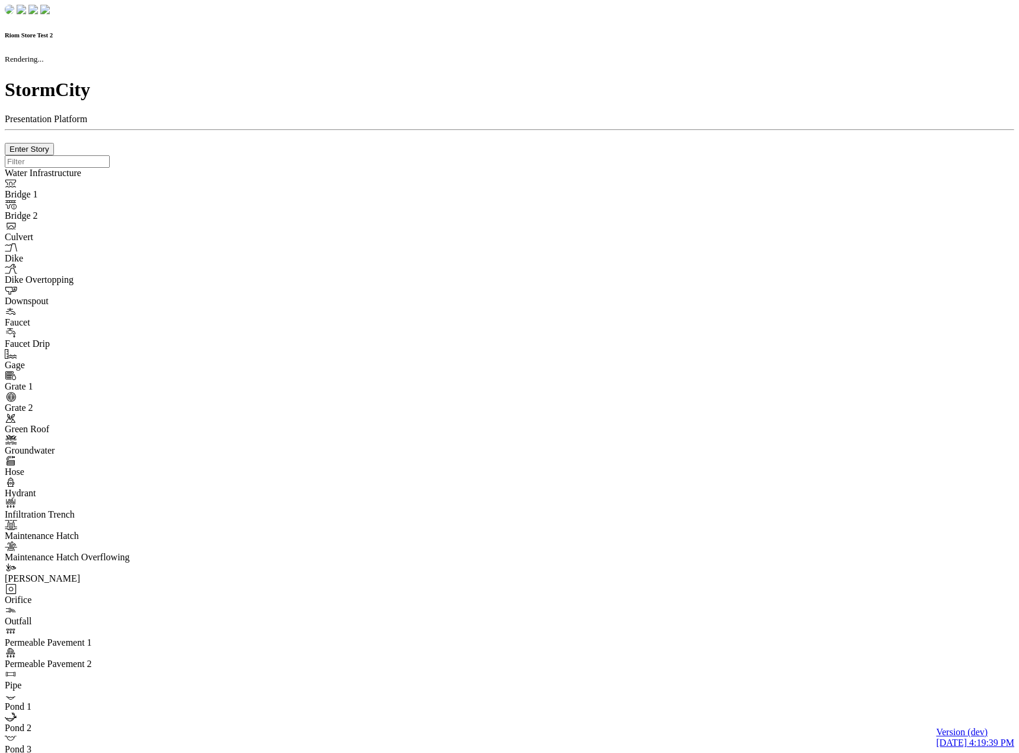
checkbox input "true"
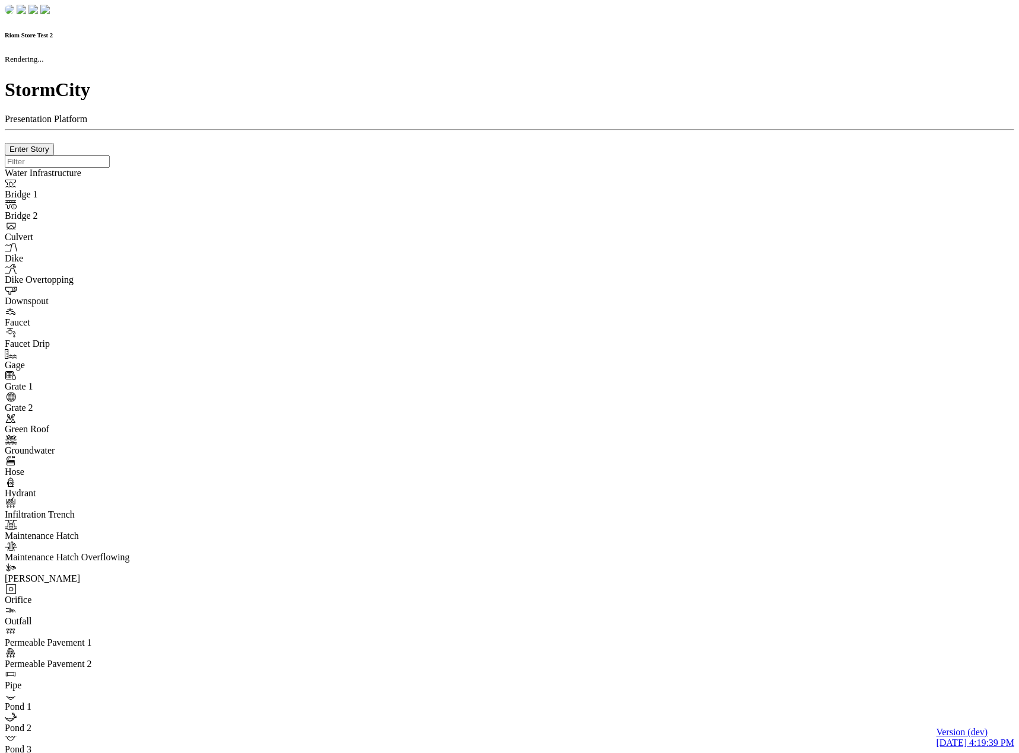
type input "0m"
type textarea "Depth = 0"
checkbox input "true"
select select "CIRCLE"
type input "7"
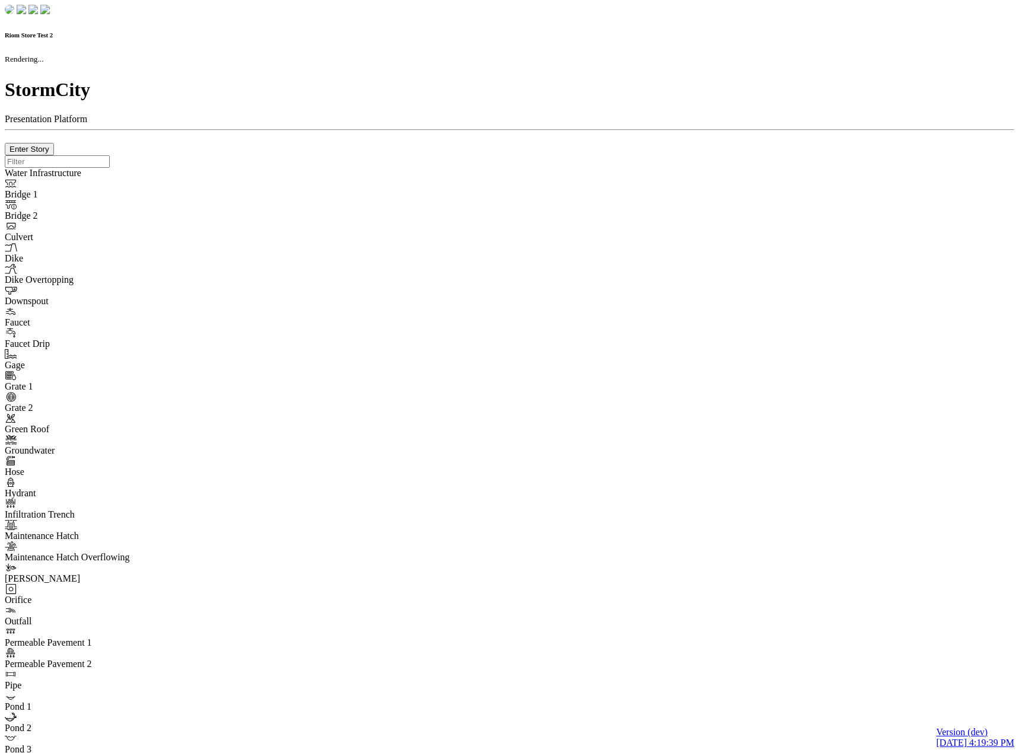
checkbox input "true"
type input "0"
type textarea "<i class="far fa-building"></i>"
type input "7"
select select "None"
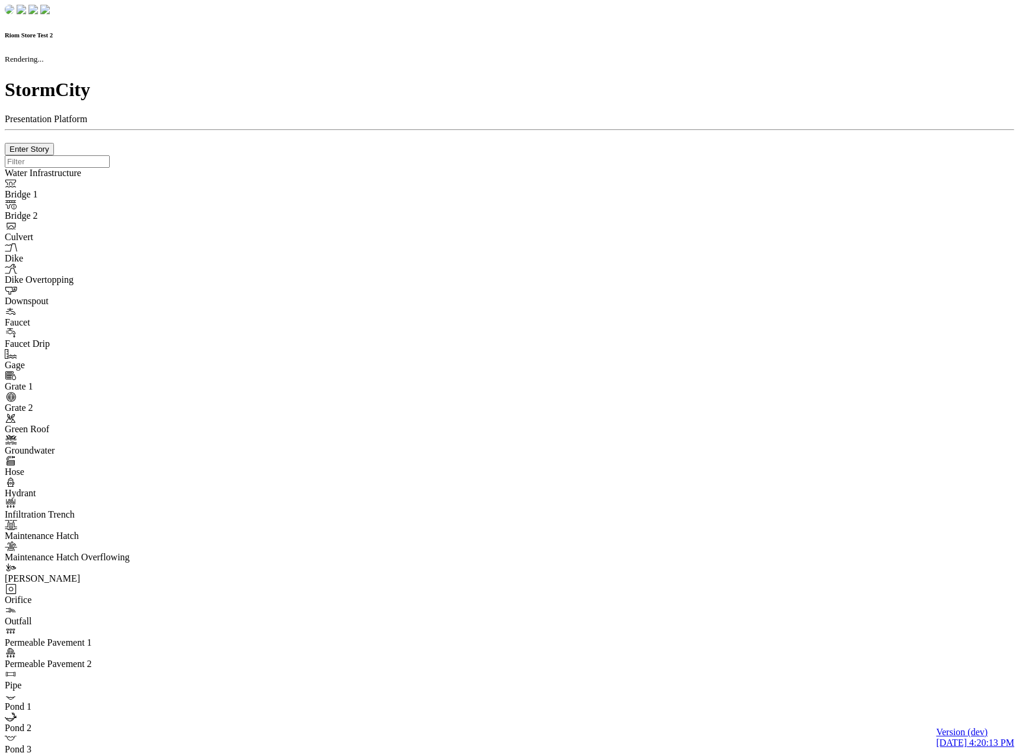
checkbox input "true"
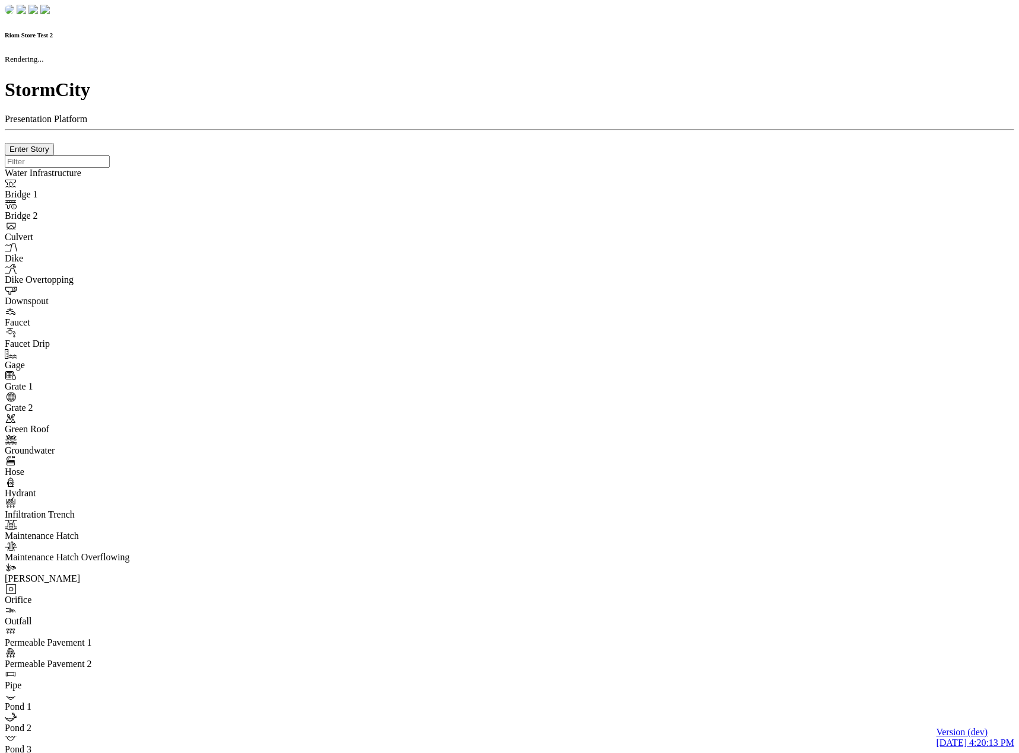
type input "0m"
type textarea "Depth = 0"
checkbox input "true"
select select "CIRCLE"
type input "7"
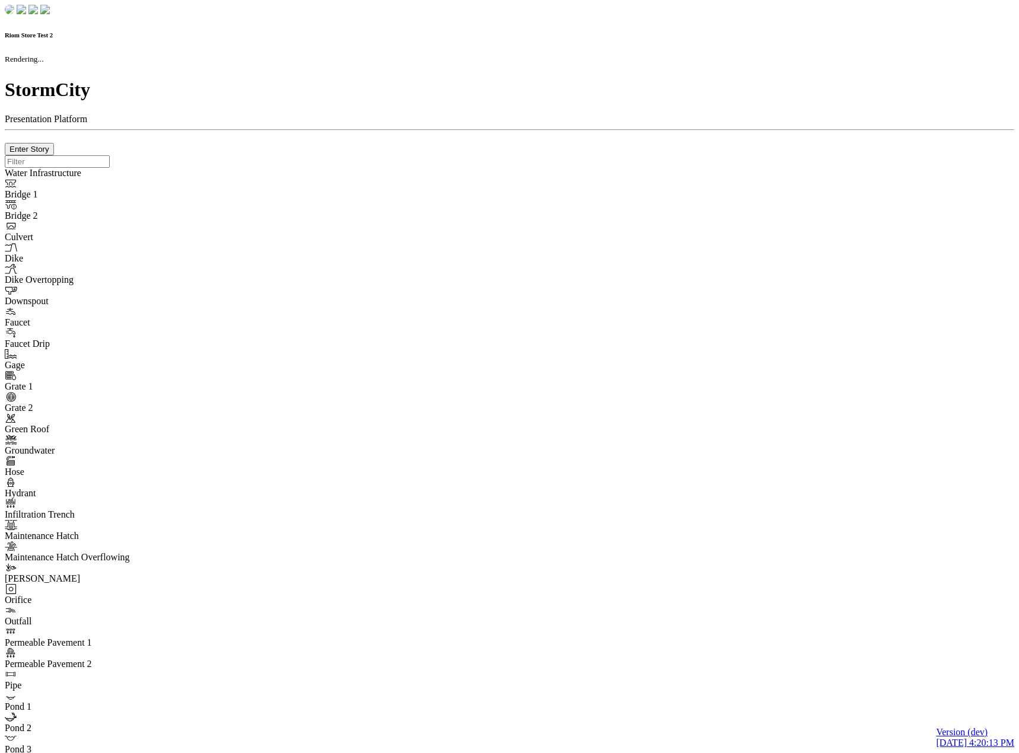
checkbox input "true"
type input "0"
select select "None"
type textarea "<i class="far fa-building"></i>"
type input "7"
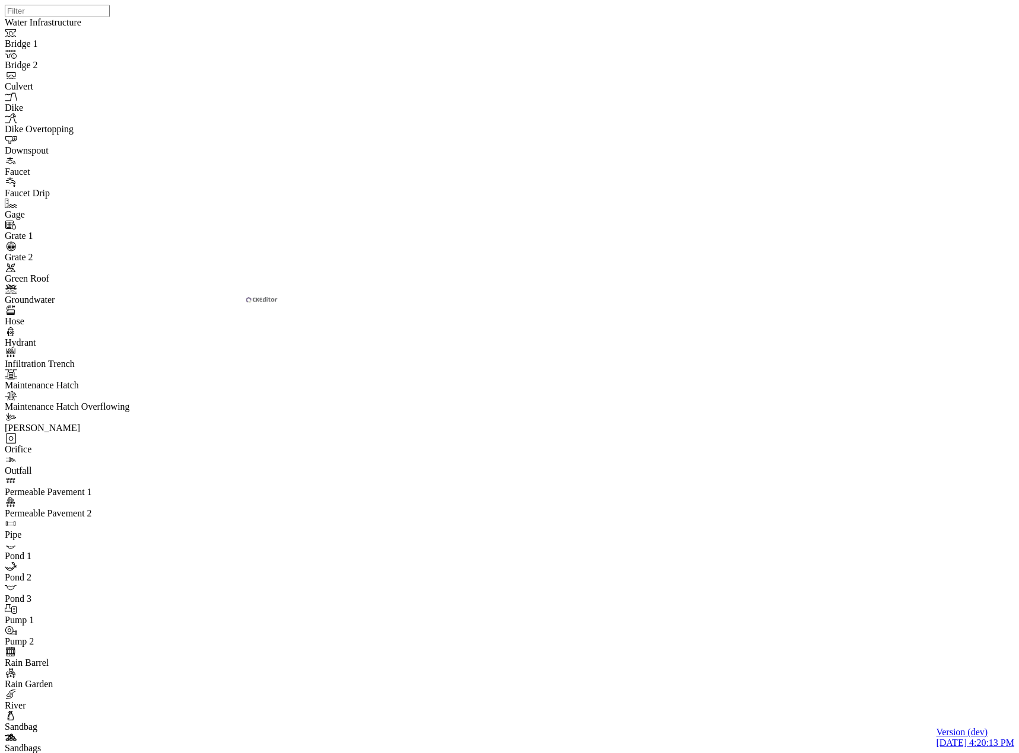
drag, startPoint x: 339, startPoint y: 426, endPoint x: 344, endPoint y: 434, distance: 9.6
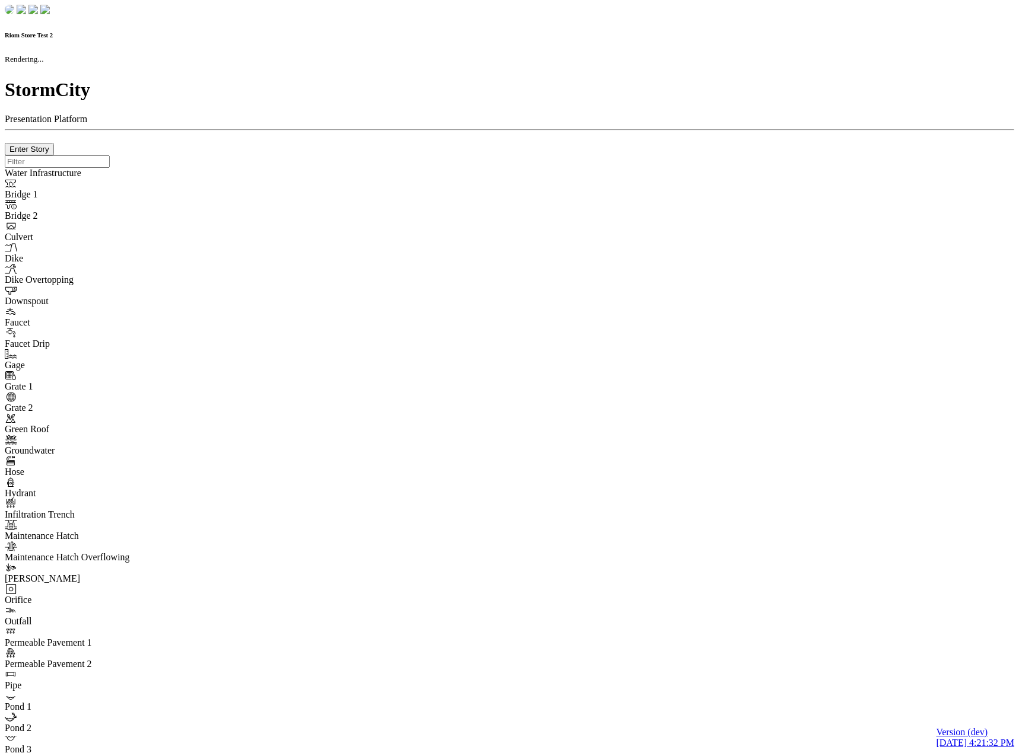
checkbox input "true"
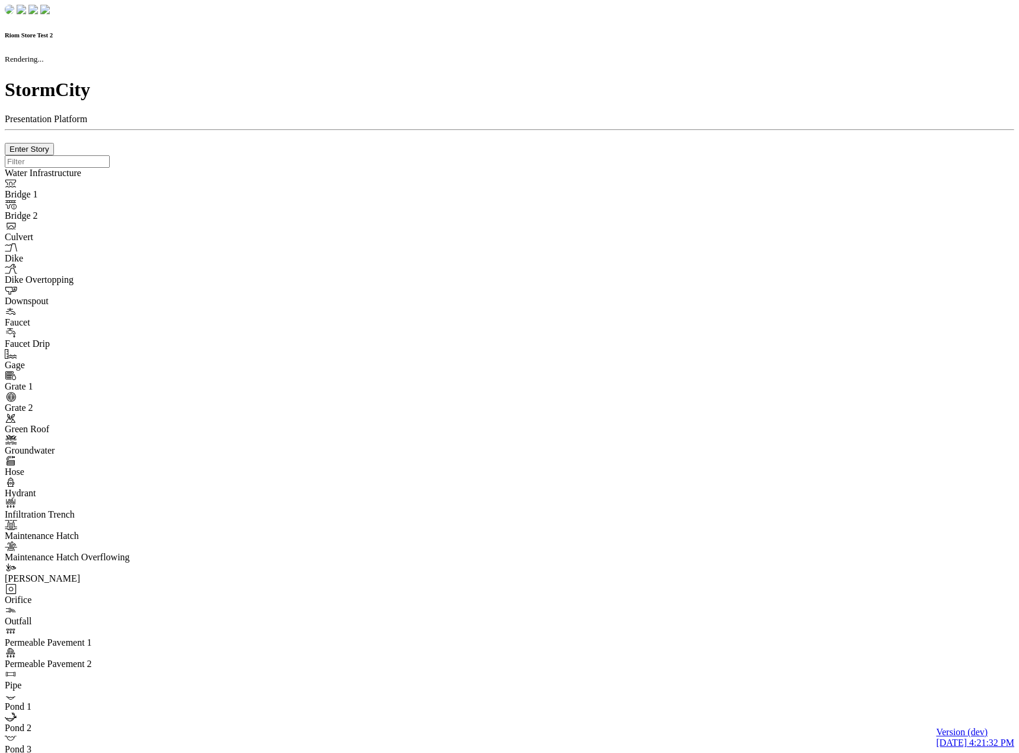
type input "0m"
type textarea "Depth = 0"
checkbox input "true"
select select "CIRCLE"
type input "7"
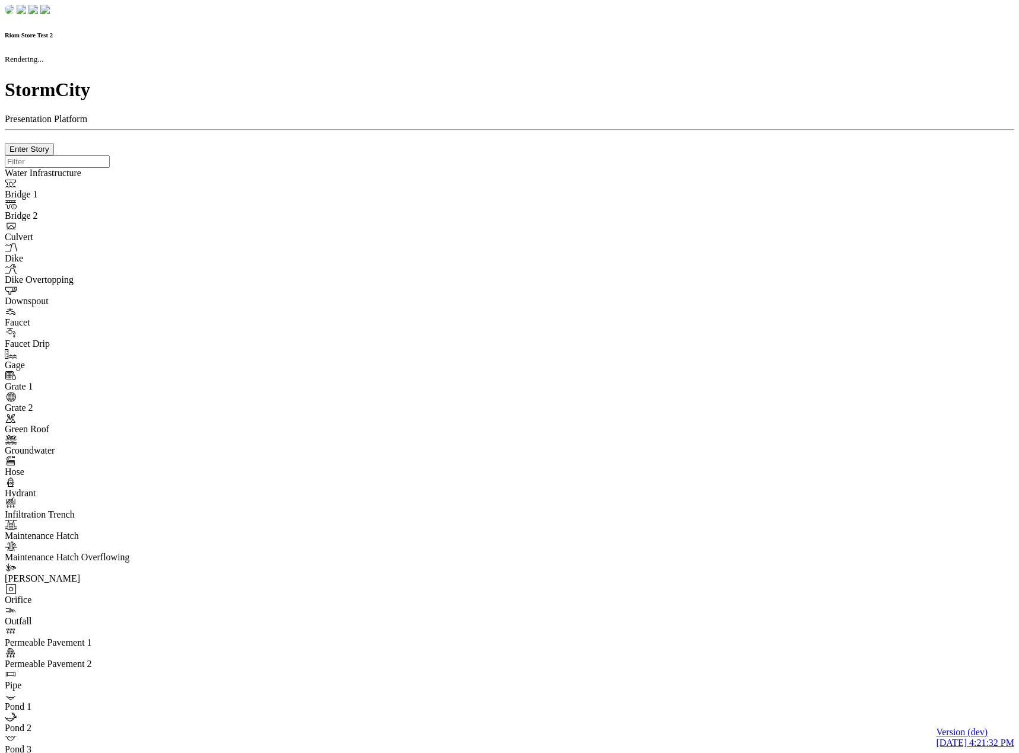
checkbox input "true"
type input "0"
select select "None"
type textarea "<i class="far fa-building"></i>"
type input "7"
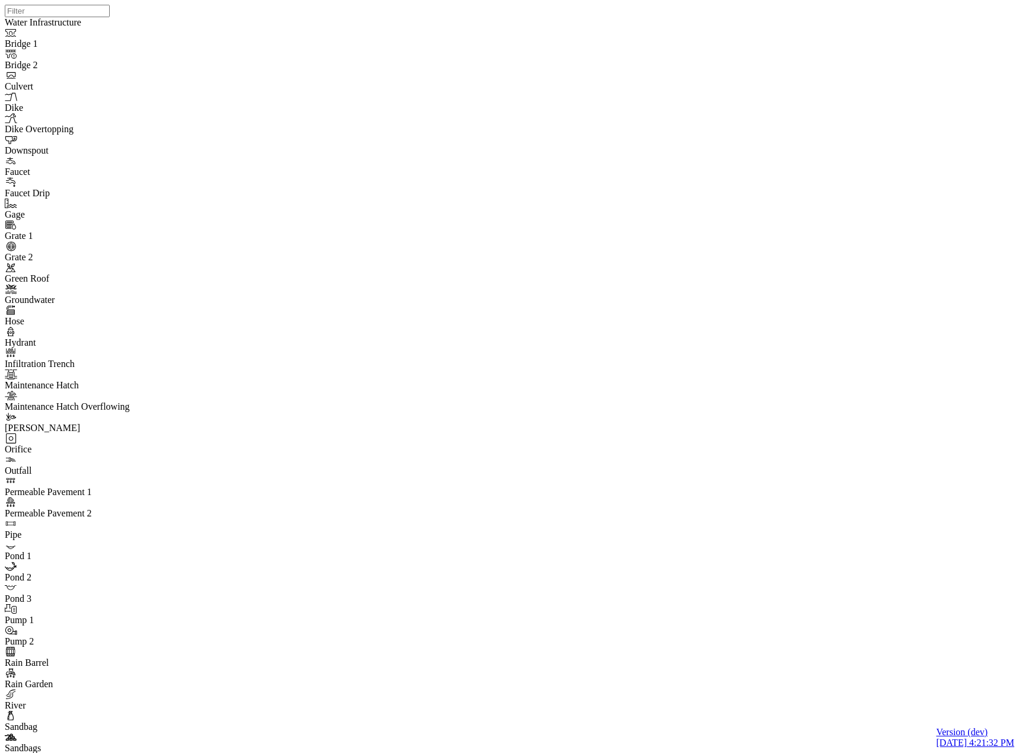
drag, startPoint x: 621, startPoint y: 264, endPoint x: 595, endPoint y: 287, distance: 34.5
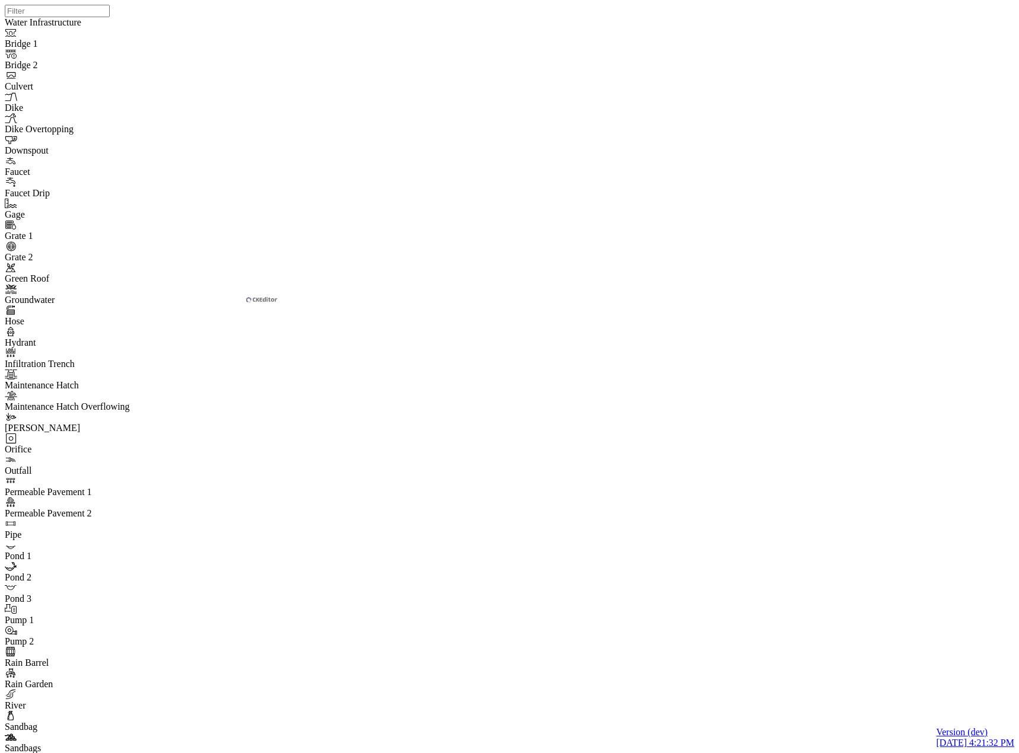
drag, startPoint x: 346, startPoint y: 539, endPoint x: 355, endPoint y: 527, distance: 14.5
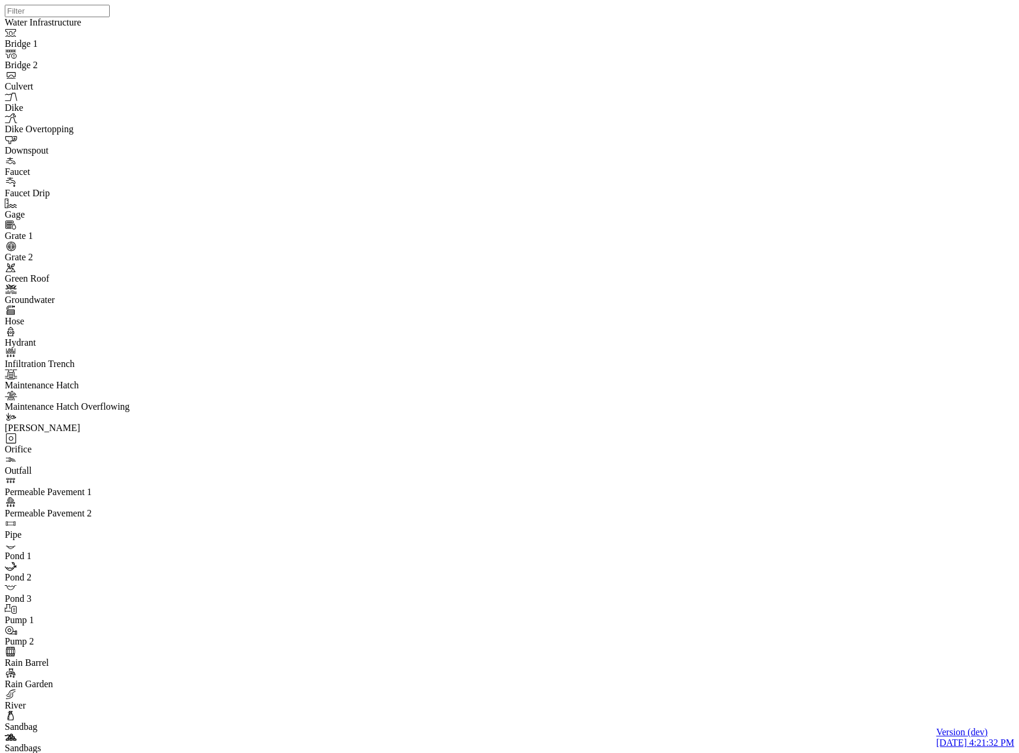
drag, startPoint x: 270, startPoint y: 666, endPoint x: 291, endPoint y: 570, distance: 98.8
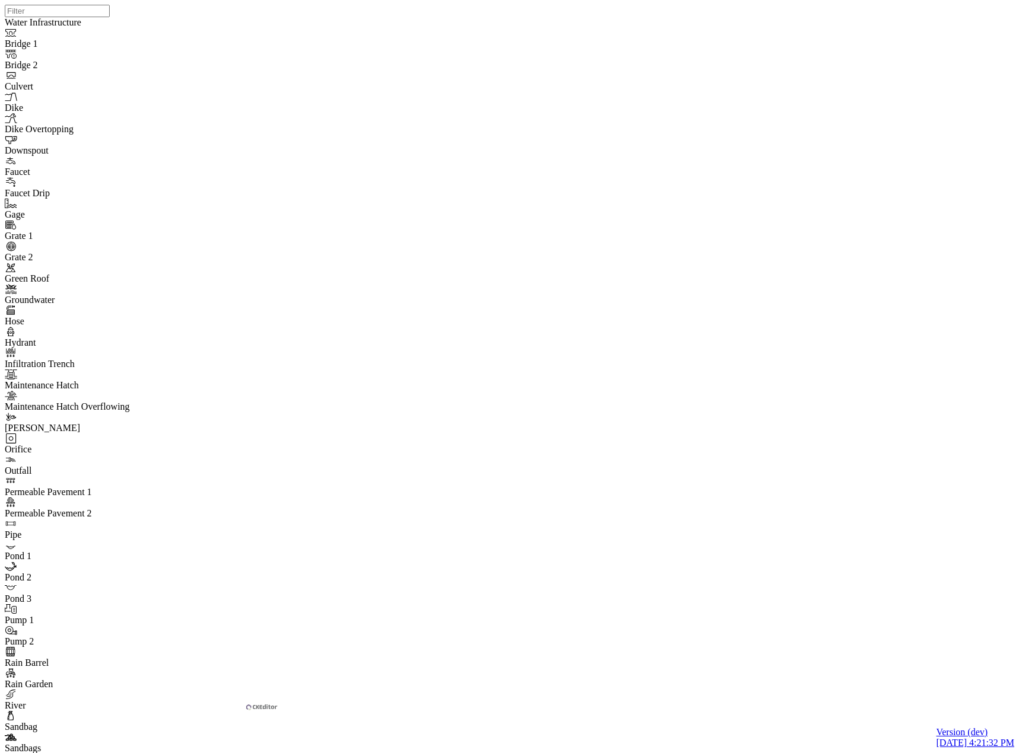
drag, startPoint x: 291, startPoint y: 564, endPoint x: 287, endPoint y: 576, distance: 12.0
